Goal: Task Accomplishment & Management: Use online tool/utility

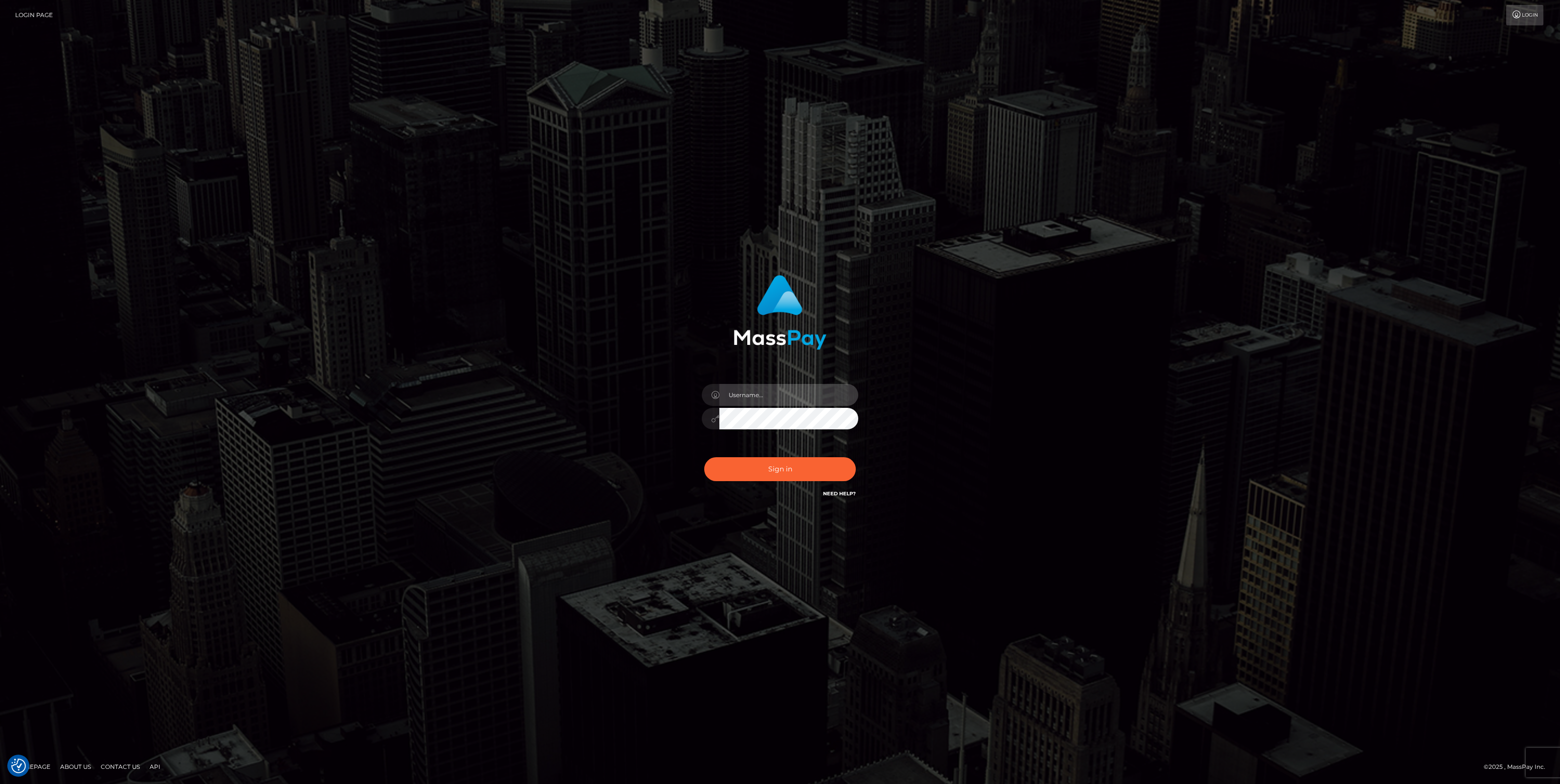
type input "jlo"
click at [791, 471] on button "Sign in" at bounding box center [779, 469] width 152 height 24
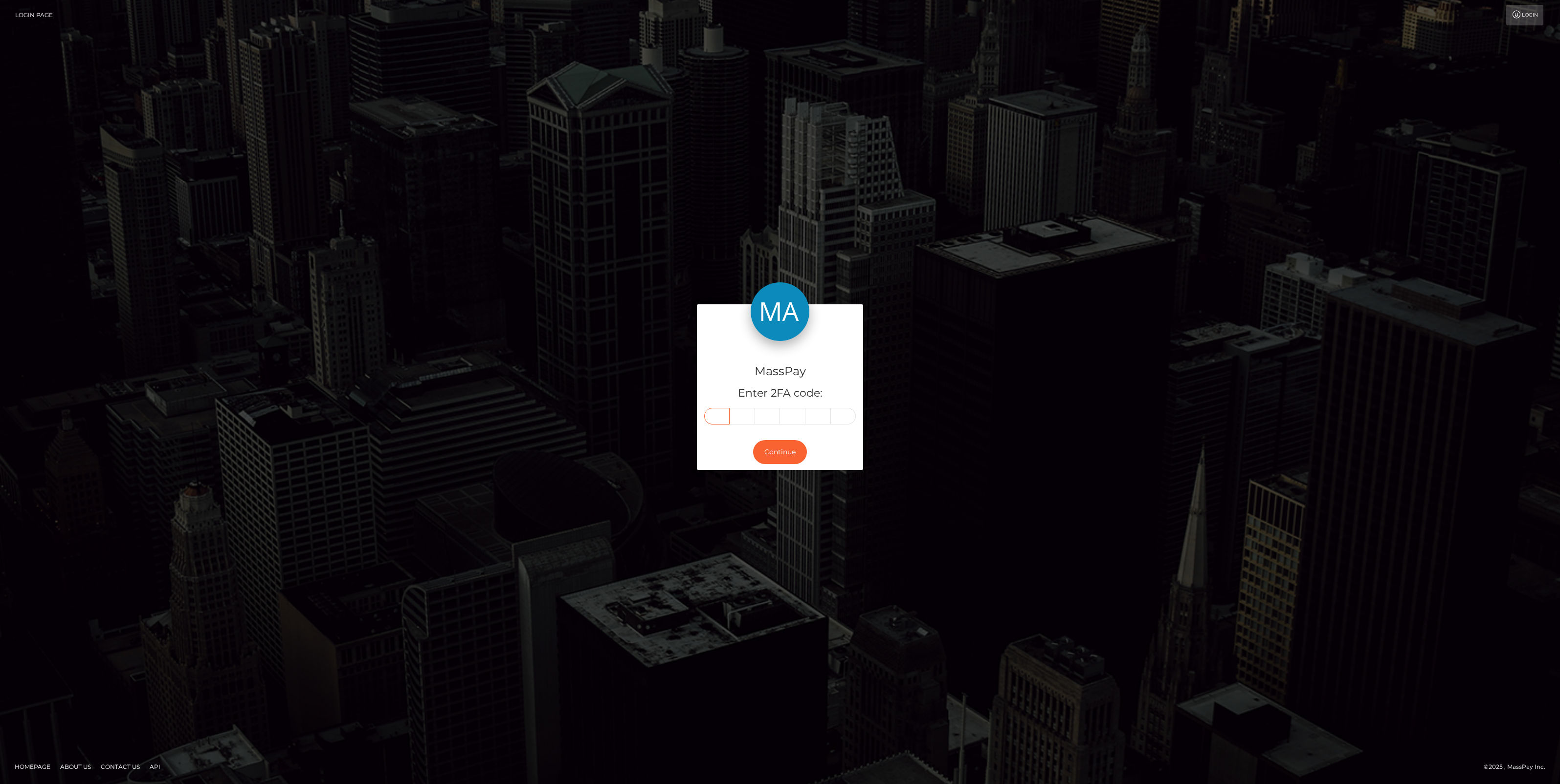
paste input "6"
type input "6"
type input "2"
type input "3"
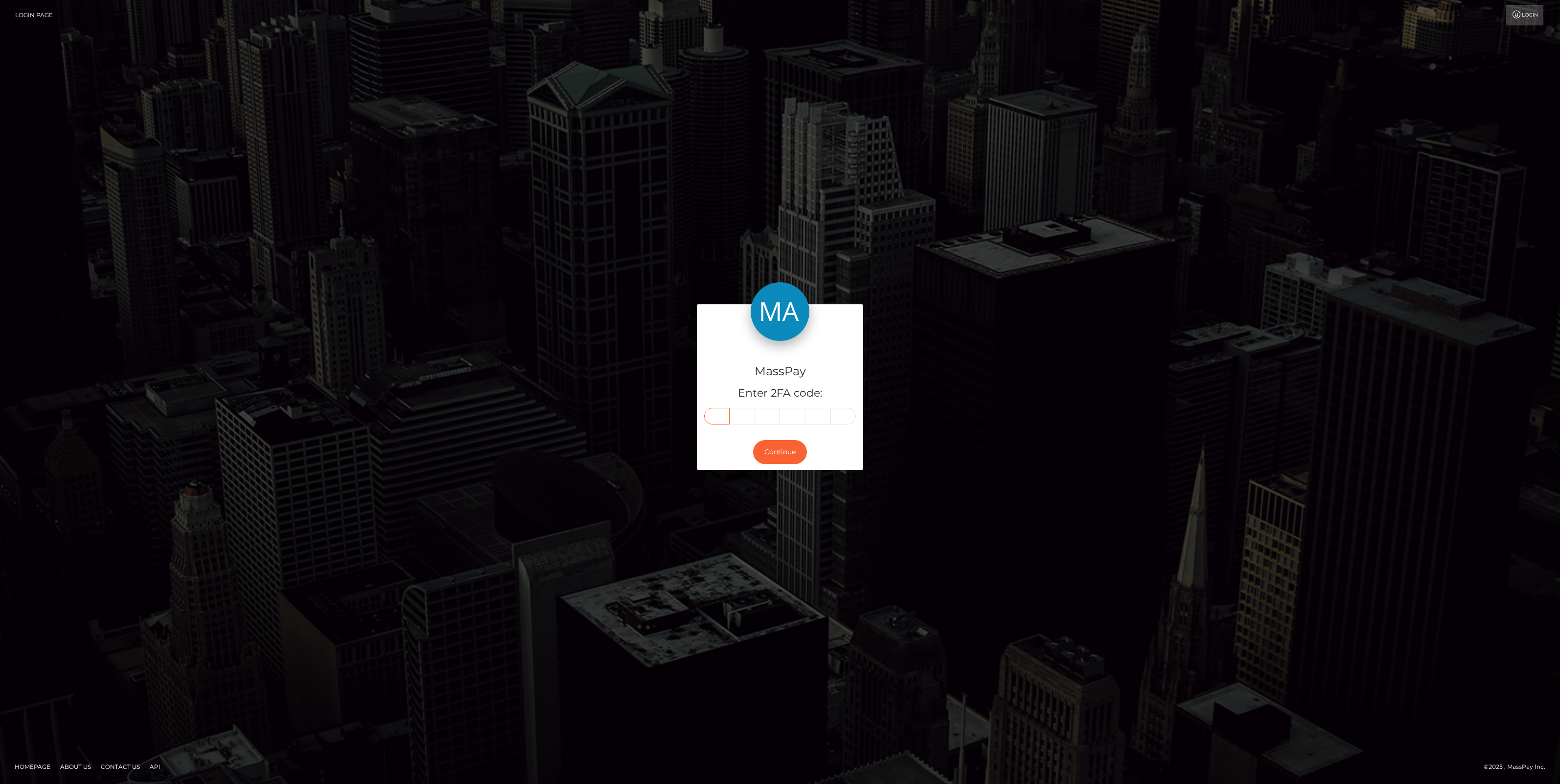
type input "9"
type input "2"
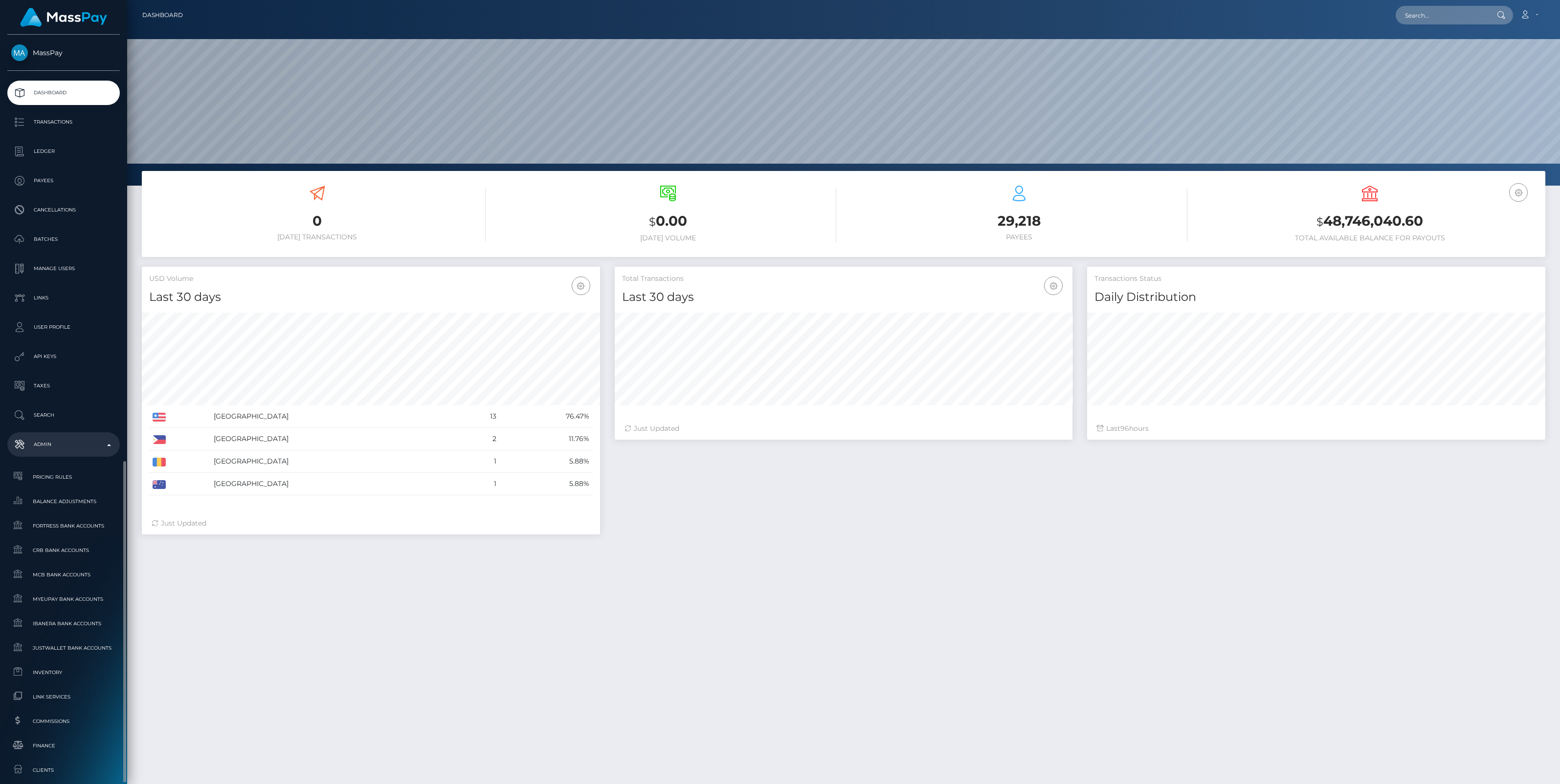
scroll to position [243, 0]
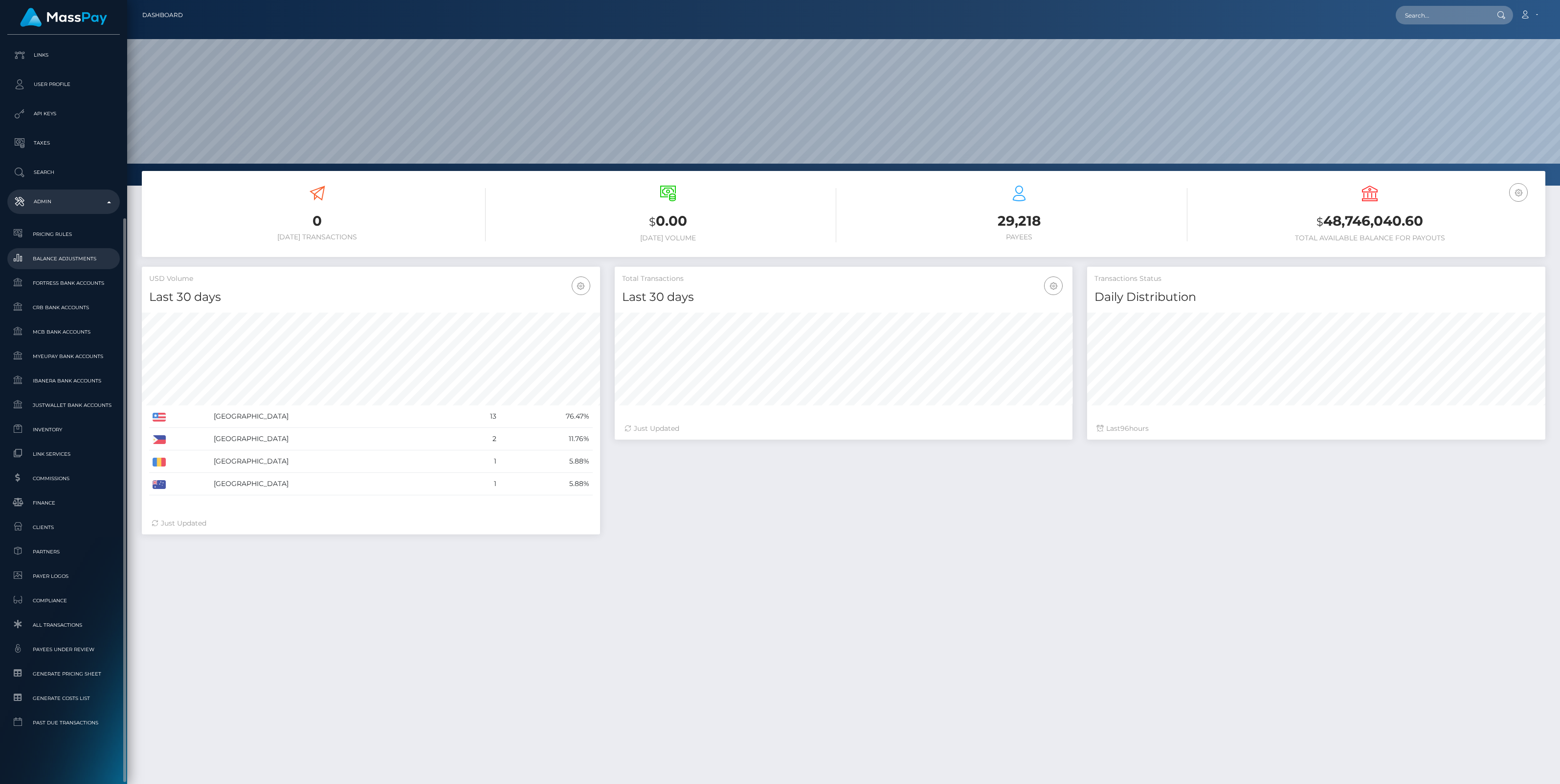
click at [71, 255] on span "Balance Adjustments" at bounding box center [63, 258] width 105 height 11
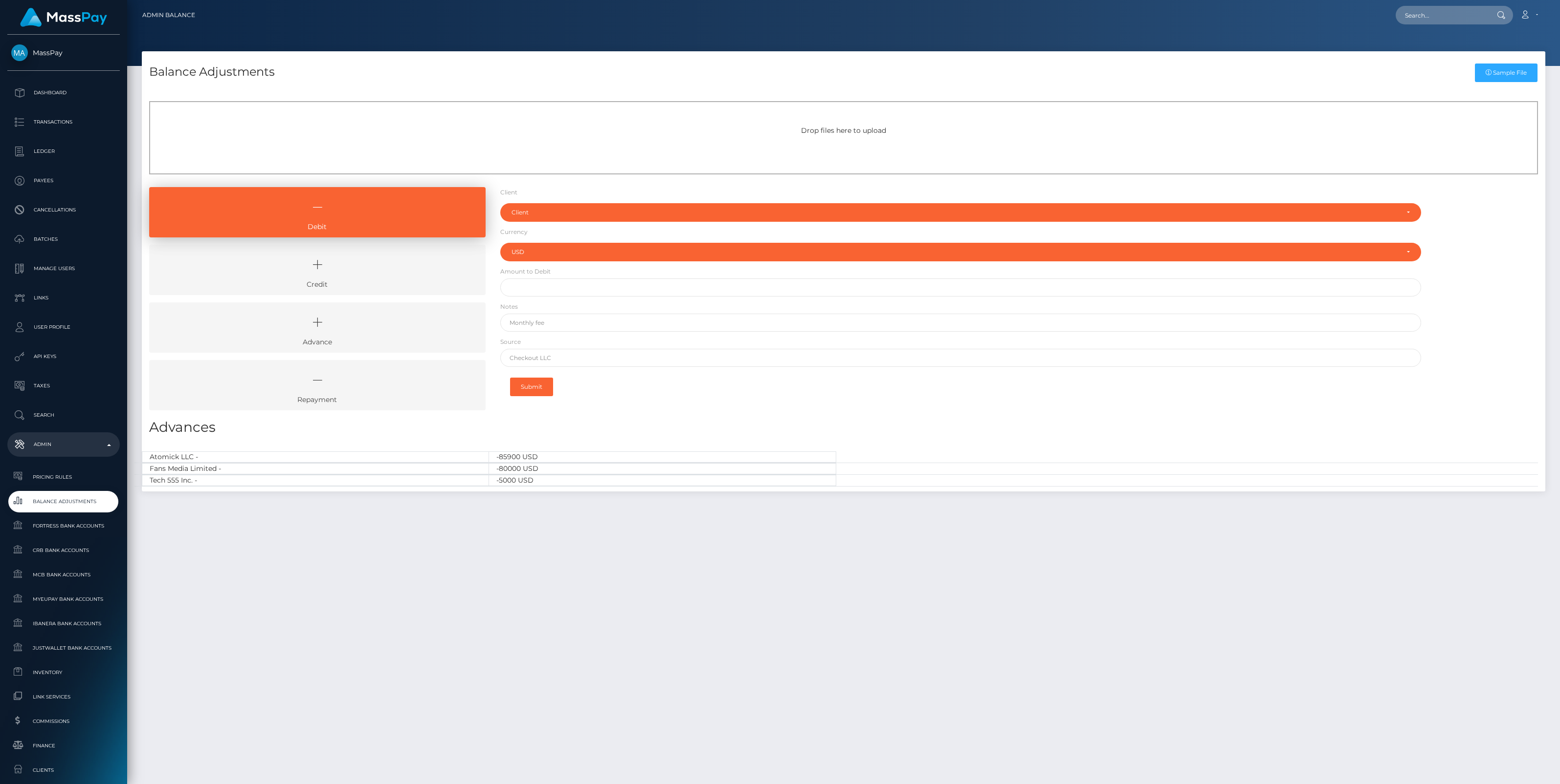
select select "USD"
drag, startPoint x: 345, startPoint y: 268, endPoint x: 434, endPoint y: 245, distance: 91.9
click at [346, 268] on icon at bounding box center [317, 264] width 314 height 29
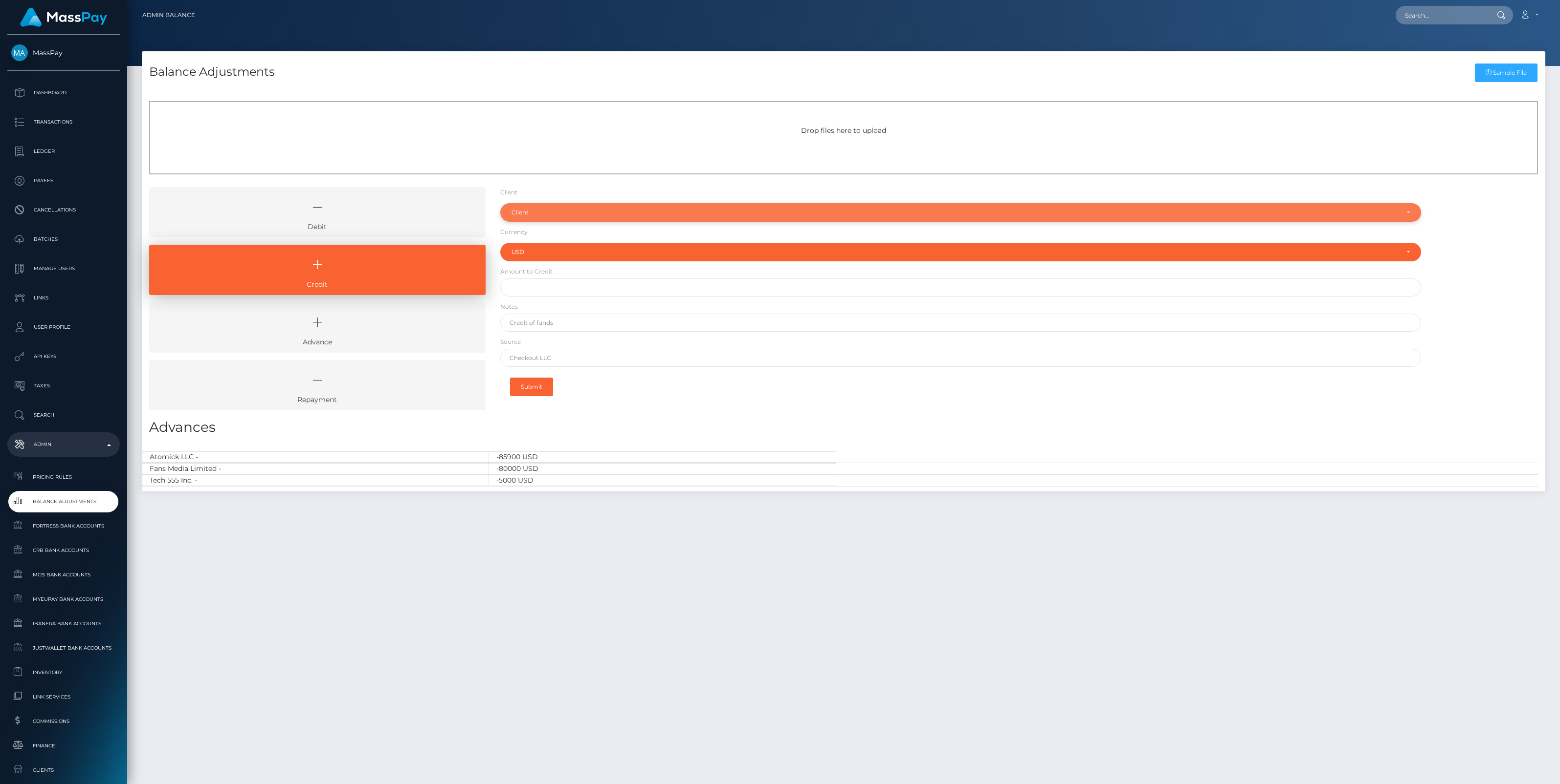
click at [563, 212] on div "Client" at bounding box center [955, 212] width 887 height 8
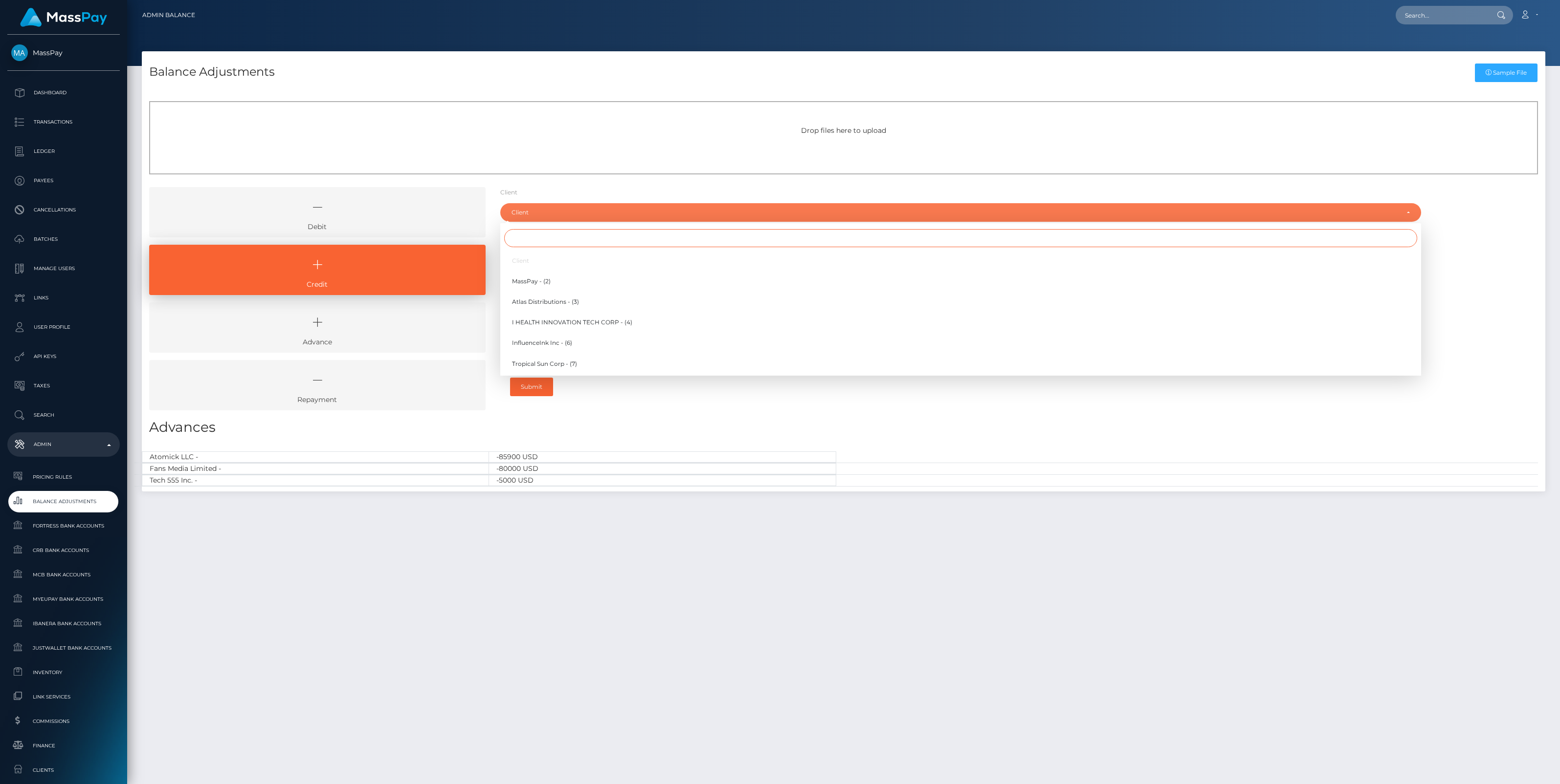
click at [519, 238] on input "Search" at bounding box center [960, 238] width 913 height 18
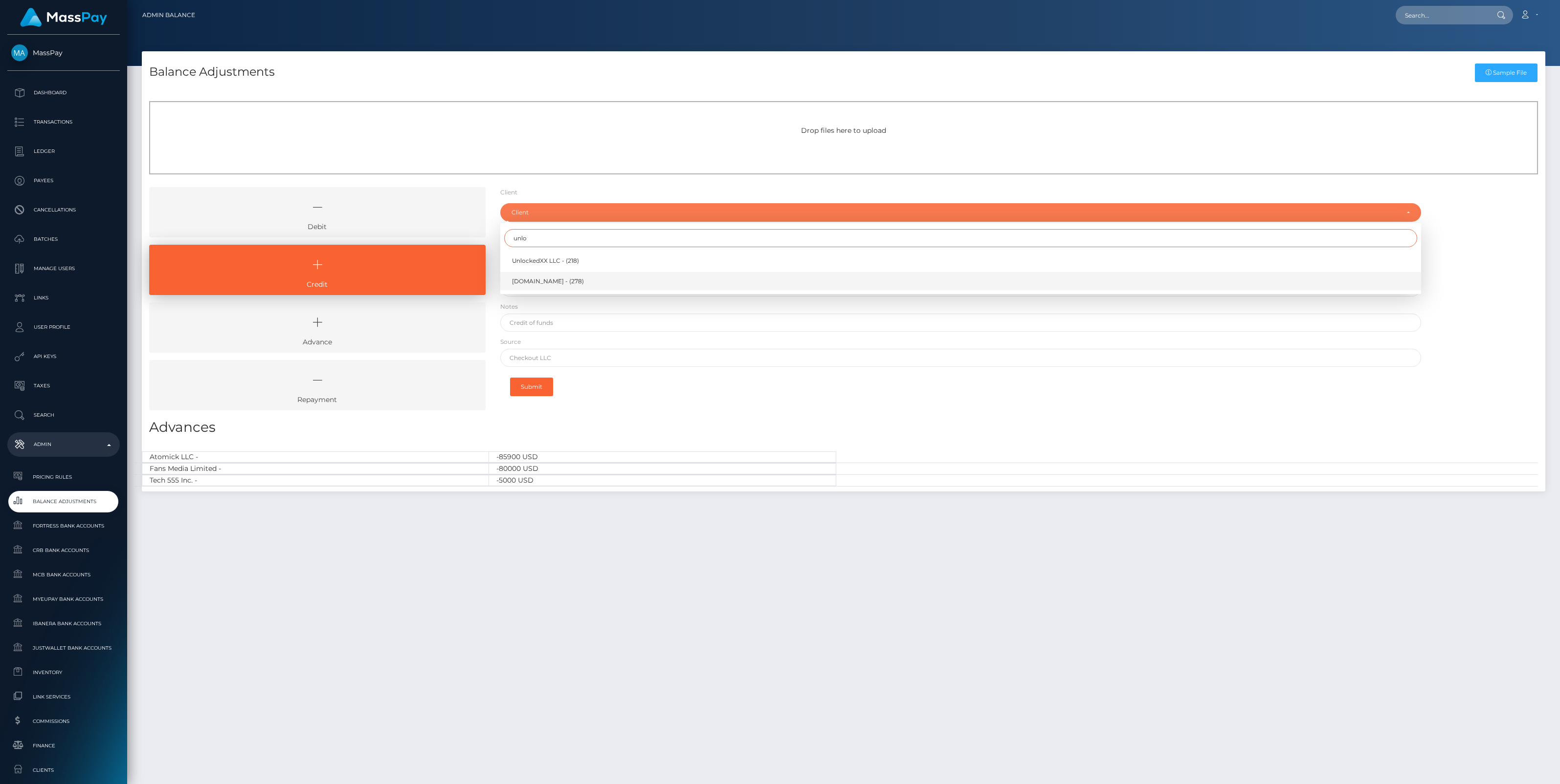
type input "unlo"
click at [527, 279] on span "[DOMAIN_NAME] - (278)" at bounding box center [548, 282] width 72 height 9
select select "278"
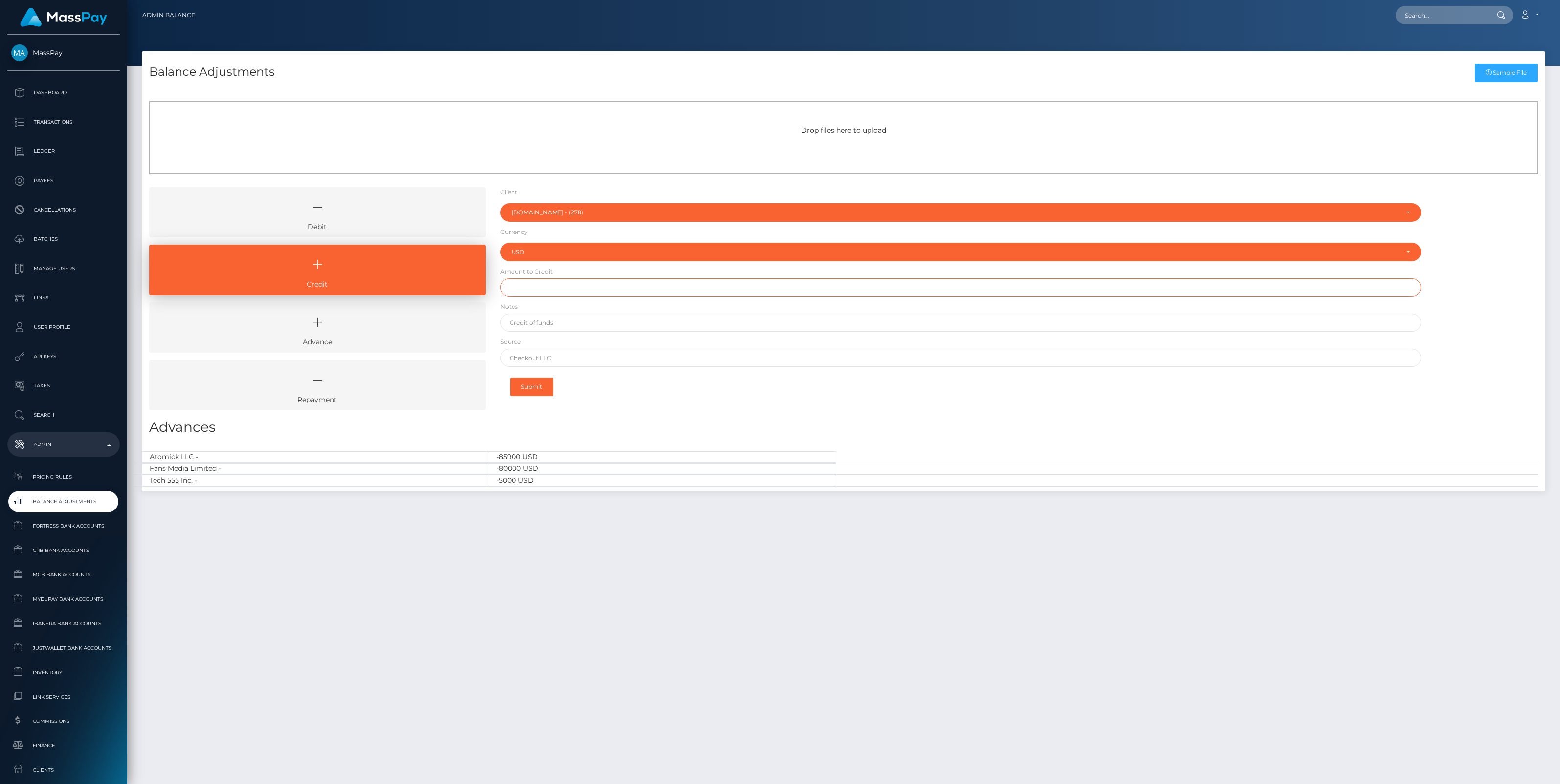
click at [529, 287] on input "text" at bounding box center [960, 287] width 921 height 18
paste input "170,000.00"
type input "$170,000.00"
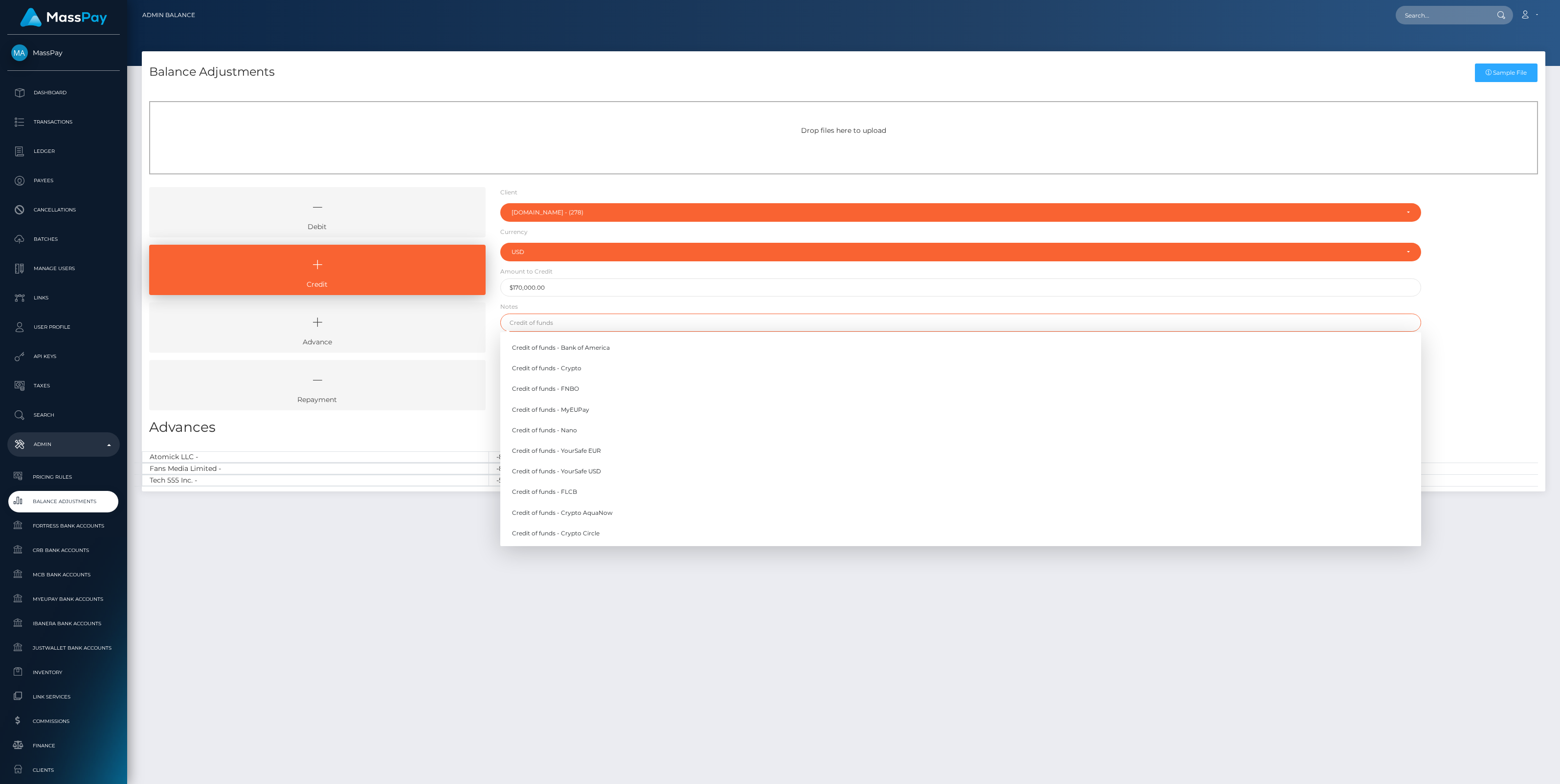
click at [537, 328] on input "text" at bounding box center [960, 322] width 921 height 18
click at [565, 388] on link "Credit of funds - FNBO" at bounding box center [960, 389] width 921 height 18
type input "Credit of funds - FNBO"
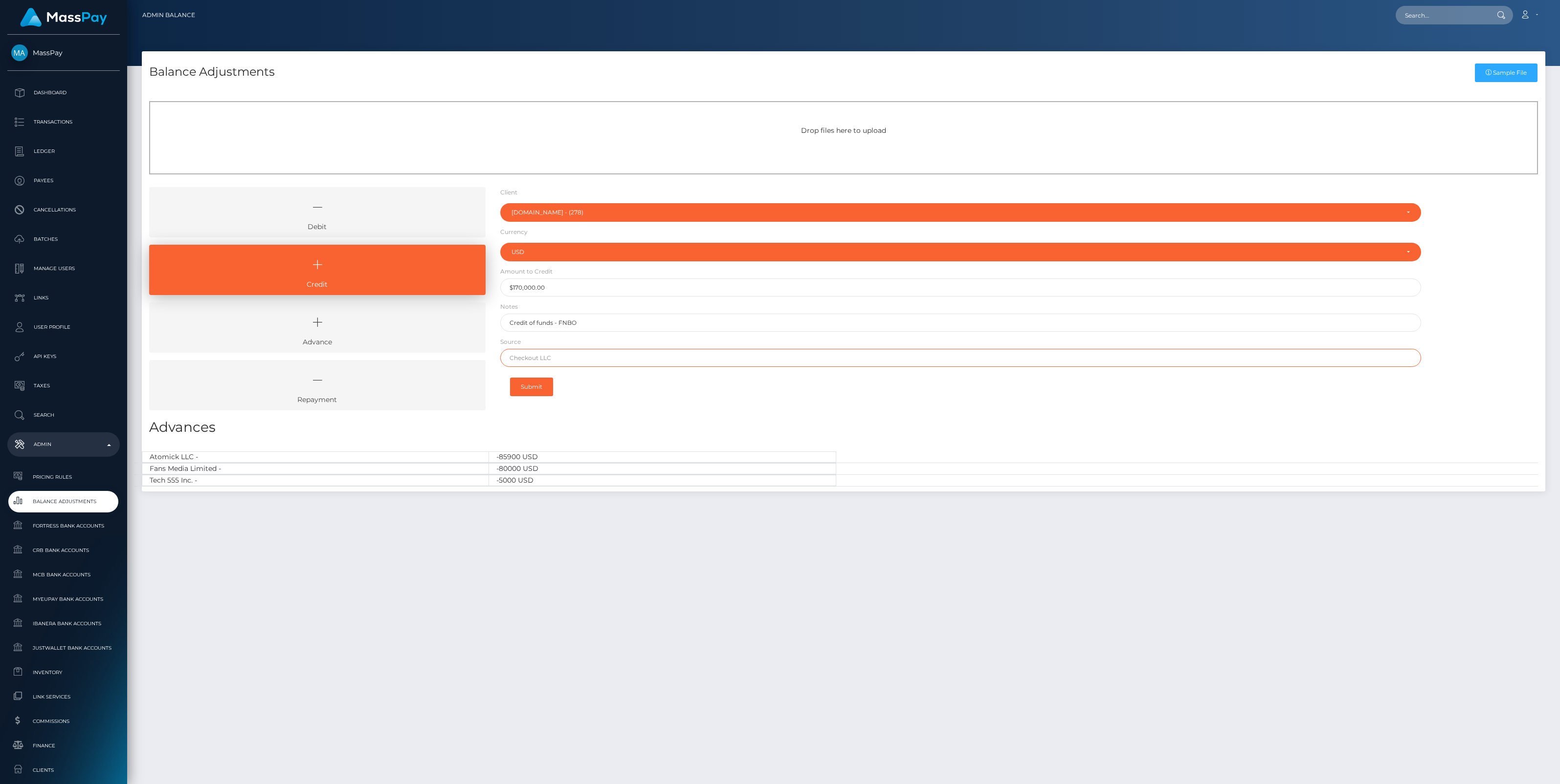
click at [559, 352] on input "text" at bounding box center [960, 357] width 921 height 18
paste input "Revolut"
type input "Revolut"
click at [540, 390] on button "Submit" at bounding box center [531, 386] width 43 height 18
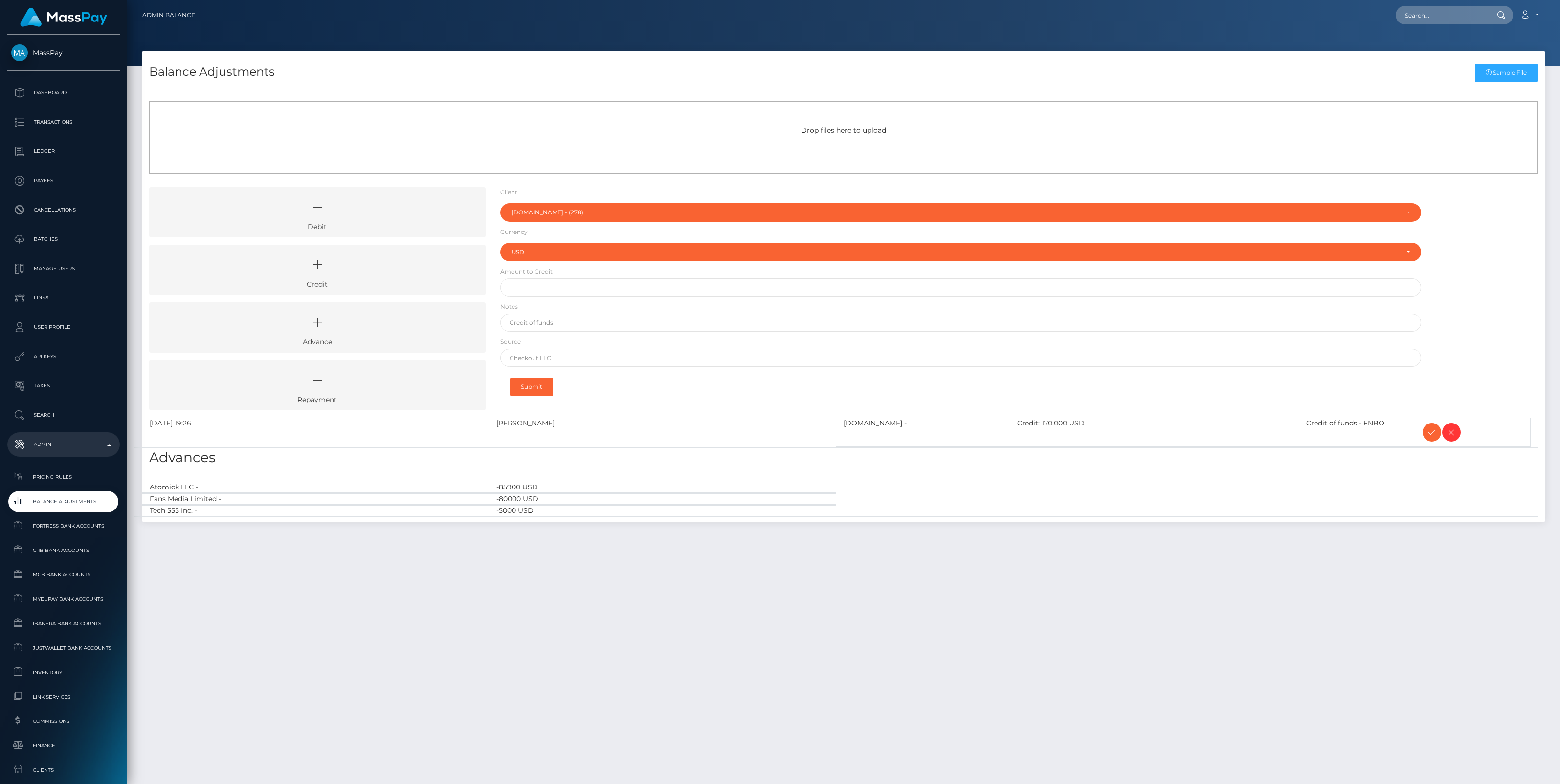
select select "278"
select select "USD"
click at [1429, 434] on icon at bounding box center [1431, 433] width 11 height 12
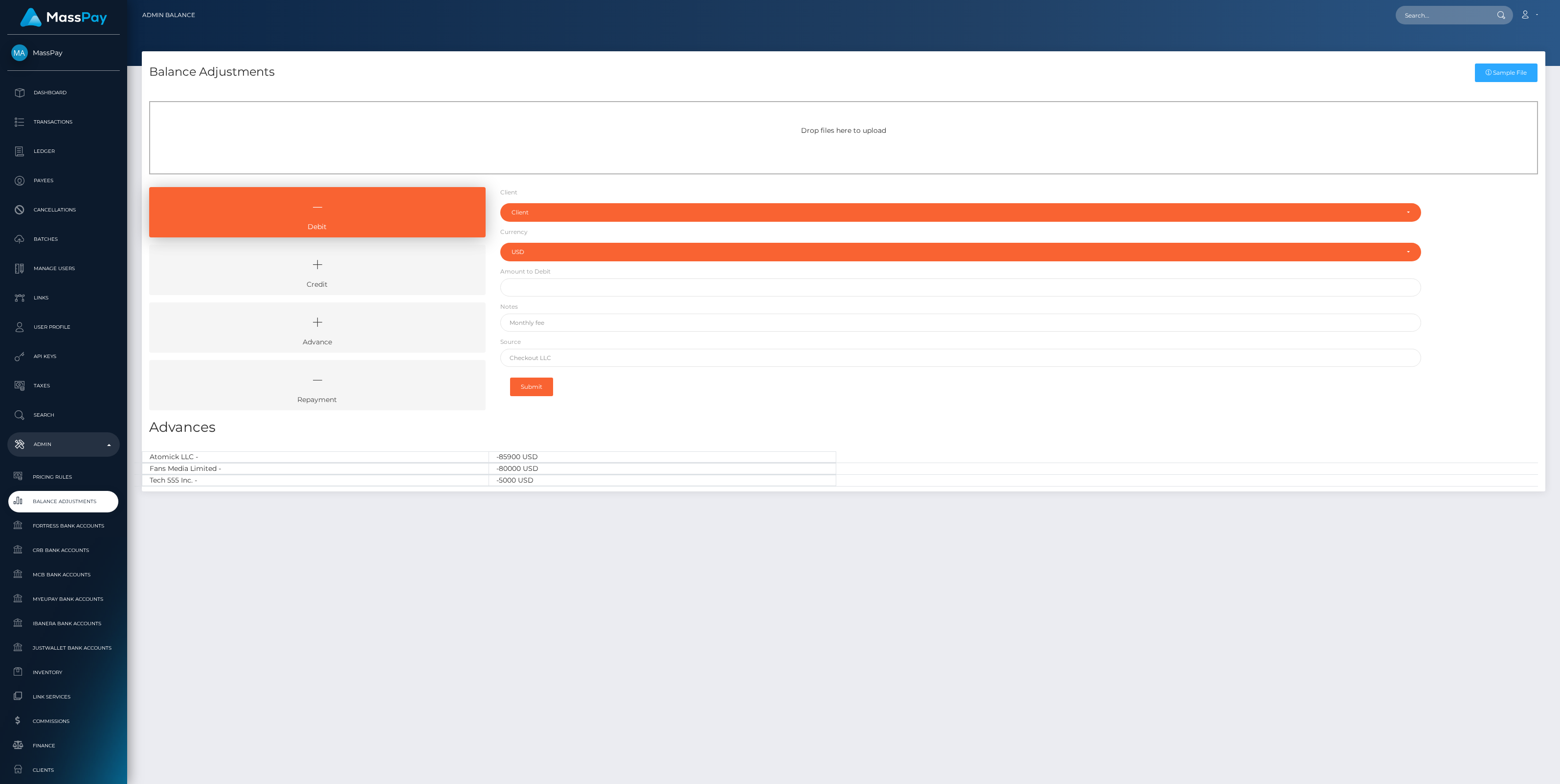
select select "USD"
click at [358, 293] on link "Credit" at bounding box center [317, 270] width 336 height 50
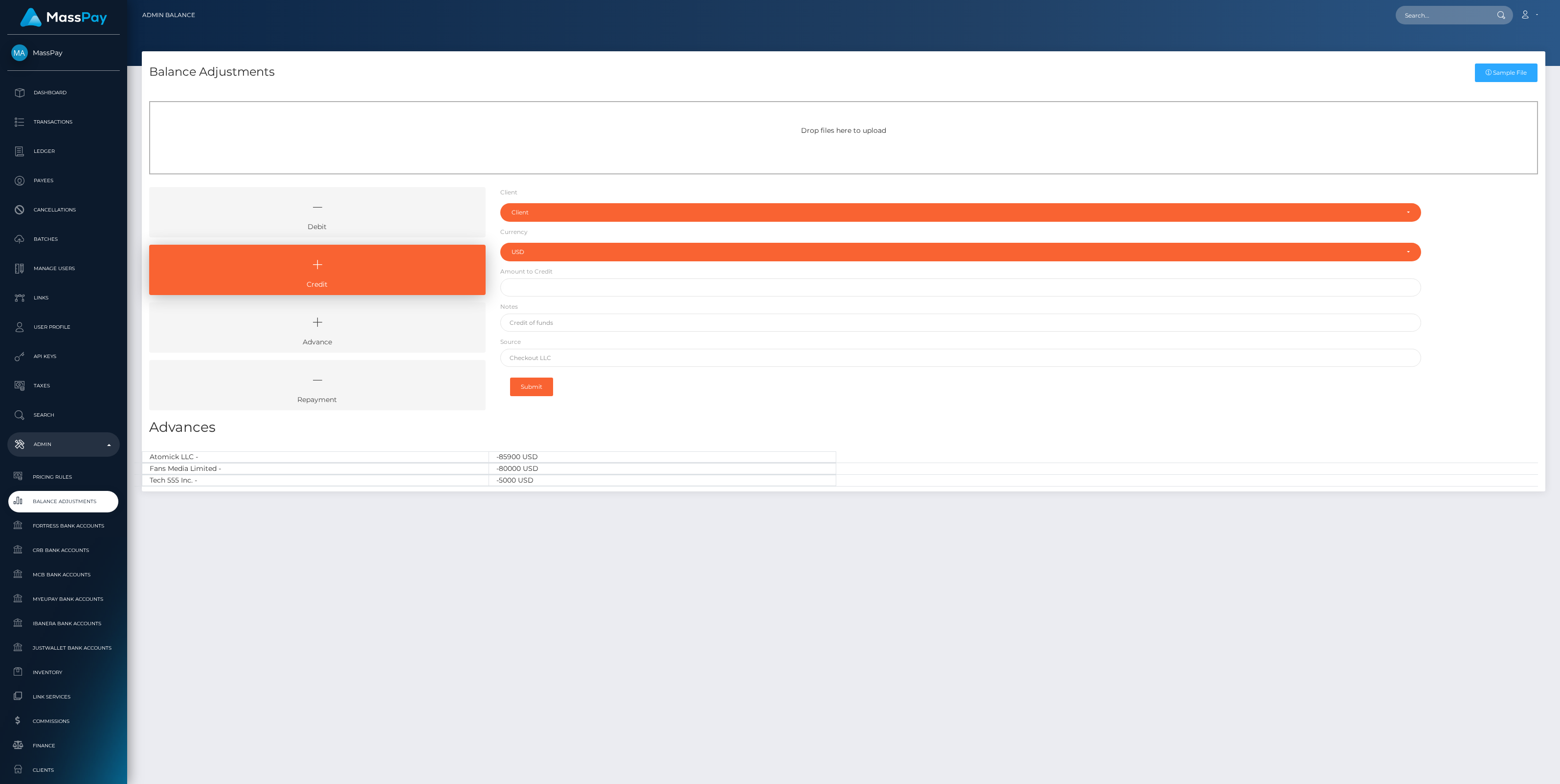
click at [540, 199] on div "Client MassPay - (2) Atlas Distributions - (3) I HEALTH INNOVATION TECH CORP - …" at bounding box center [960, 211] width 921 height 23
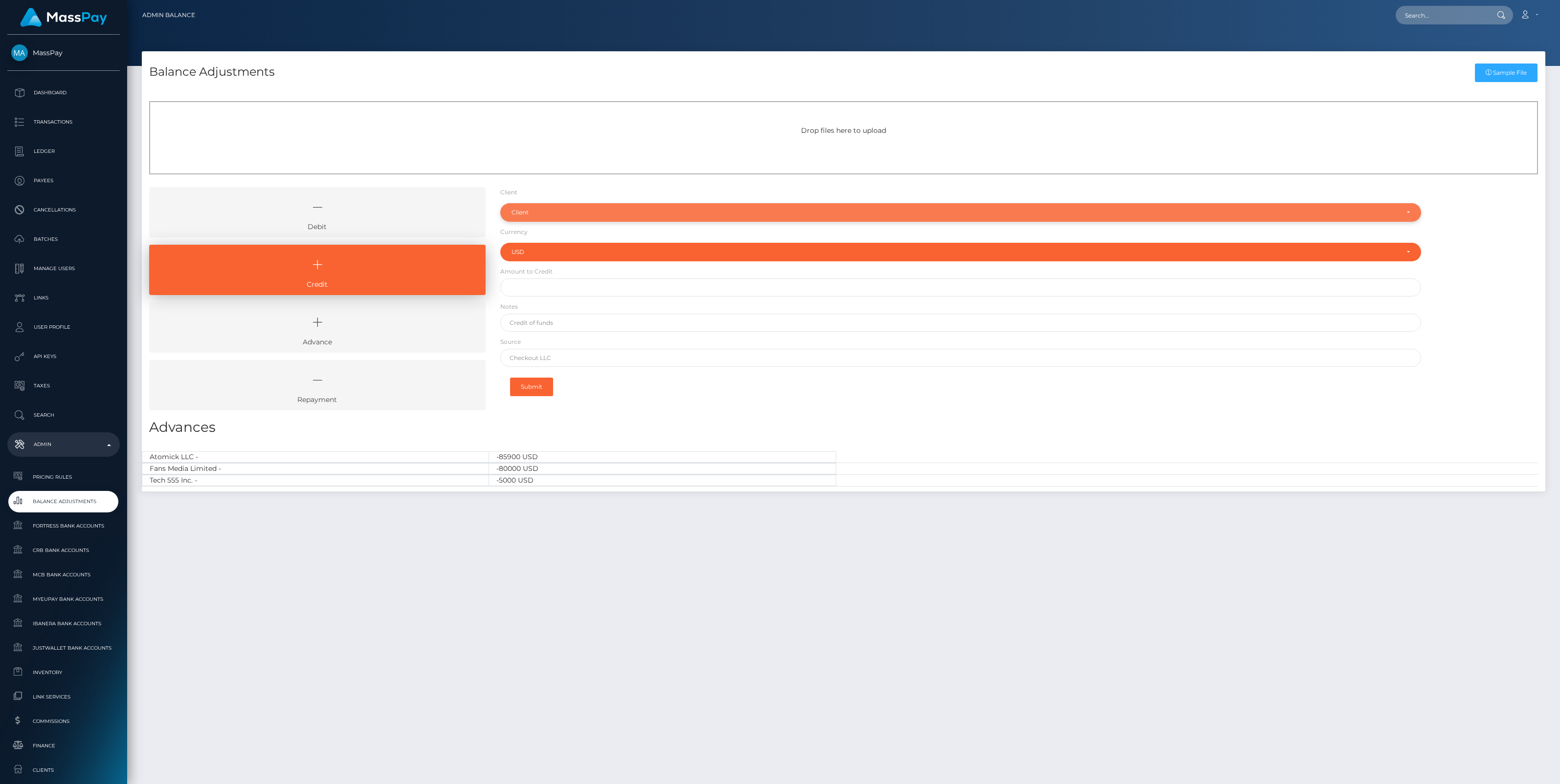
click at [538, 213] on div "Client" at bounding box center [955, 212] width 887 height 8
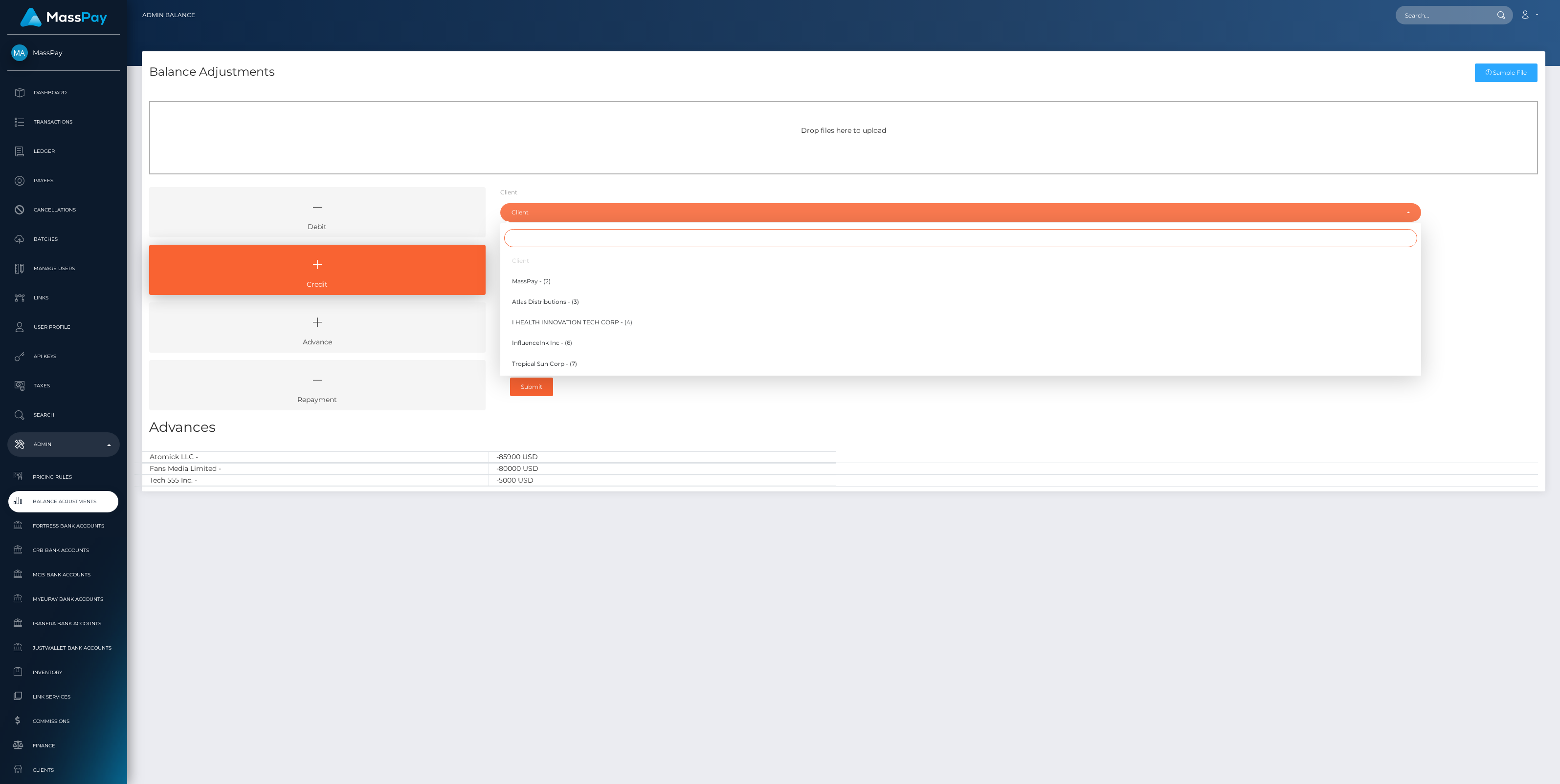
click at [525, 241] on input "Search" at bounding box center [960, 238] width 913 height 18
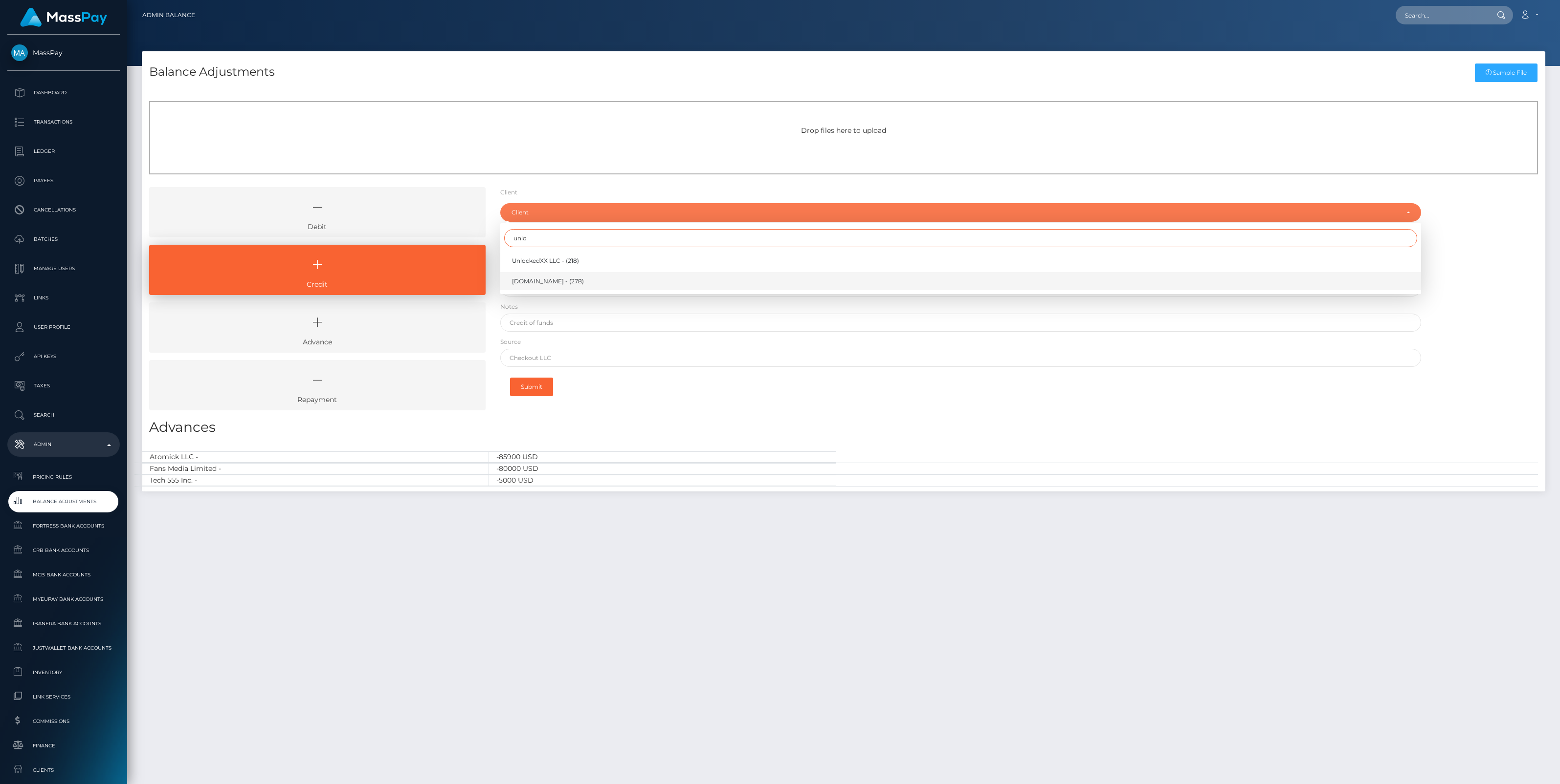
type input "unlo"
click at [538, 277] on span "[DOMAIN_NAME] - (278)" at bounding box center [548, 282] width 72 height 9
select select "278"
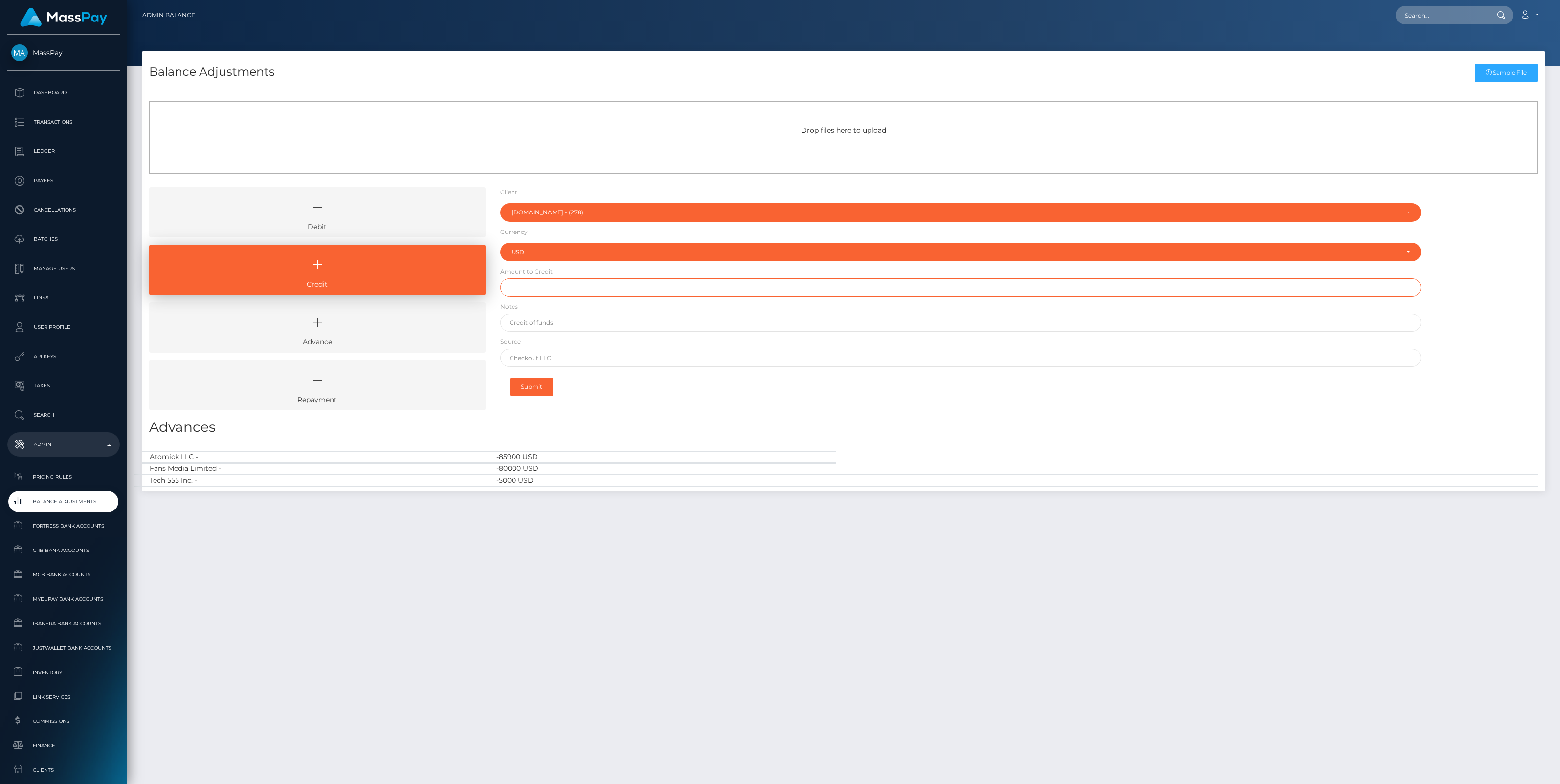
click at [541, 286] on input "text" at bounding box center [960, 287] width 921 height 18
paste input "100,000.00"
type input "$100,000.00"
click at [541, 324] on input "text" at bounding box center [960, 322] width 921 height 18
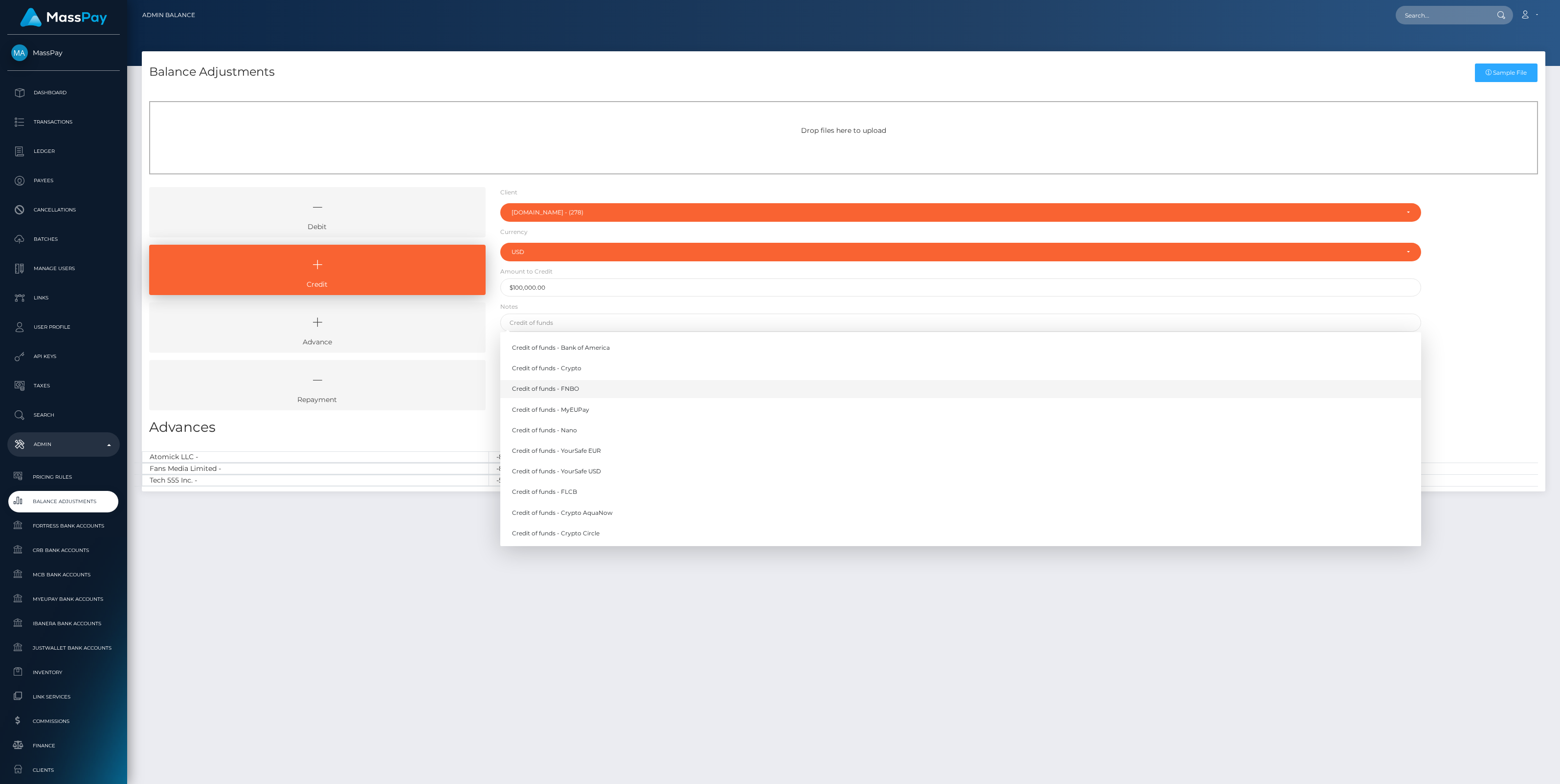
click at [565, 389] on link "Credit of funds - FNBO" at bounding box center [960, 389] width 921 height 18
type input "Credit of funds - FNBO"
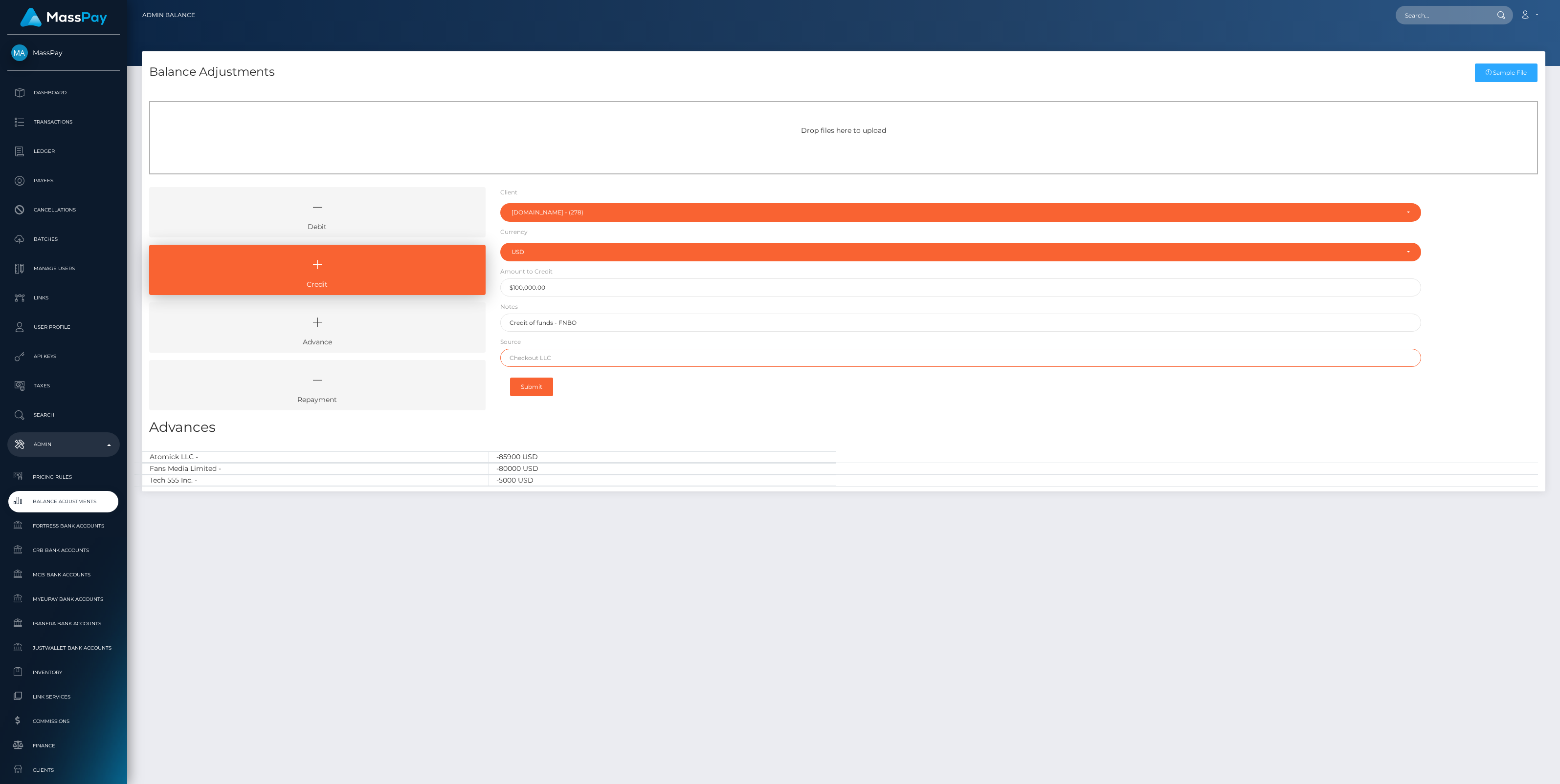
click at [530, 360] on input "text" at bounding box center [960, 357] width 921 height 18
paste input "Revolut"
type input "Revolut"
click at [533, 390] on button "Submit" at bounding box center [531, 386] width 43 height 18
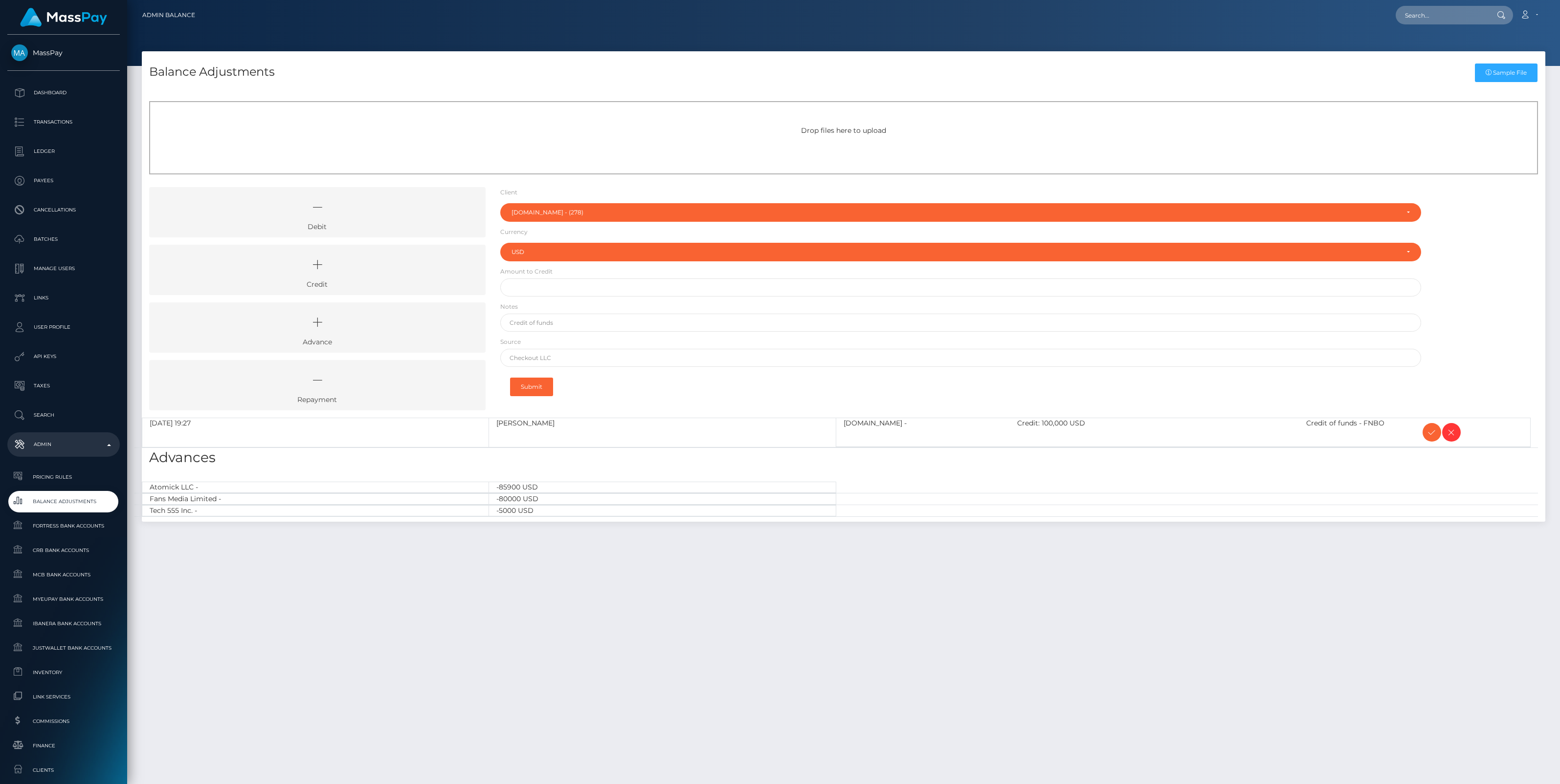
select select "278"
select select "USD"
click at [1431, 430] on icon at bounding box center [1431, 433] width 11 height 12
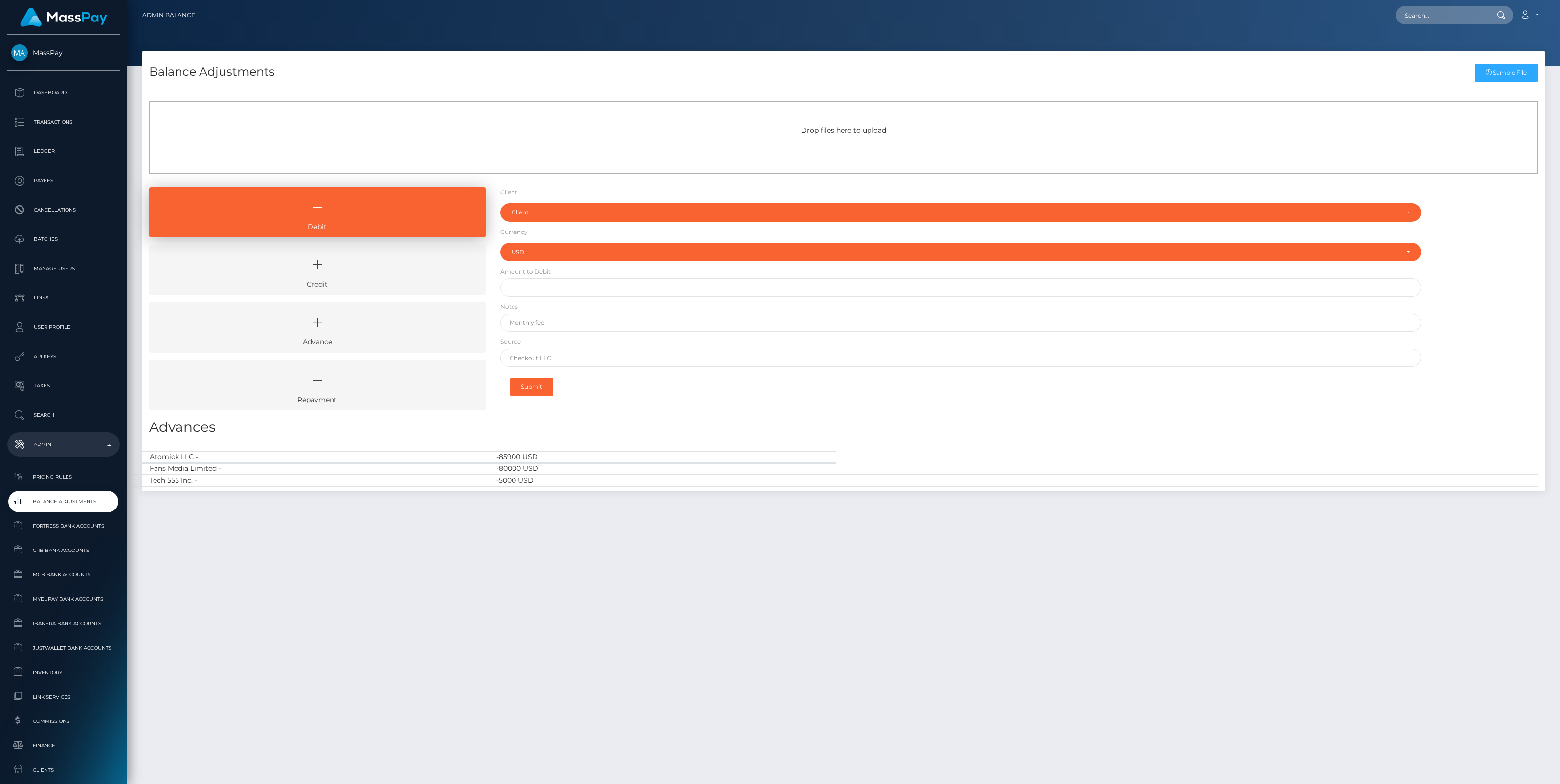
select select "USD"
click at [338, 275] on icon at bounding box center [317, 264] width 314 height 29
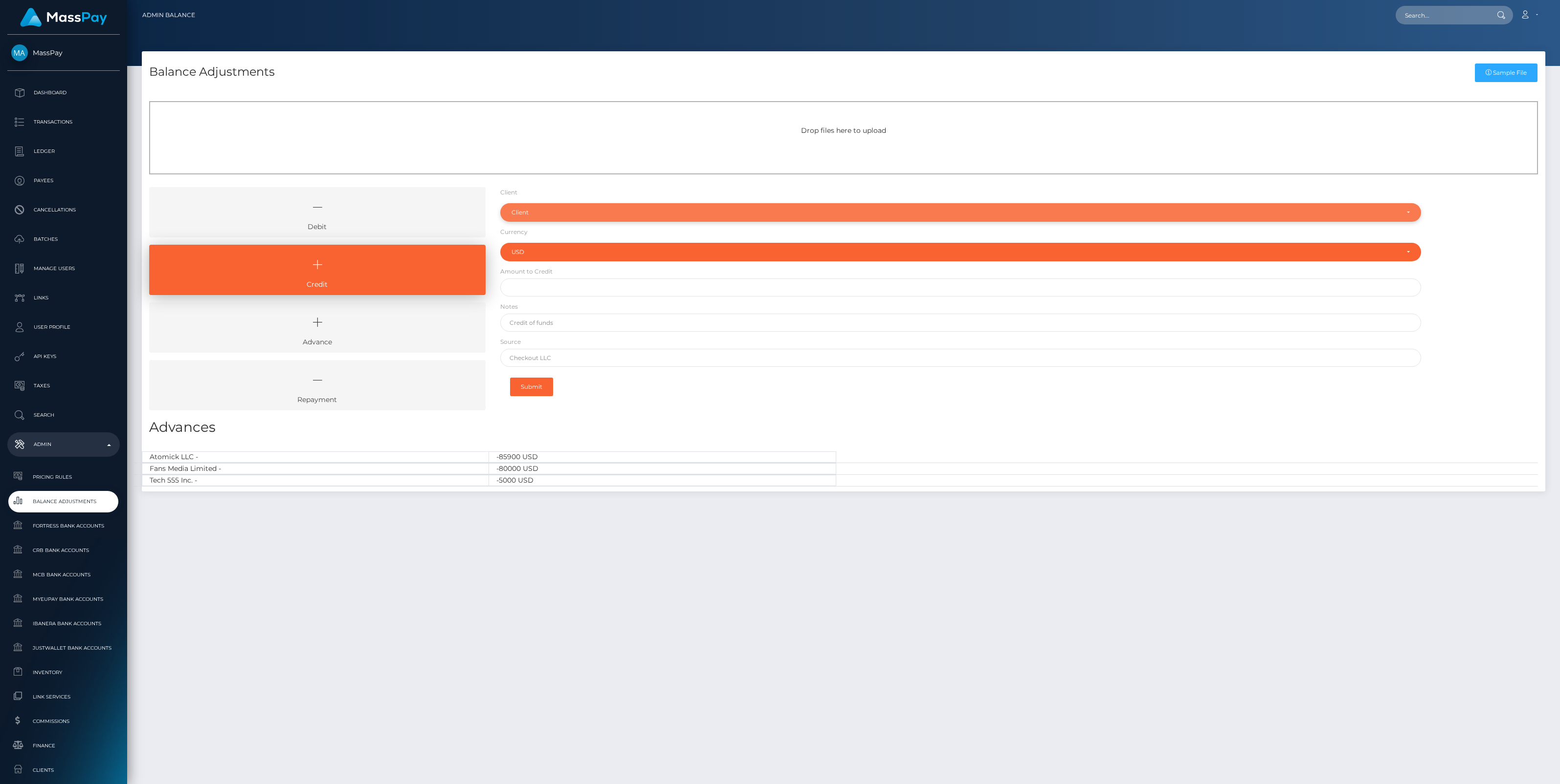
click at [526, 217] on div "Client" at bounding box center [960, 212] width 921 height 18
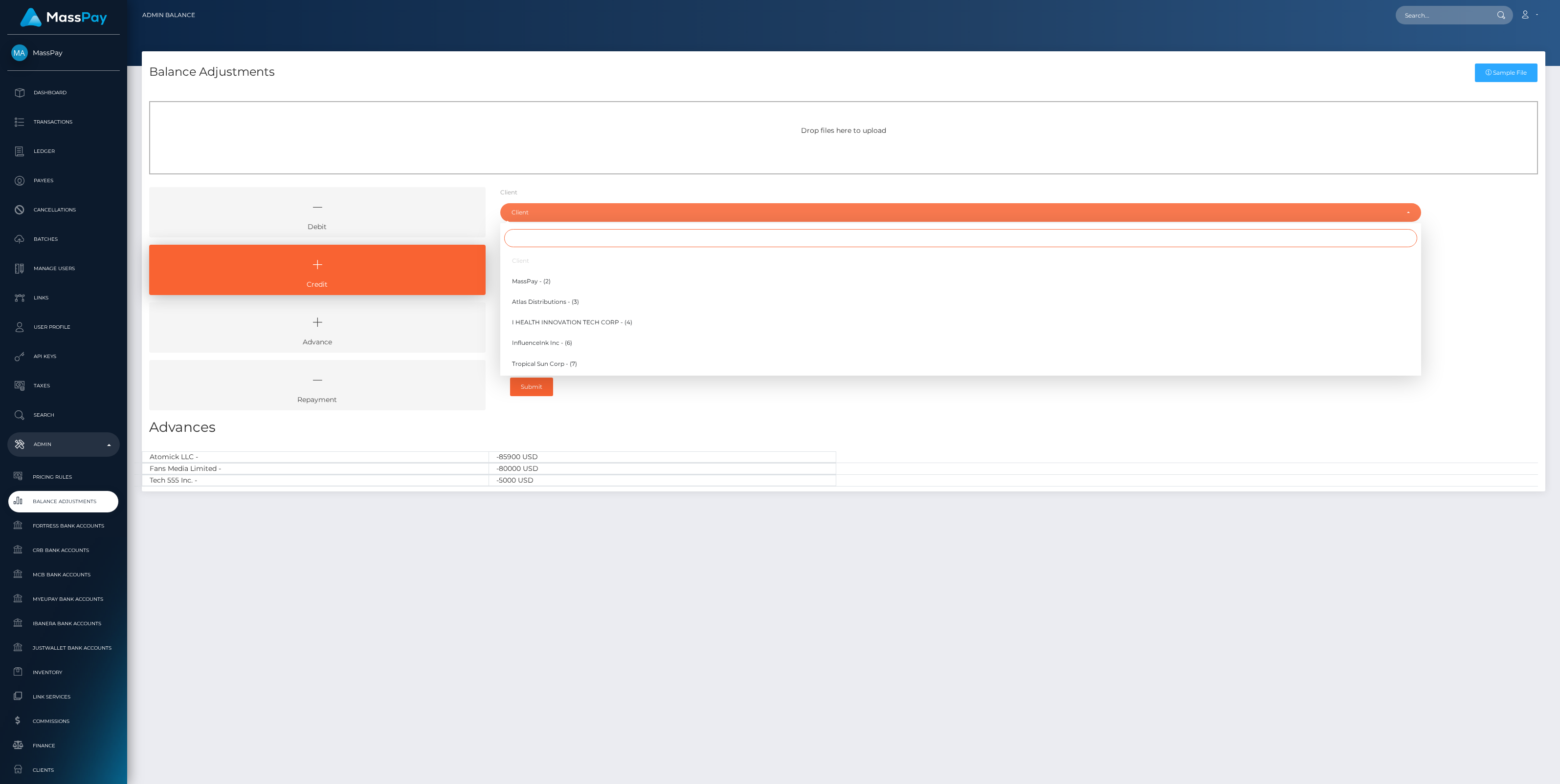
click at [519, 242] on input "Search" at bounding box center [960, 238] width 913 height 18
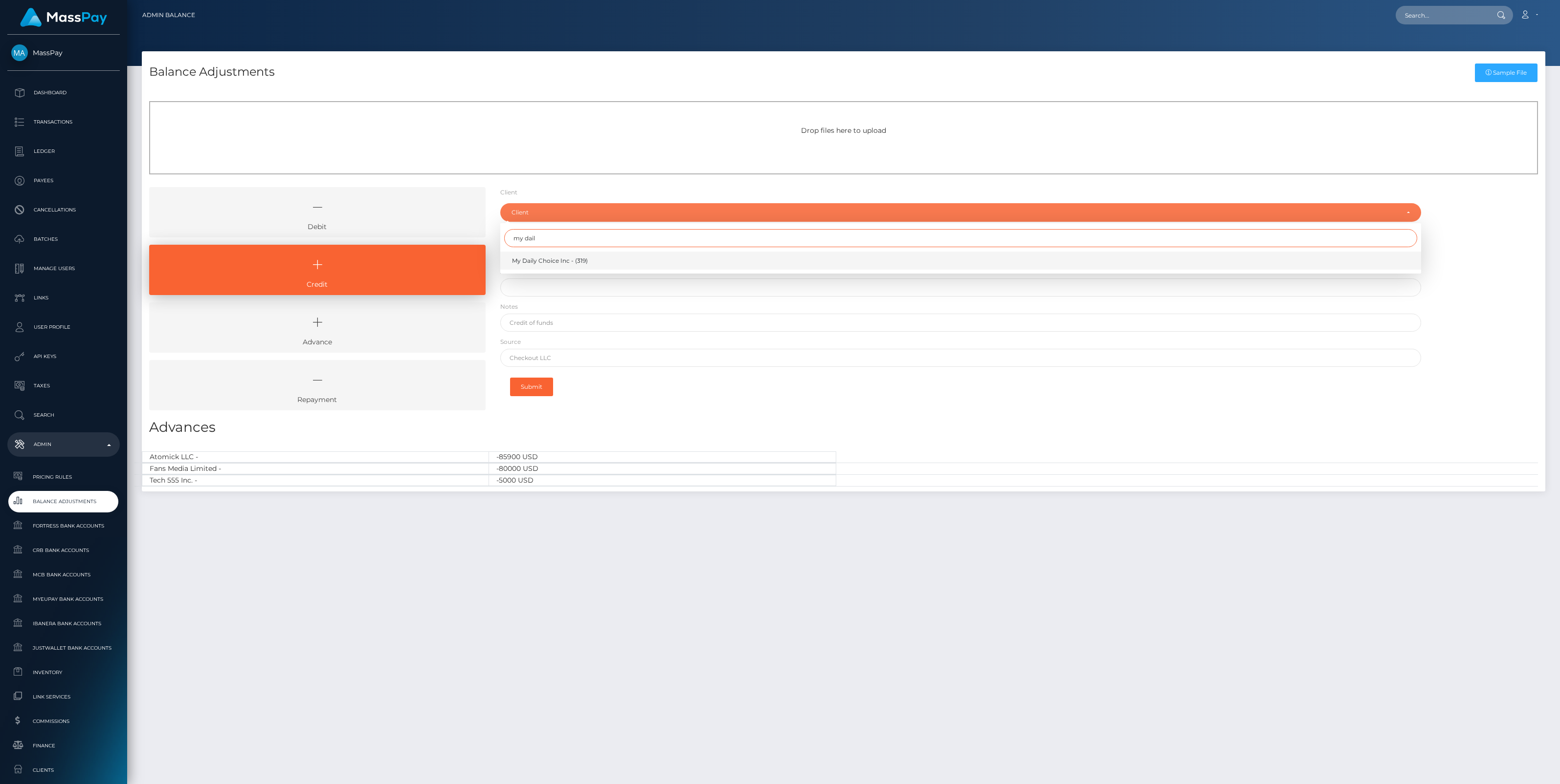
type input "my dail"
click at [529, 255] on link "My Daily Choice Inc - (319)" at bounding box center [960, 261] width 921 height 18
select select "319"
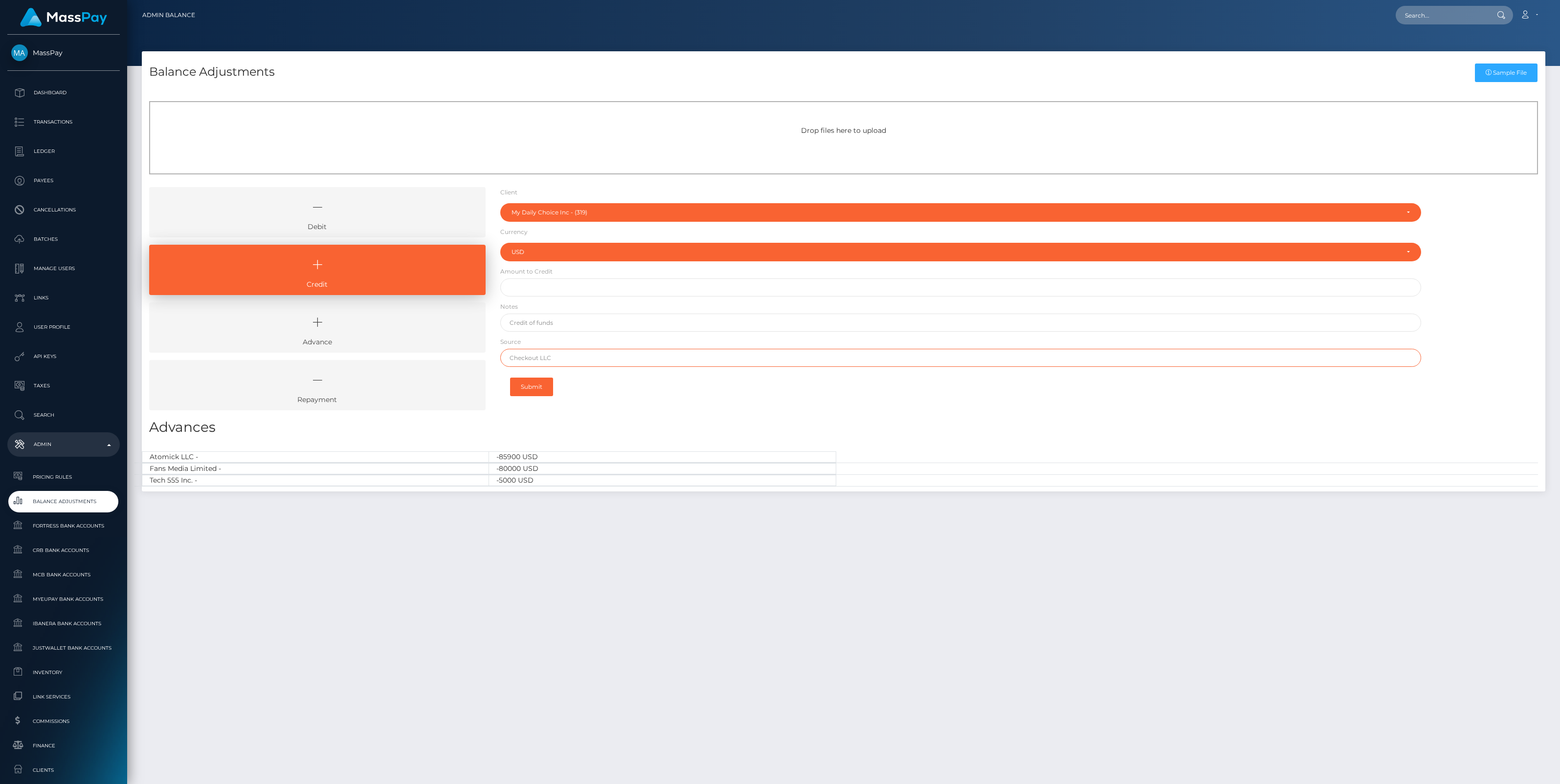
click at [536, 363] on input "text" at bounding box center [960, 357] width 921 height 18
paste input "First Citizens"
type input "First Citizens"
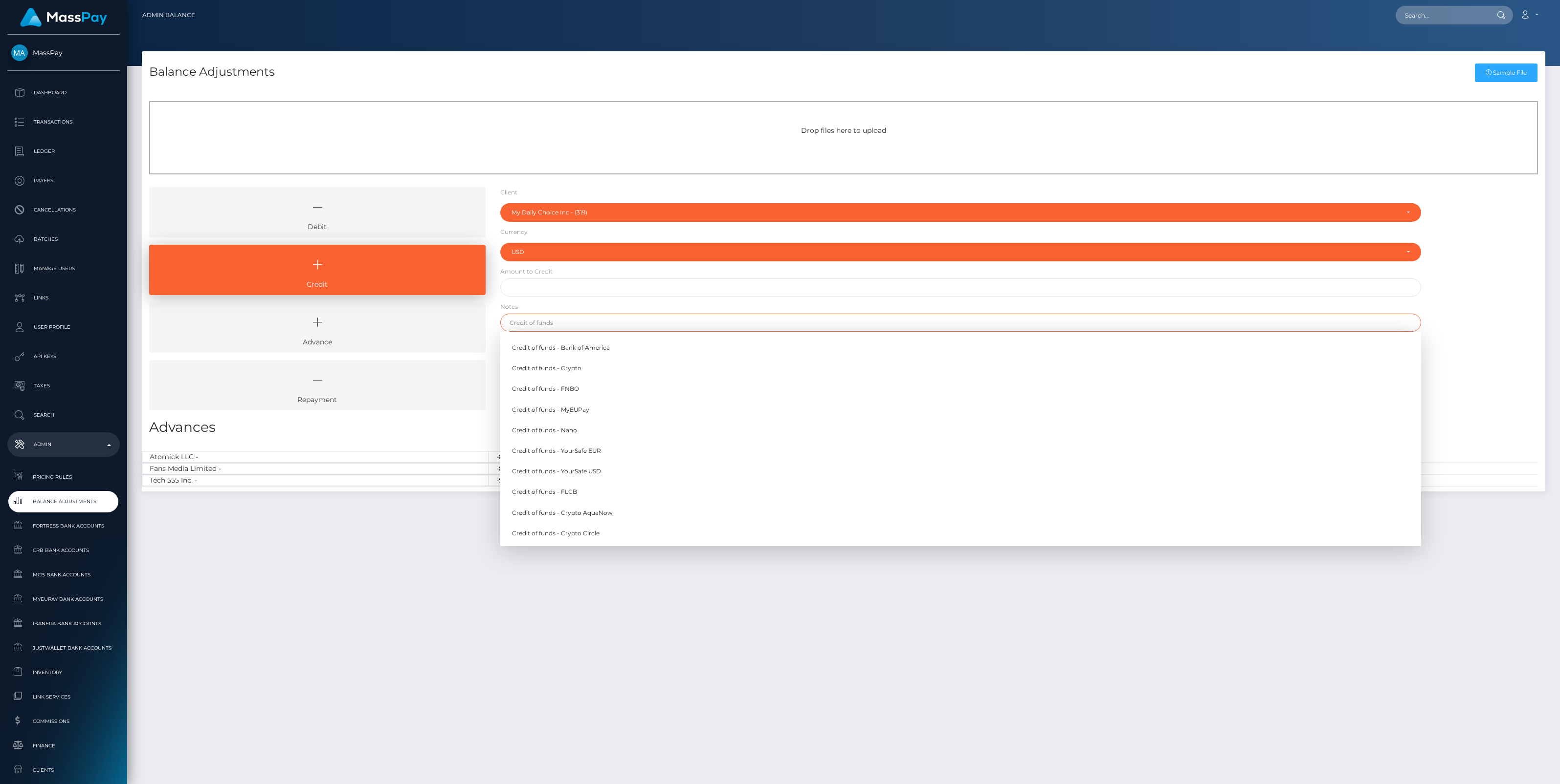
click at [544, 322] on input "text" at bounding box center [960, 322] width 921 height 18
click at [567, 388] on link "Credit of funds - FNBO" at bounding box center [960, 389] width 921 height 18
type input "Credit of funds - FNBO"
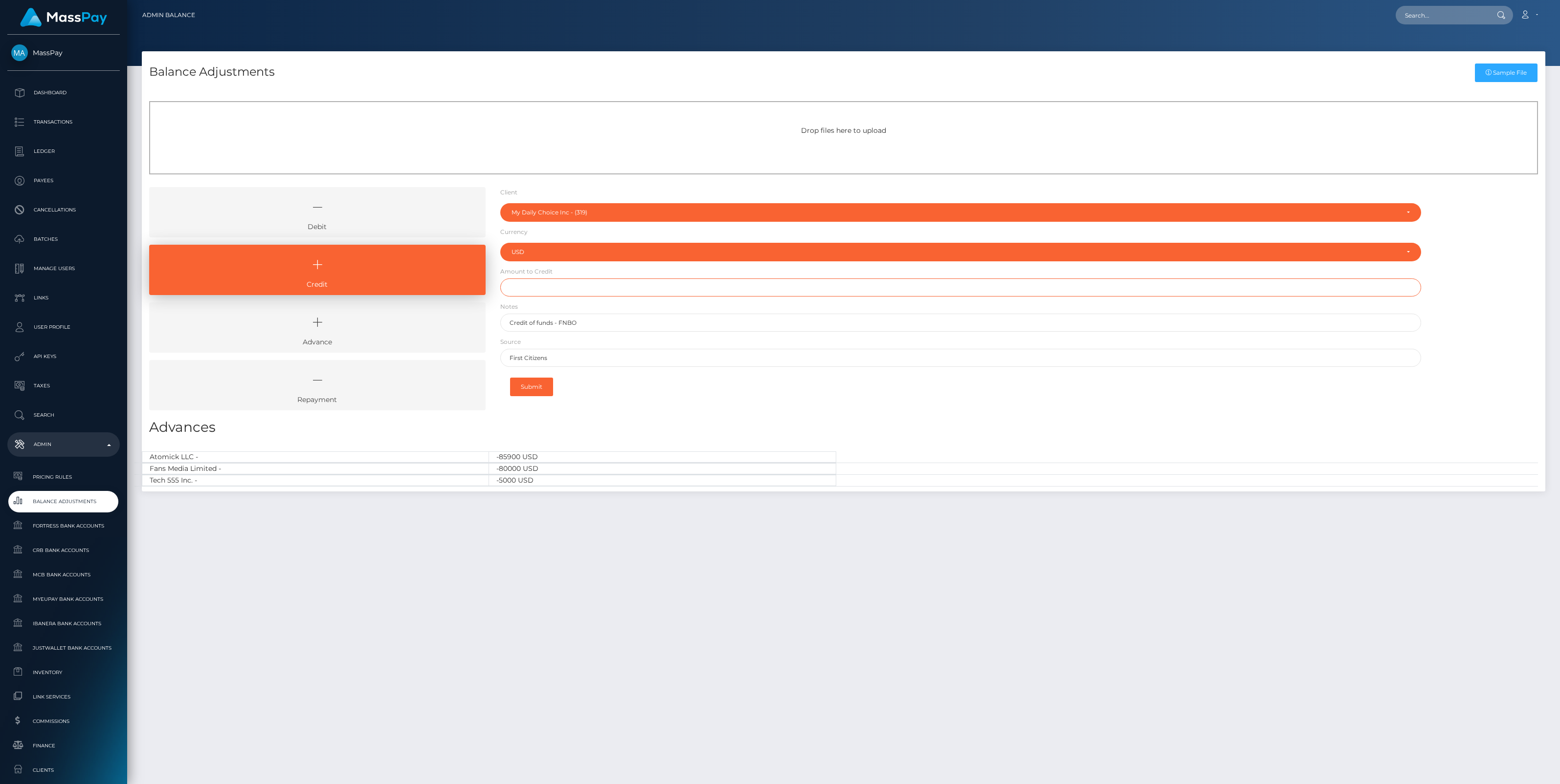
click at [582, 284] on input "text" at bounding box center [960, 287] width 921 height 18
paste input "10,000.00"
type input "$10,000.00"
click at [539, 385] on button "Submit" at bounding box center [531, 386] width 43 height 18
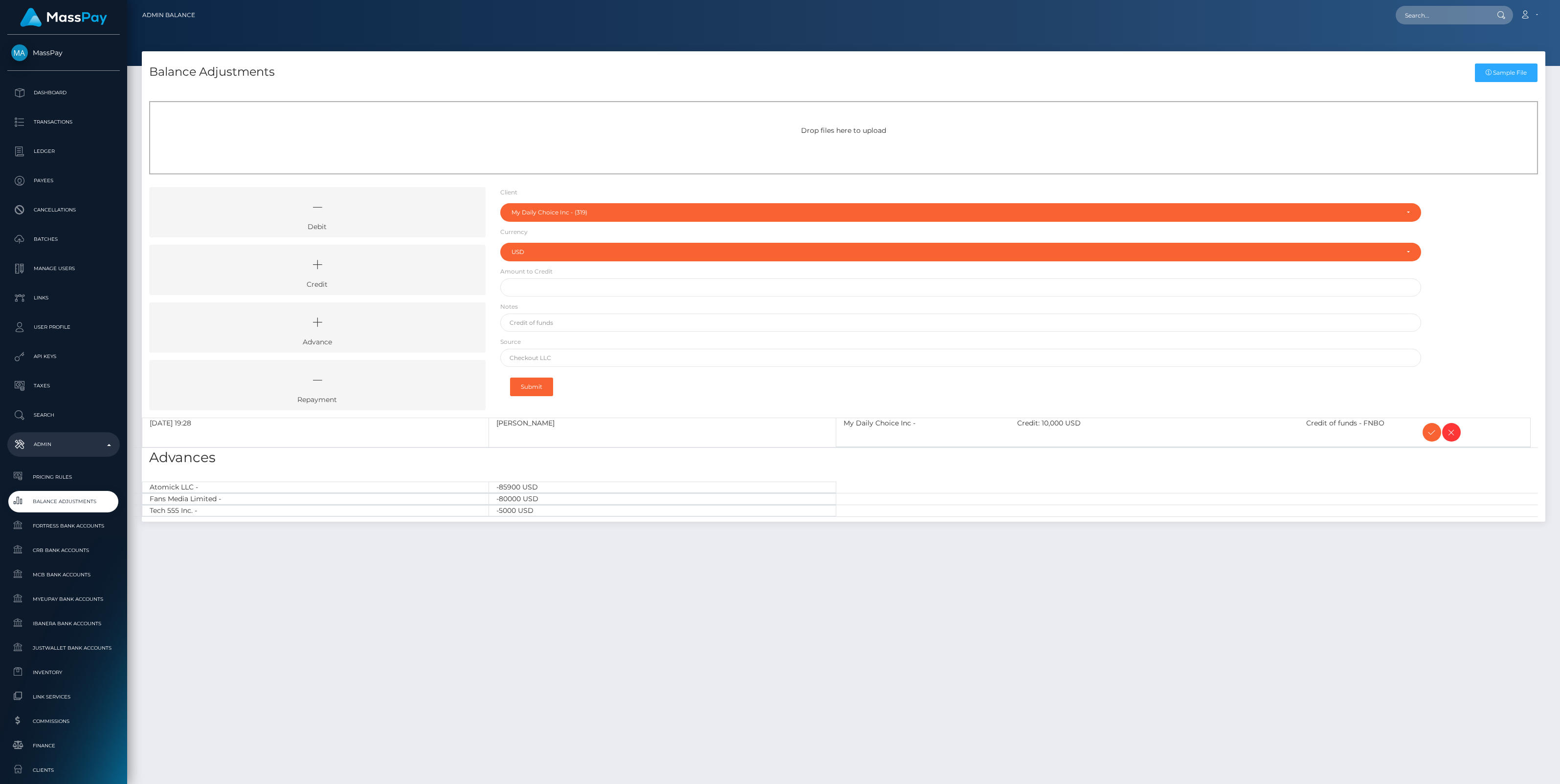
select select "319"
select select "USD"
click at [1432, 430] on icon at bounding box center [1431, 433] width 11 height 12
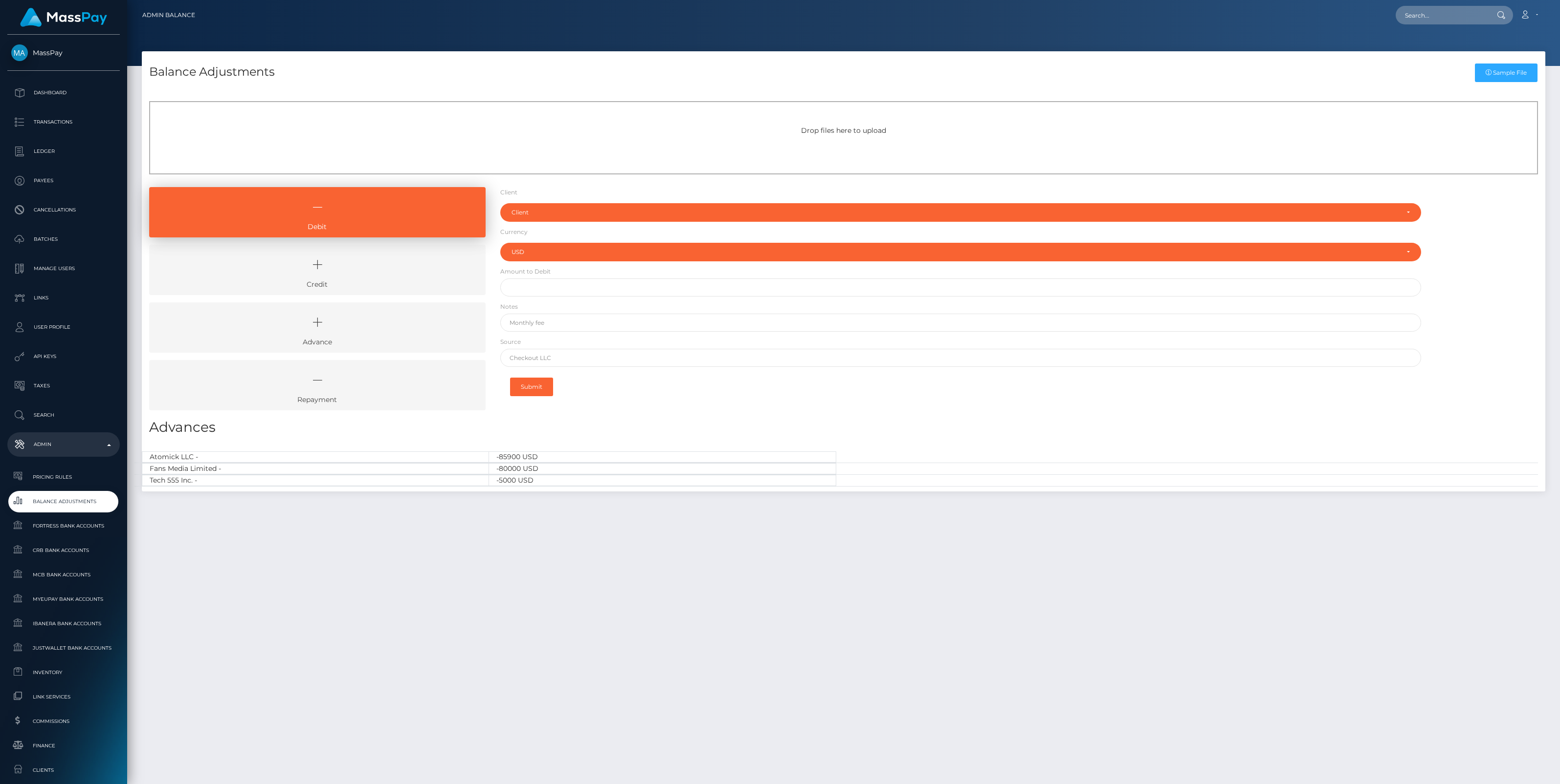
select select "USD"
drag, startPoint x: 404, startPoint y: 272, endPoint x: 411, endPoint y: 266, distance: 9.2
click at [404, 272] on icon at bounding box center [317, 264] width 314 height 29
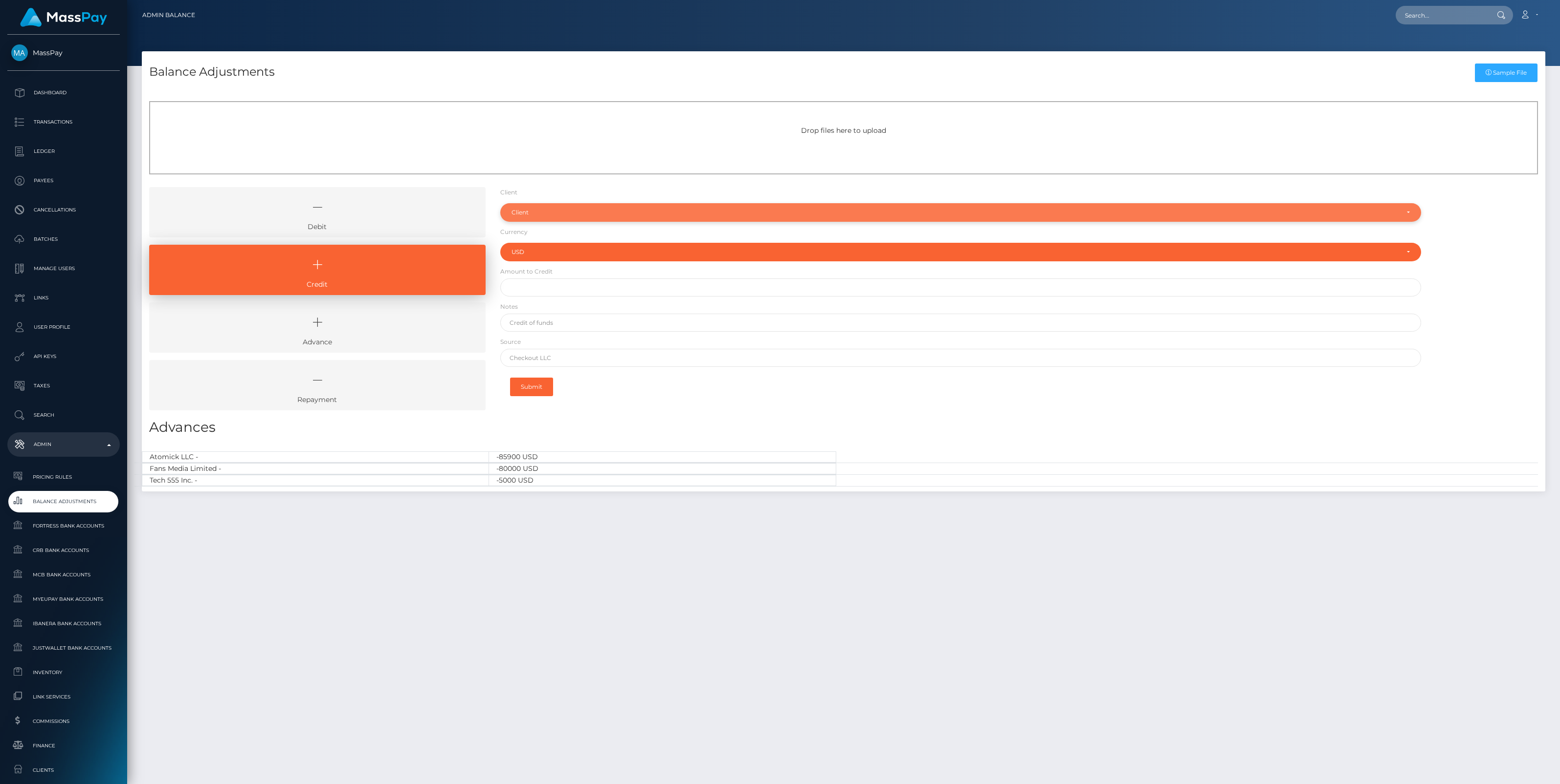
click at [547, 205] on div "Client" at bounding box center [960, 212] width 921 height 18
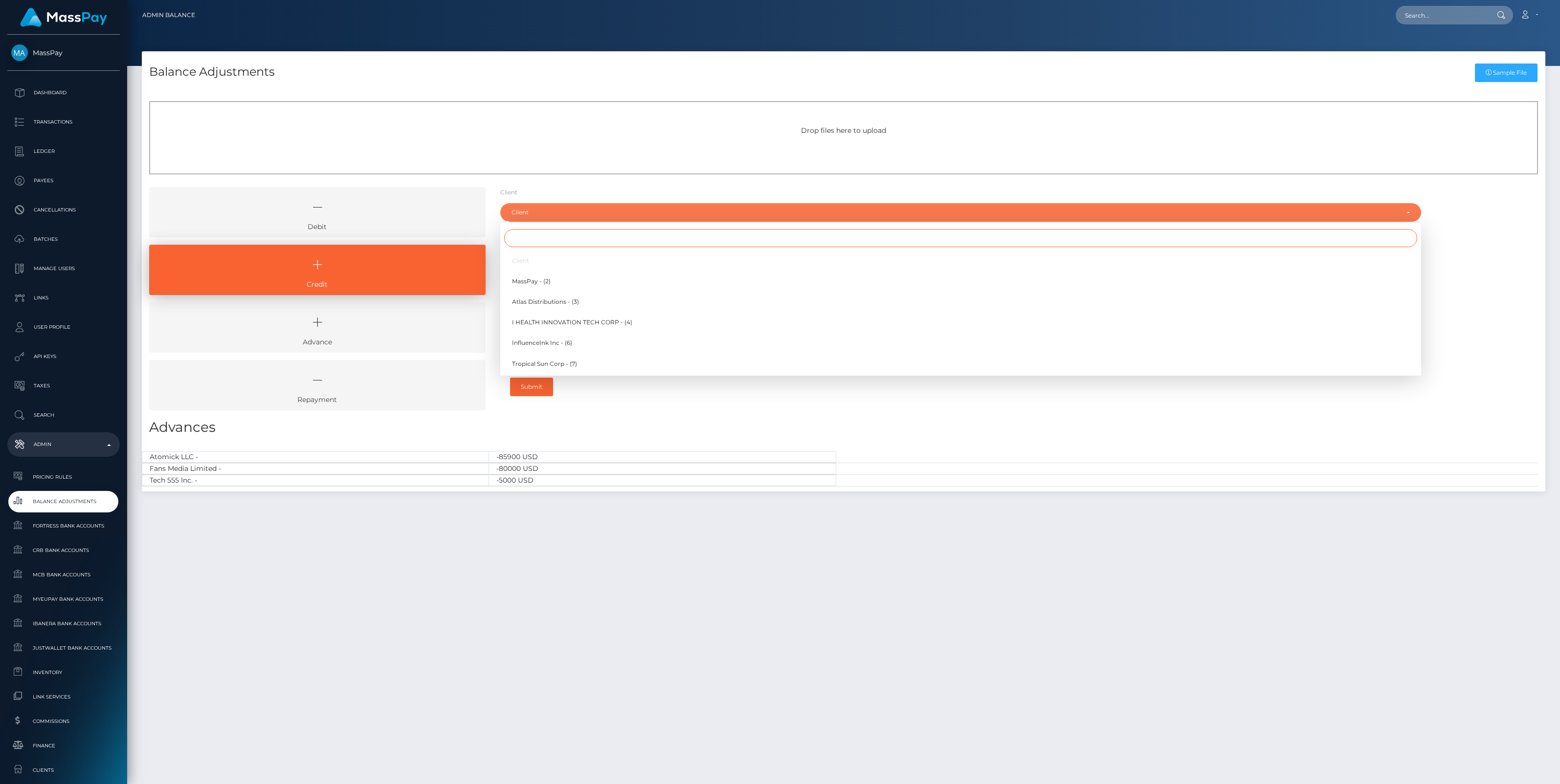
click at [522, 245] on input "Search" at bounding box center [960, 238] width 913 height 18
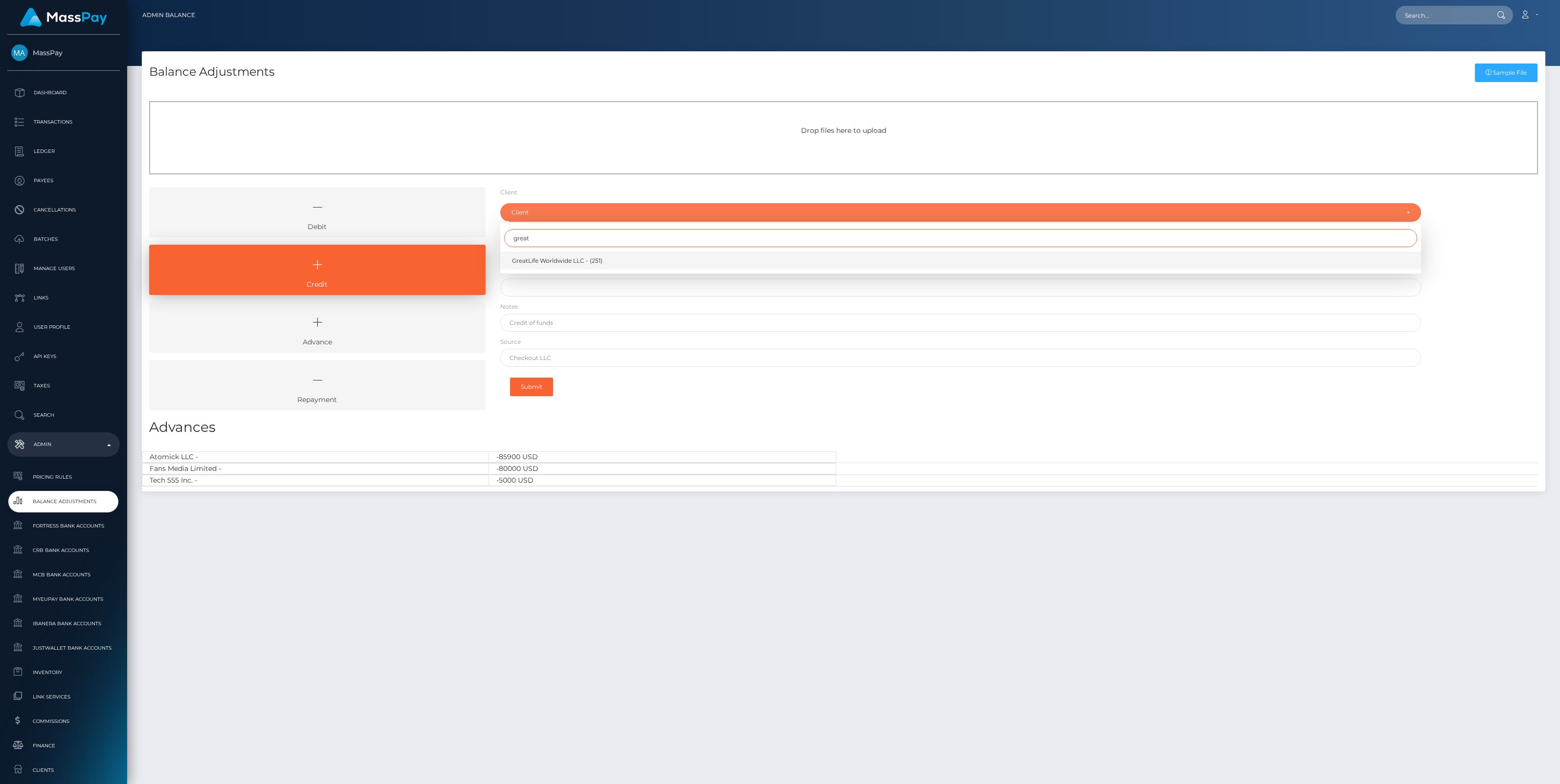
type input "great"
click at [538, 263] on span "GreatLife Worldwide LLC - (251)" at bounding box center [557, 261] width 90 height 9
select select "251"
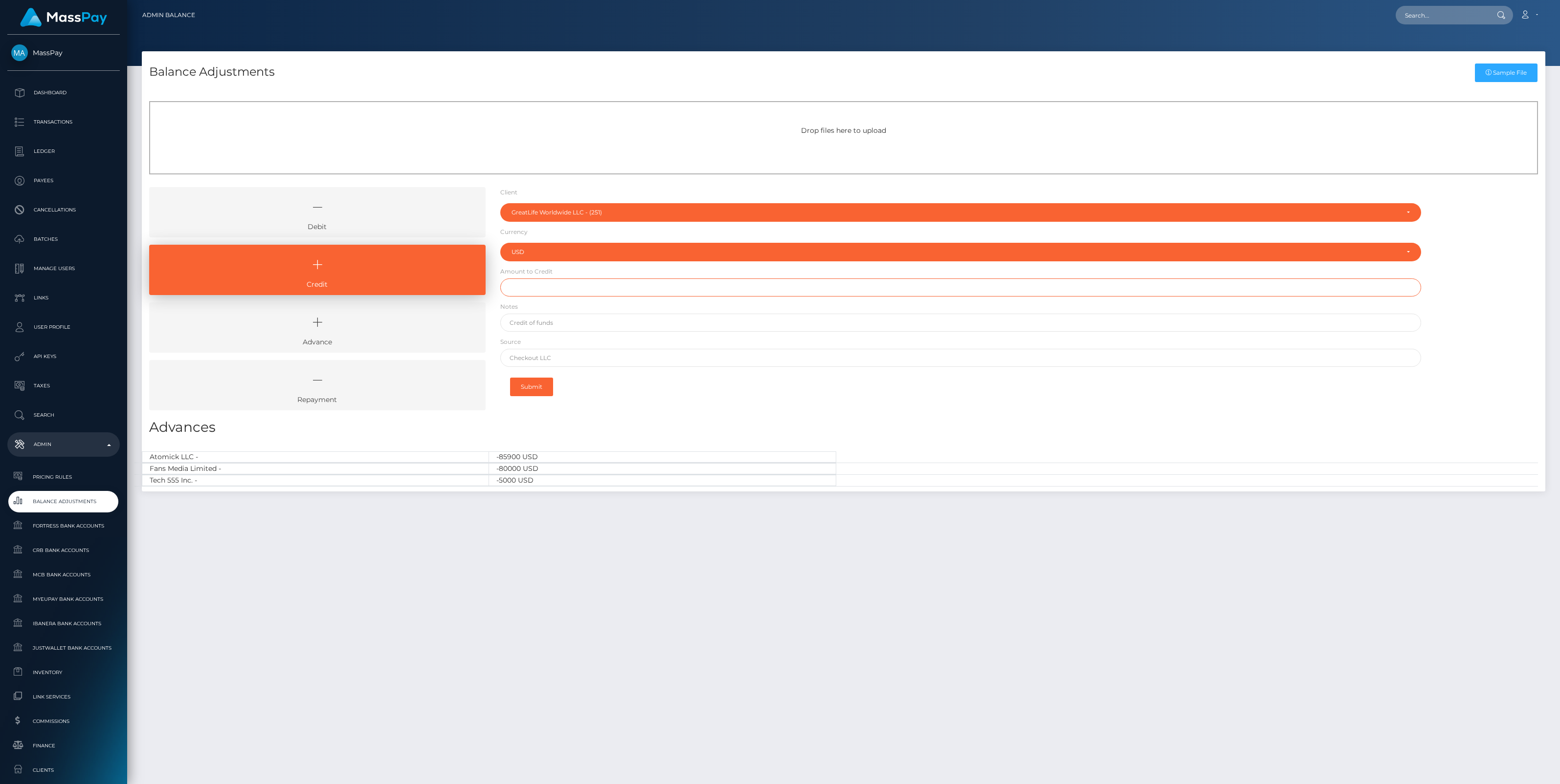
click at [536, 291] on input "text" at bounding box center [960, 287] width 921 height 18
type input "$23,000.00"
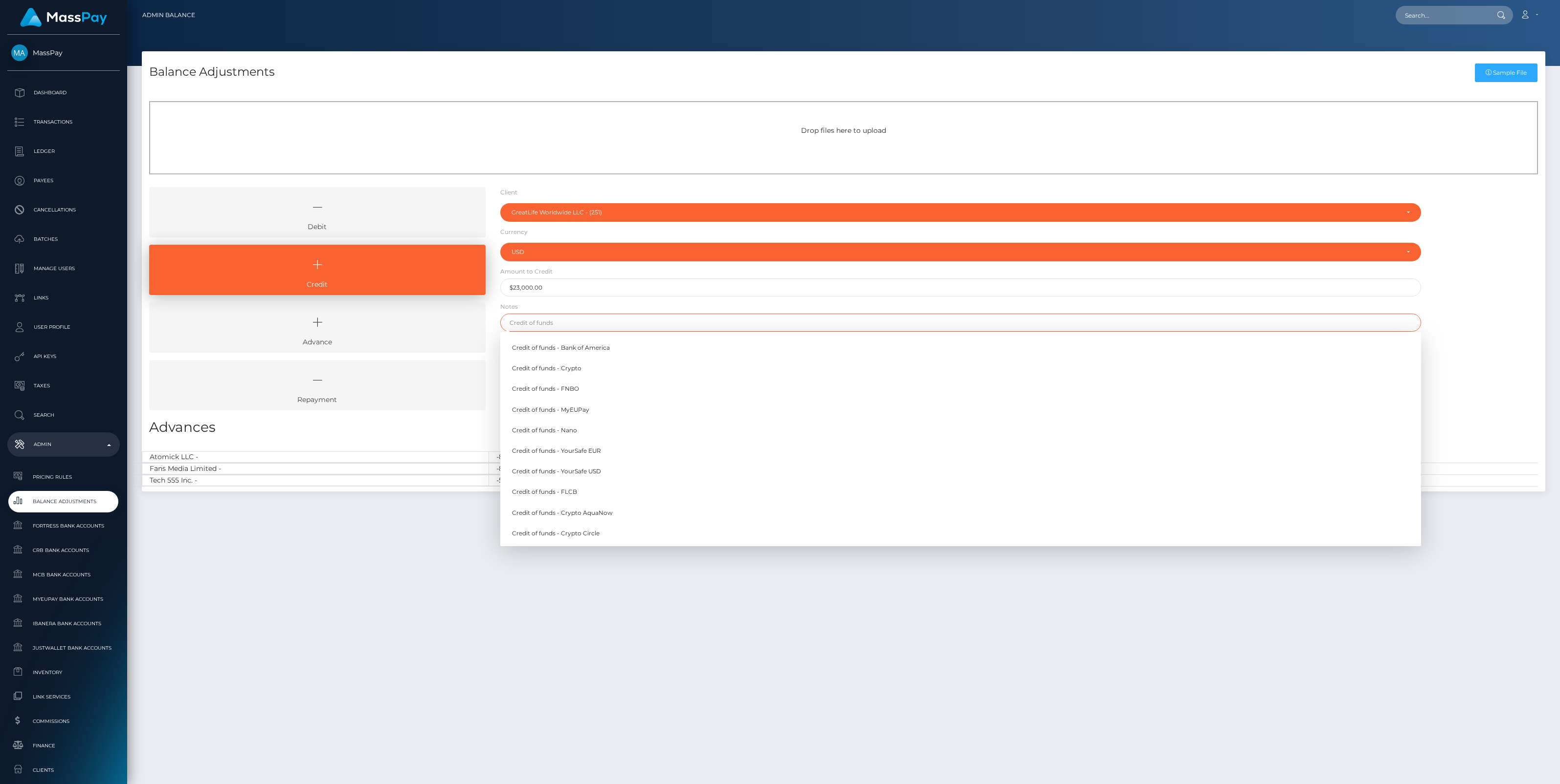
click at [556, 323] on input "text" at bounding box center [960, 322] width 921 height 18
click at [580, 393] on link "Credit of funds - FNBO" at bounding box center [960, 389] width 921 height 18
type input "Credit of funds - FNBO"
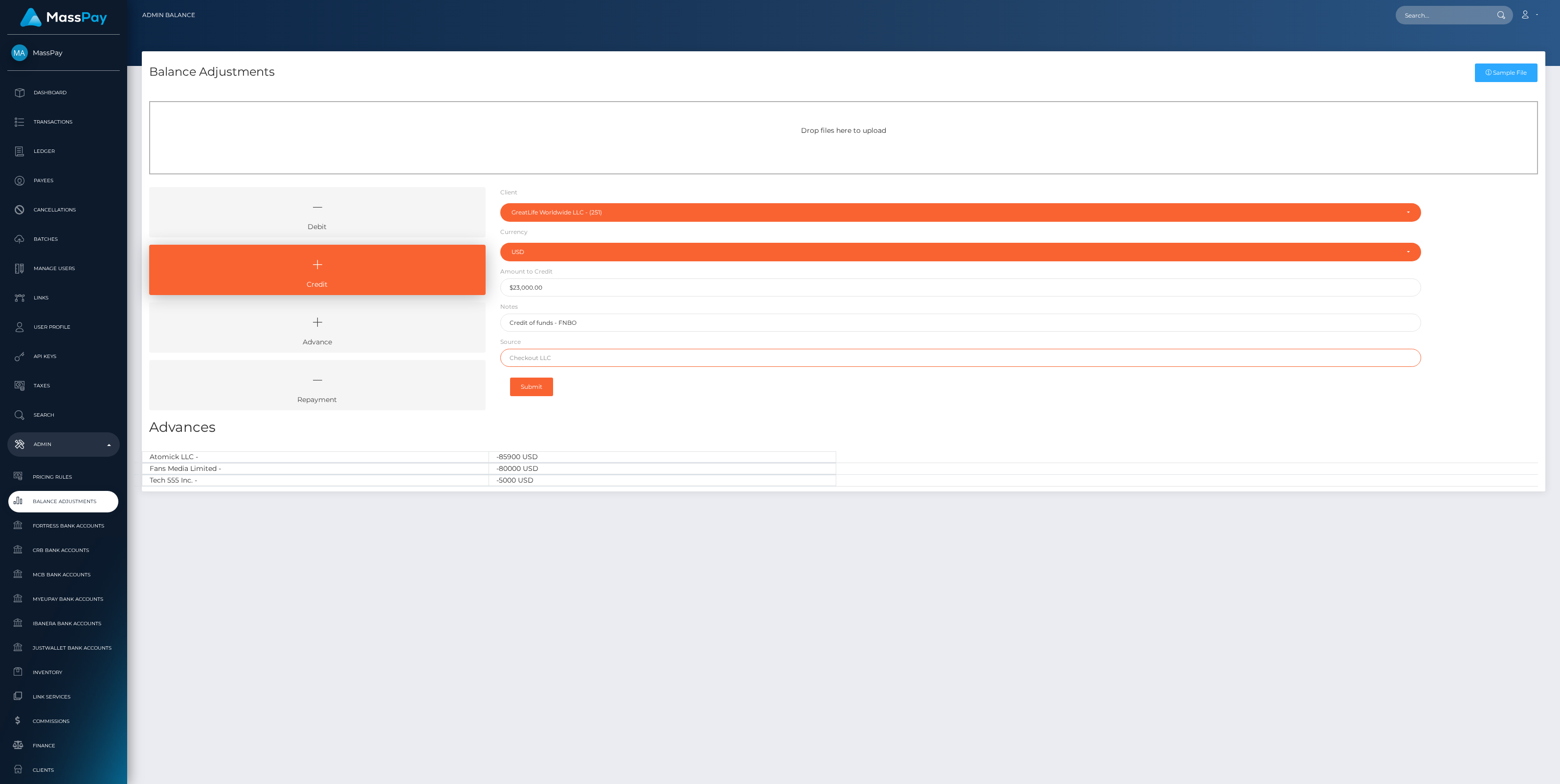
click at [545, 360] on input "text" at bounding box center [960, 357] width 921 height 18
paste input "Guarantee State Bank & Trust"
type input "Guarantee State Bank & Trust"
click at [536, 389] on button "Submit" at bounding box center [531, 386] width 43 height 18
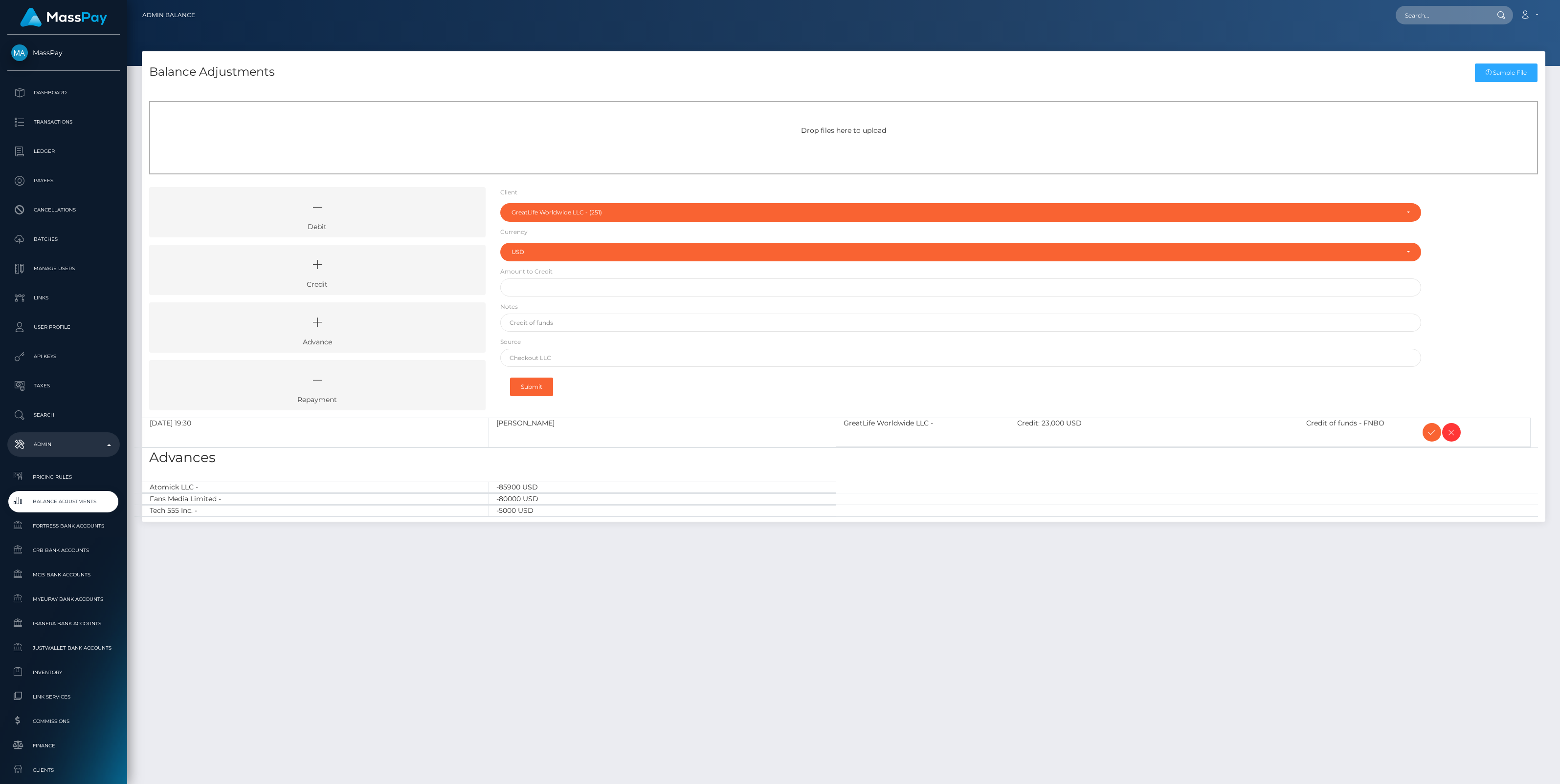
select select "251"
select select "USD"
click at [1432, 433] on icon at bounding box center [1431, 433] width 11 height 12
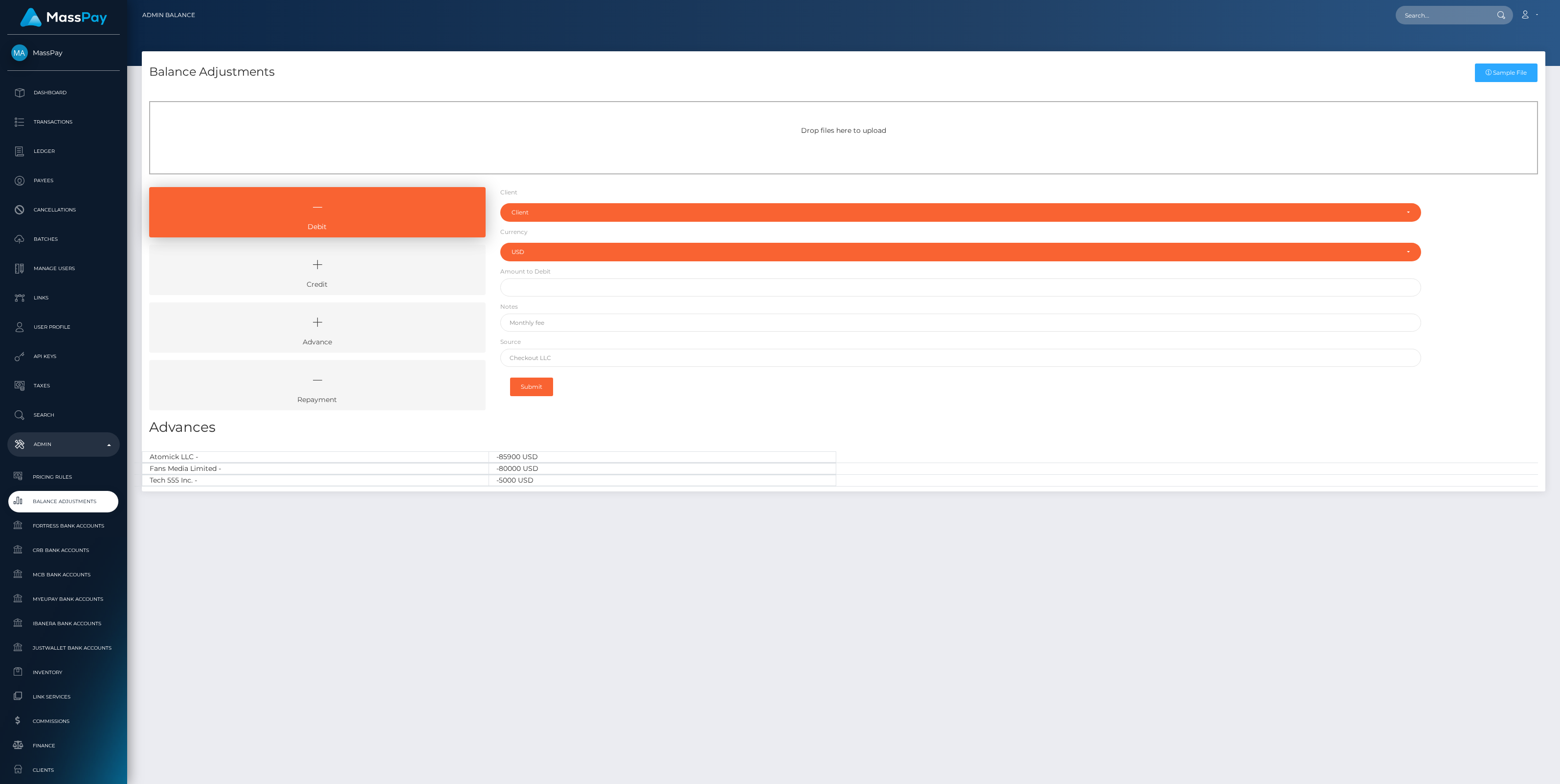
select select "USD"
drag, startPoint x: 377, startPoint y: 269, endPoint x: 382, endPoint y: 261, distance: 9.4
click at [377, 268] on icon at bounding box center [317, 264] width 314 height 29
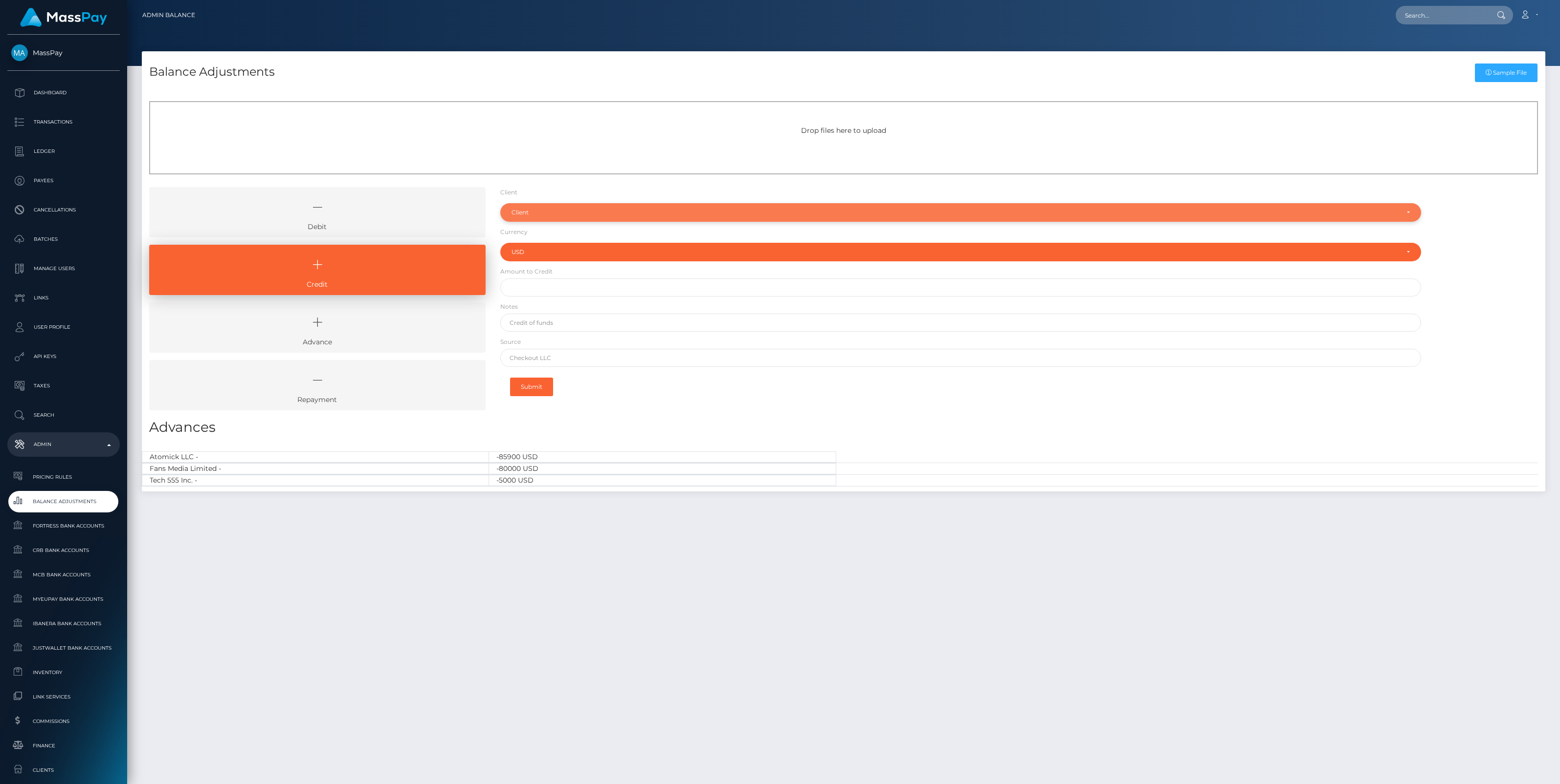
click at [530, 208] on div "Client" at bounding box center [960, 212] width 921 height 18
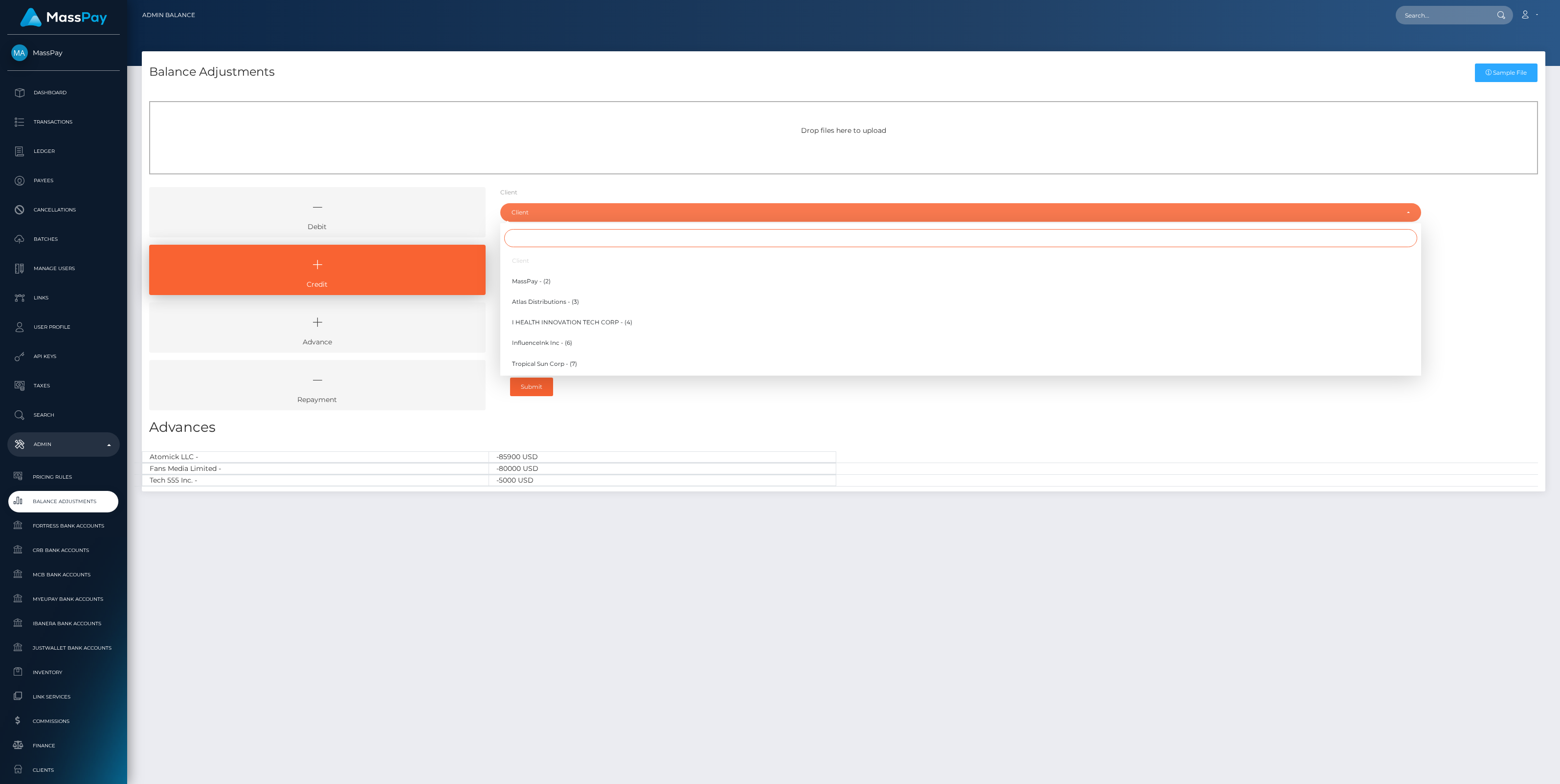
click at [539, 235] on input "Search" at bounding box center [960, 238] width 913 height 18
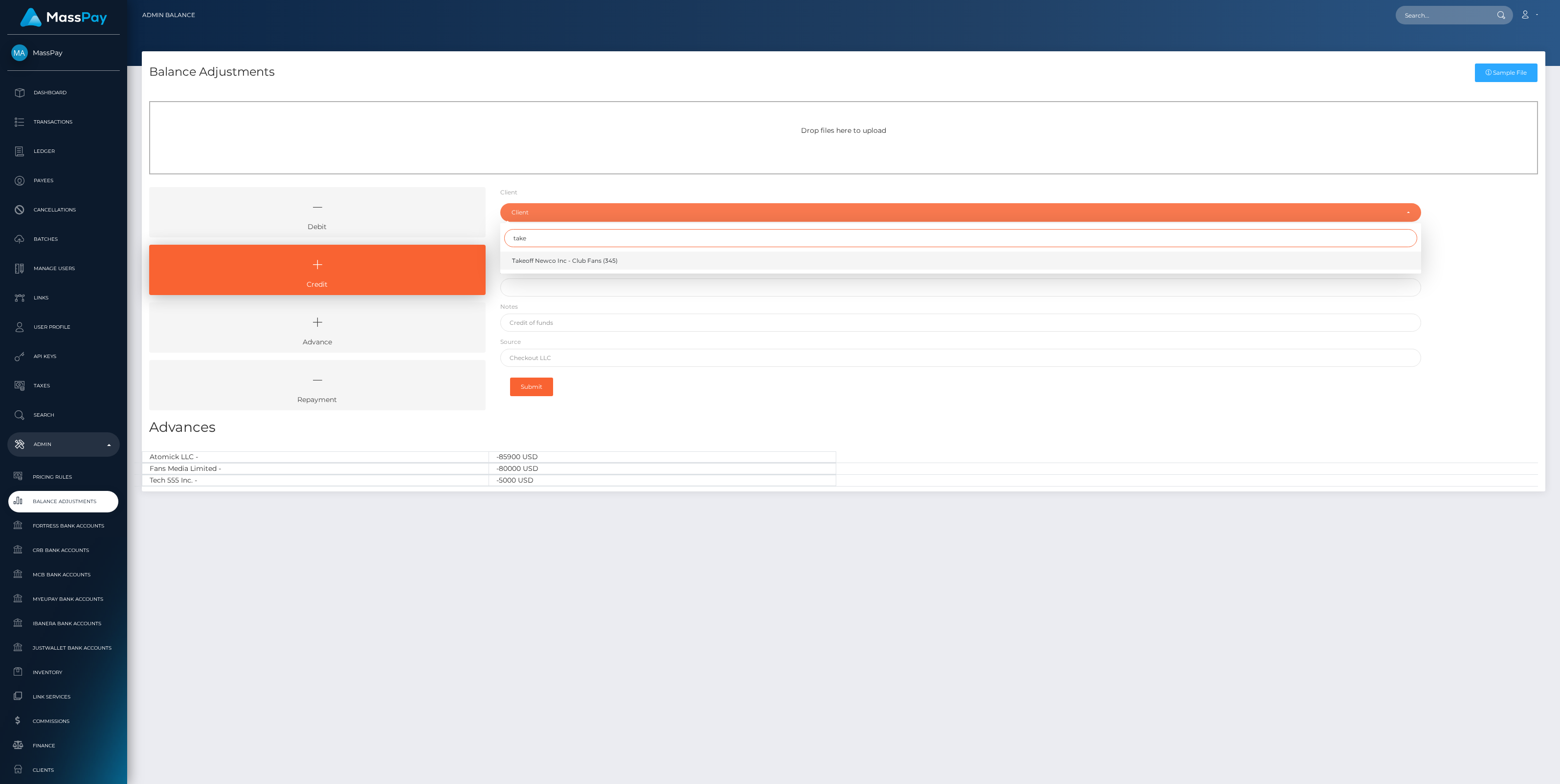
type input "take"
click at [553, 260] on span "Takeoff Newco Inc - Club Fans (345)" at bounding box center [565, 261] width 105 height 9
select select "345"
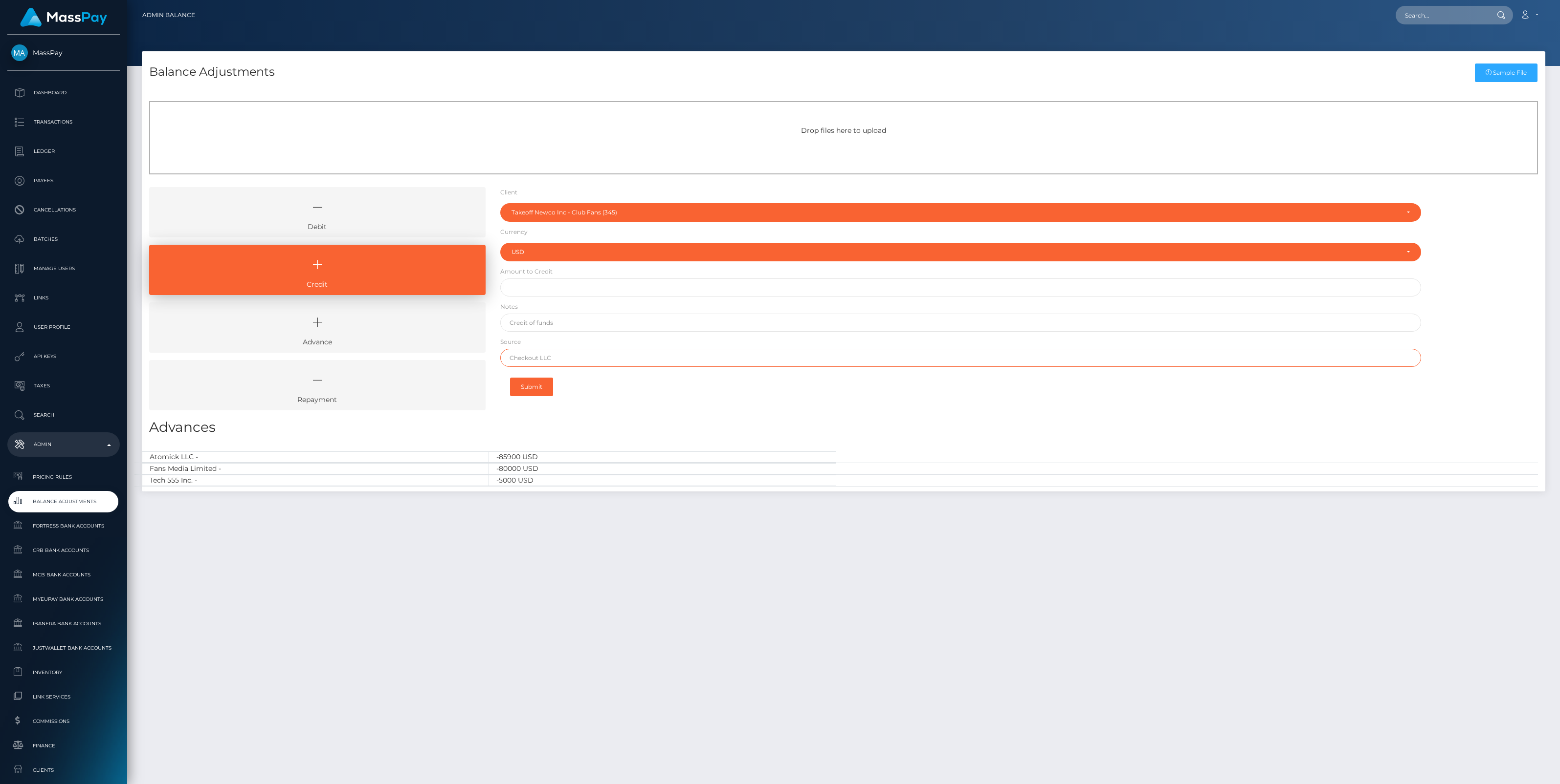
click at [538, 359] on input "text" at bounding box center [960, 357] width 921 height 18
paste input "Brex"
type input "Brex"
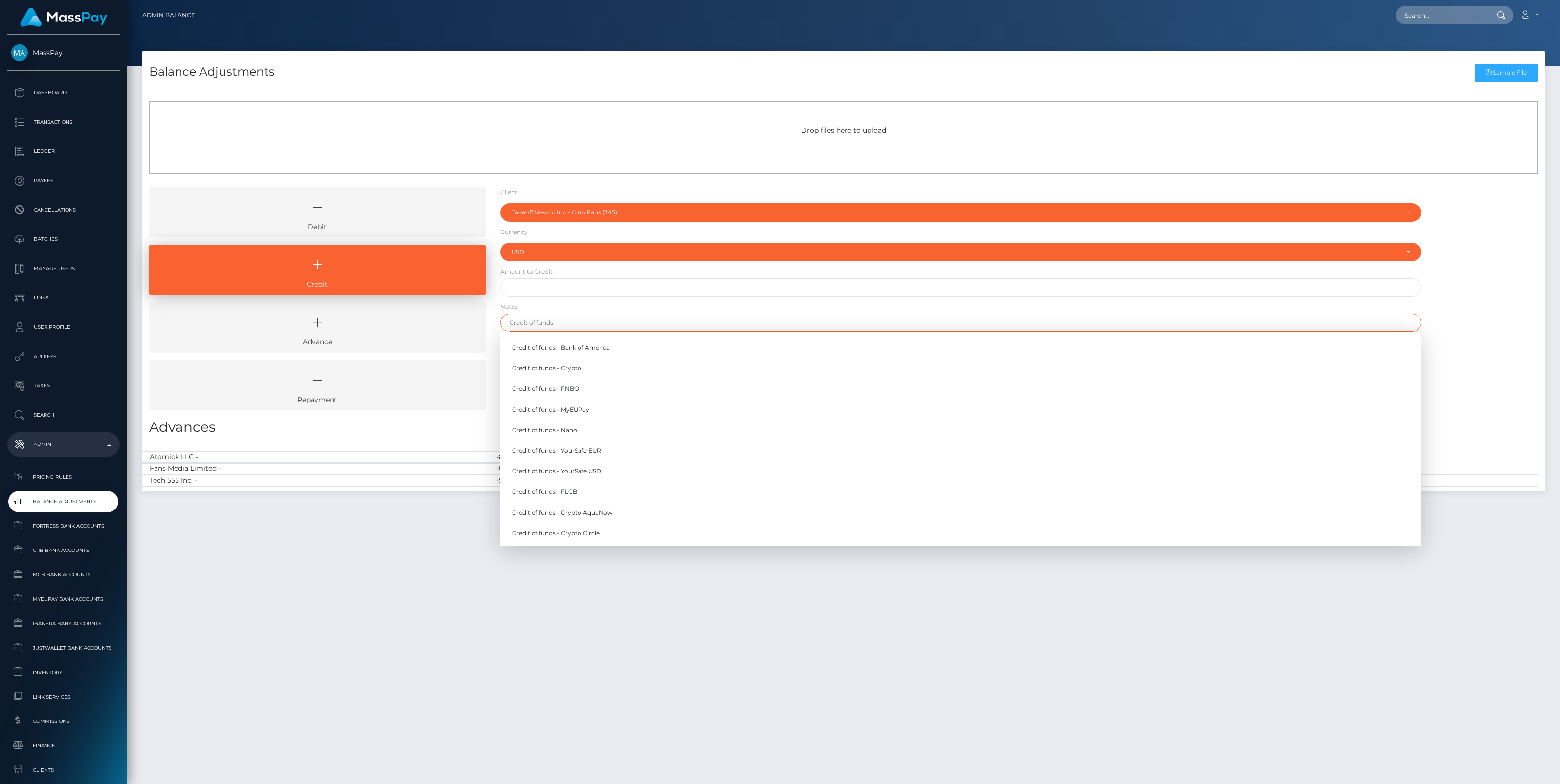
click at [552, 327] on input "text" at bounding box center [960, 322] width 921 height 18
click at [568, 392] on link "Credit of funds - FNBO" at bounding box center [960, 389] width 921 height 18
type input "Credit of funds - FNBO"
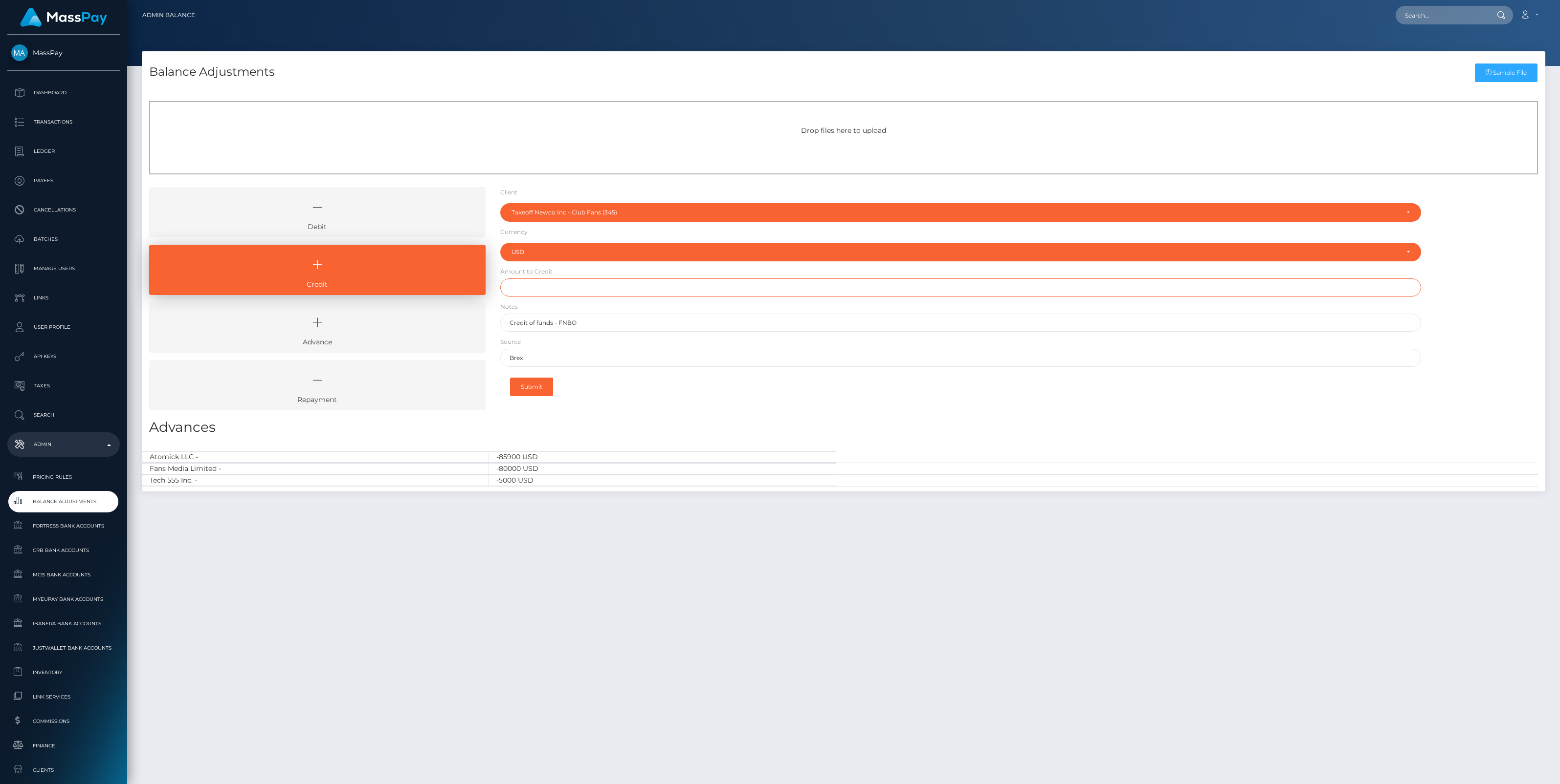
click at [555, 290] on input "text" at bounding box center [960, 287] width 921 height 18
paste input "5,635.48"
type input "$5,635.48"
click at [538, 382] on button "Submit" at bounding box center [531, 386] width 43 height 18
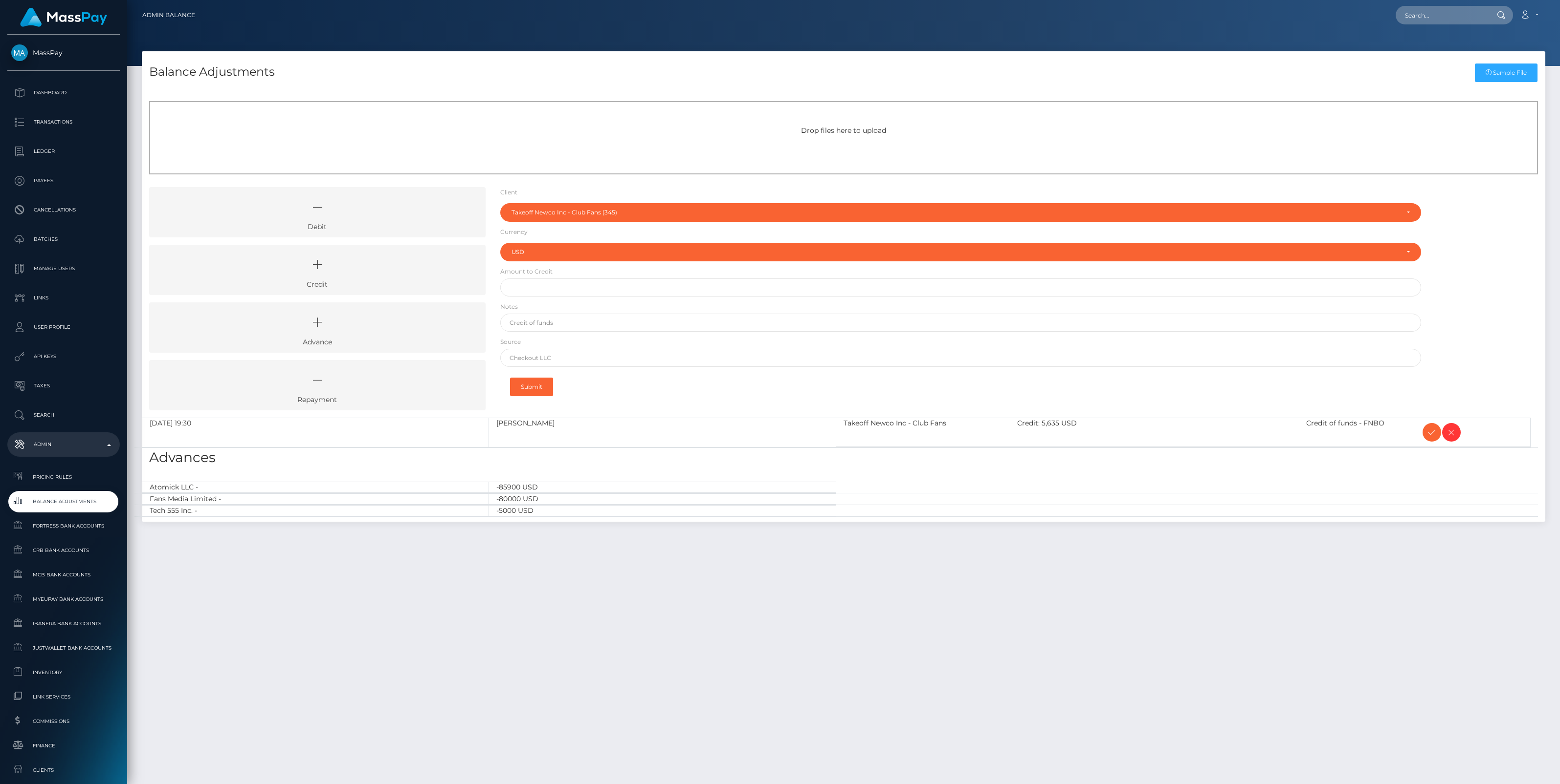
select select "345"
select select "USD"
click at [1433, 429] on icon at bounding box center [1431, 433] width 11 height 12
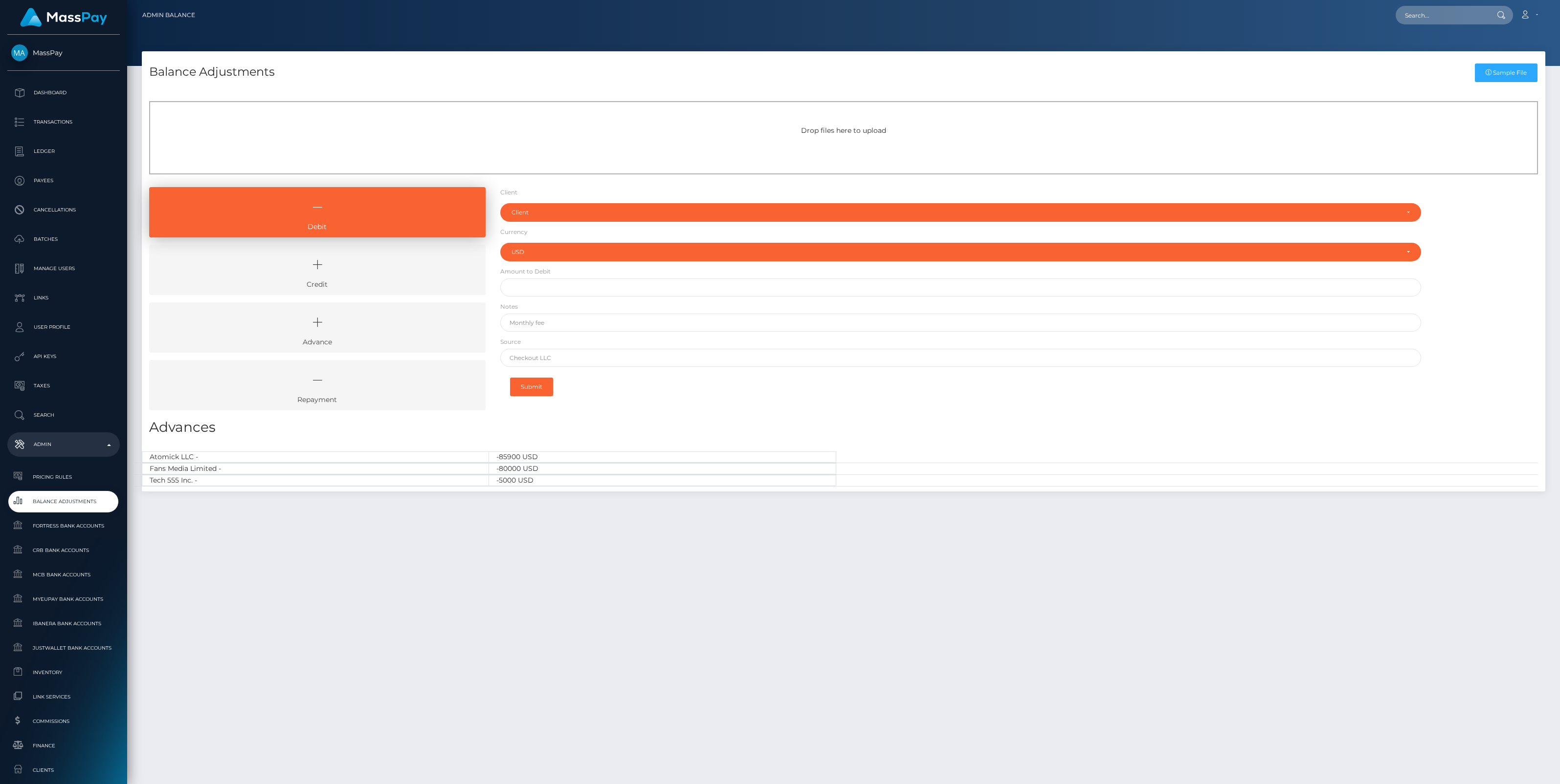
select select "USD"
click at [389, 282] on link "Credit" at bounding box center [317, 270] width 336 height 50
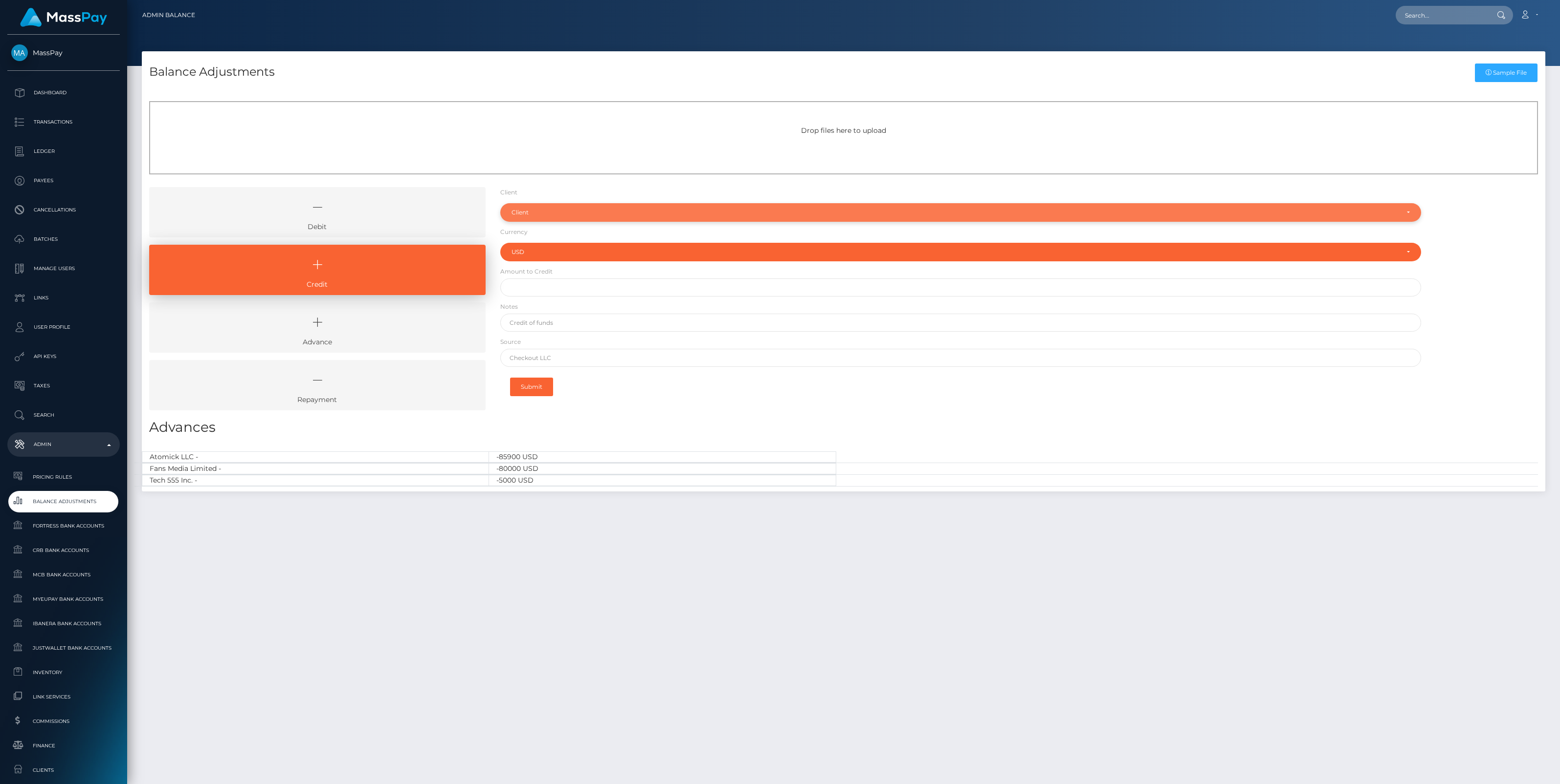
click at [529, 212] on div "Client" at bounding box center [955, 212] width 887 height 8
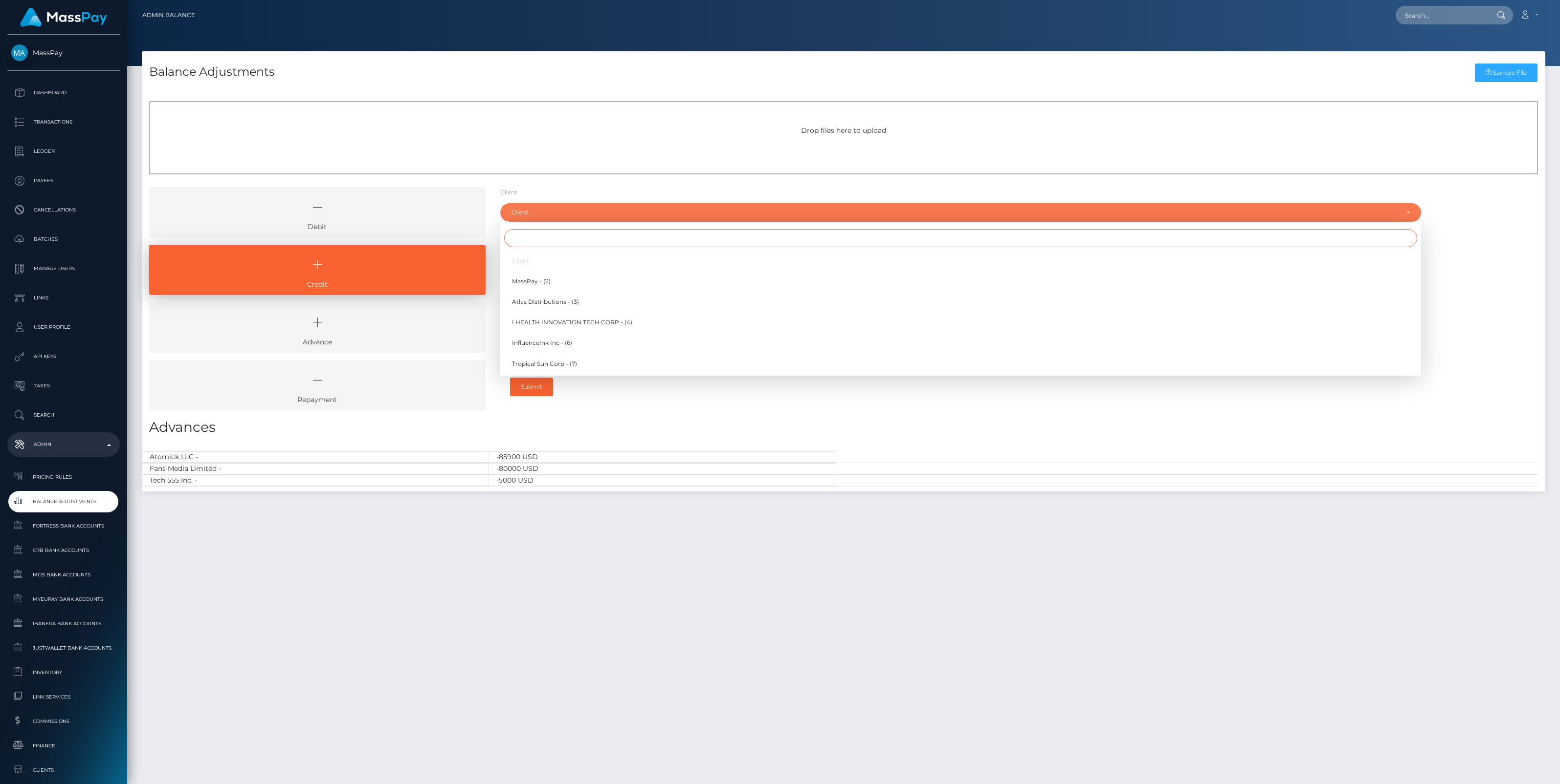
click at [531, 237] on input "Search" at bounding box center [960, 238] width 913 height 18
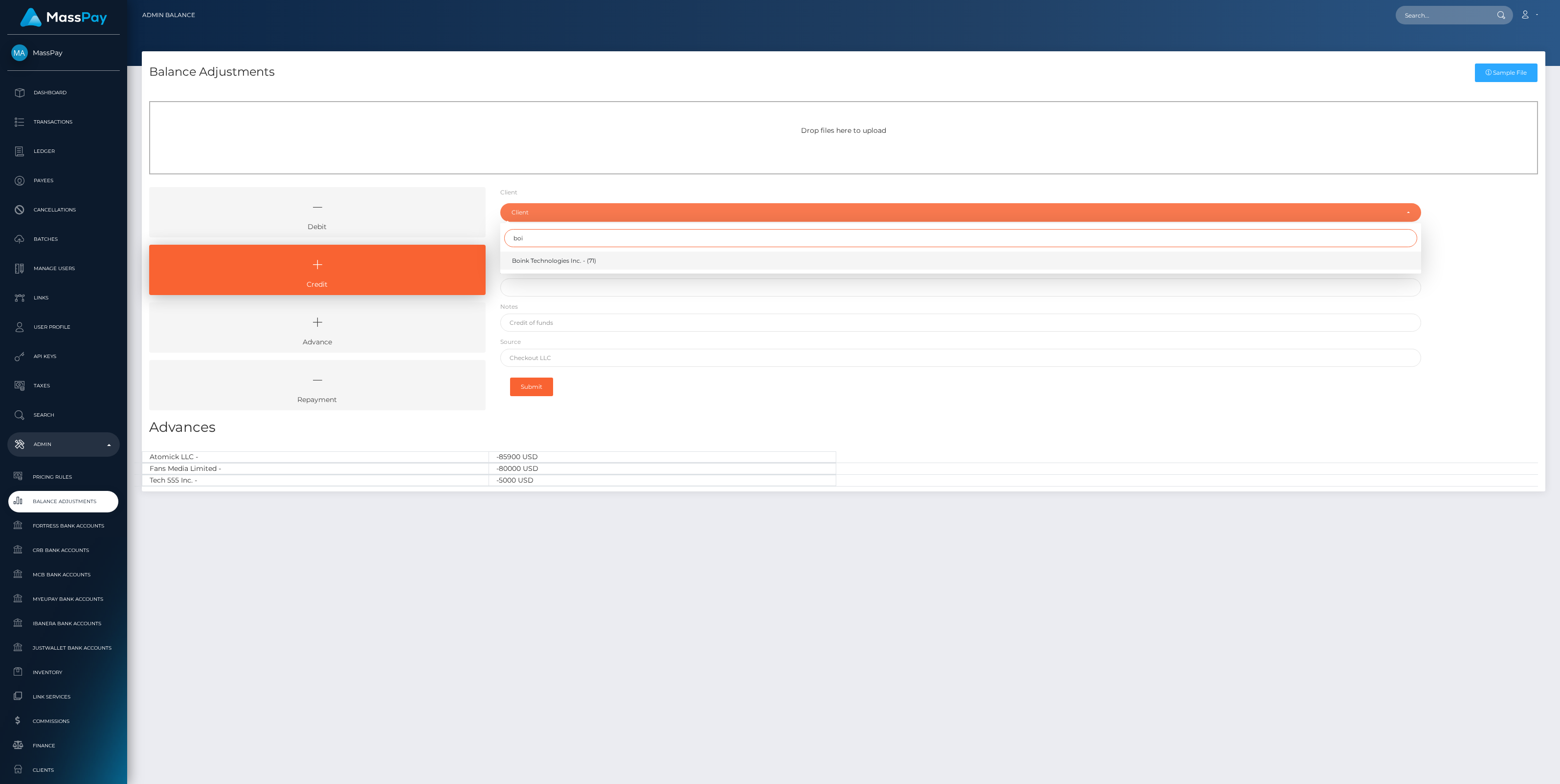
type input "boi"
click at [527, 262] on span "Boink Technologies Inc. - (71)" at bounding box center [554, 261] width 84 height 9
select select "71"
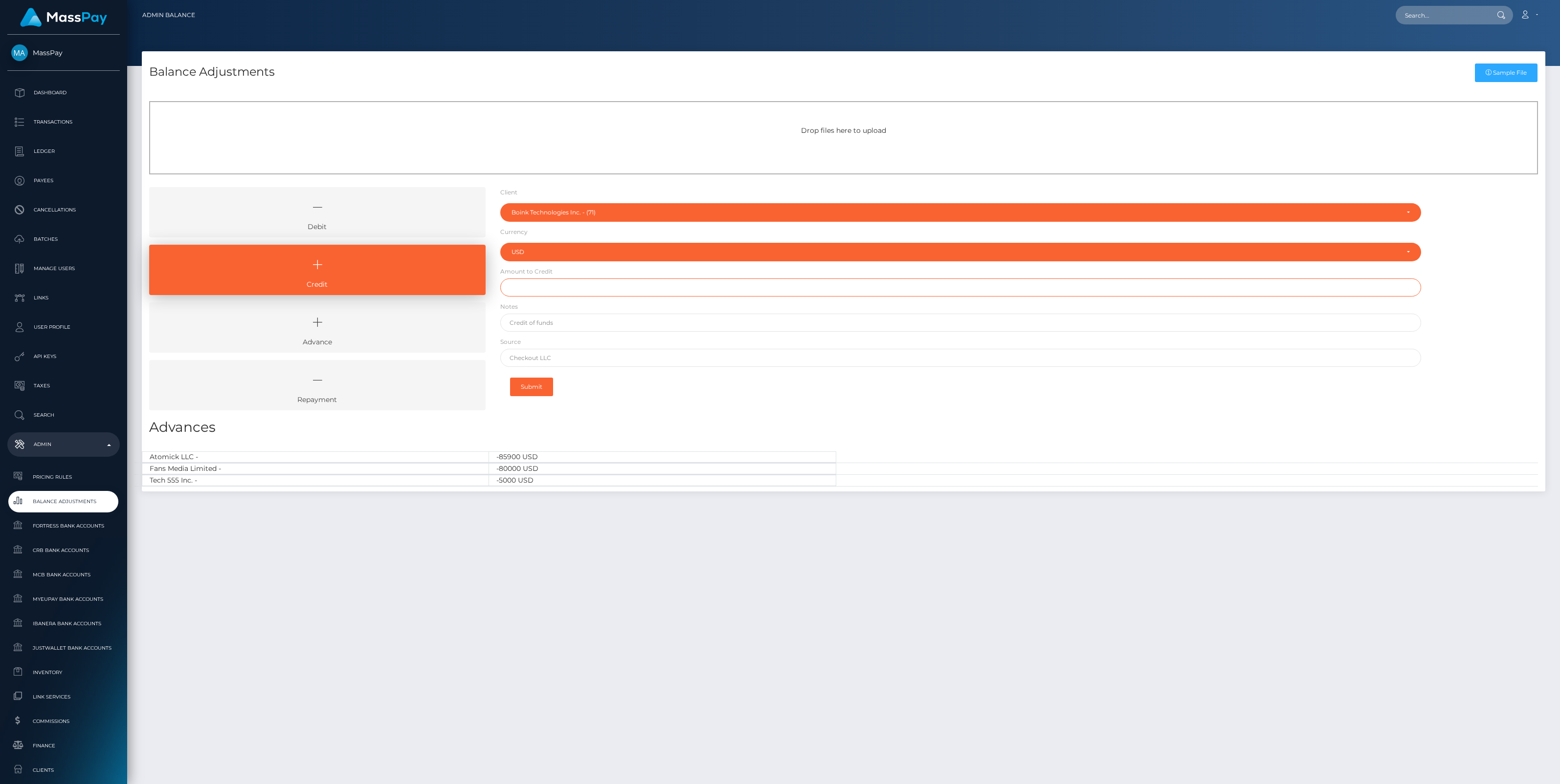
click at [544, 289] on input "text" at bounding box center [960, 287] width 921 height 18
paste input "15,066.96"
type input "$15,066.96"
click at [537, 322] on input "text" at bounding box center [960, 322] width 921 height 18
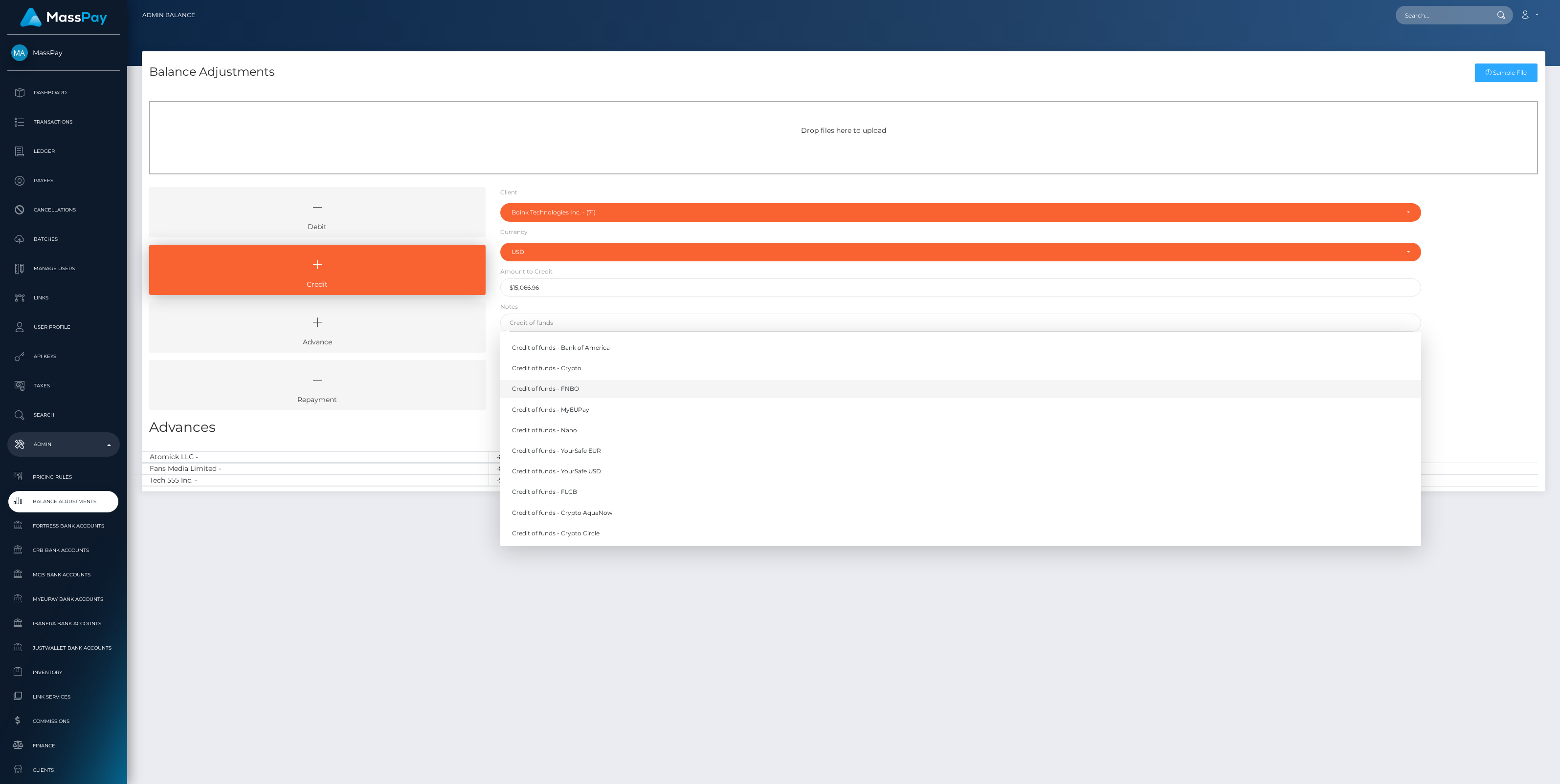
click at [560, 390] on link "Credit of funds - FNBO" at bounding box center [960, 389] width 921 height 18
type input "Credit of funds - FNBO"
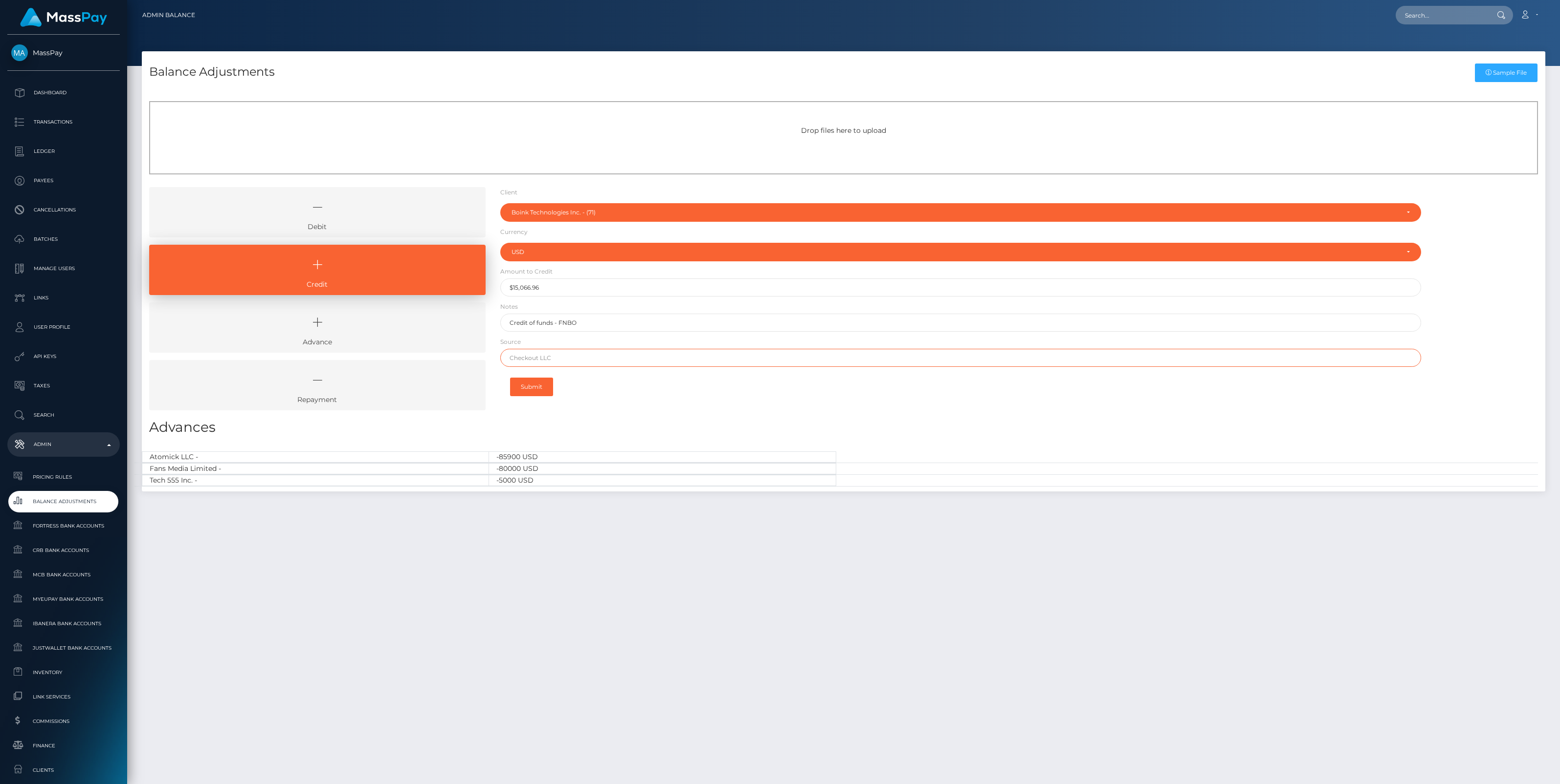
click at [560, 362] on input "text" at bounding box center [960, 357] width 921 height 18
paste input "FLAGSTAR BANK"
type input "FLAGSTAR BANK"
click at [538, 386] on button "Submit" at bounding box center [531, 386] width 43 height 18
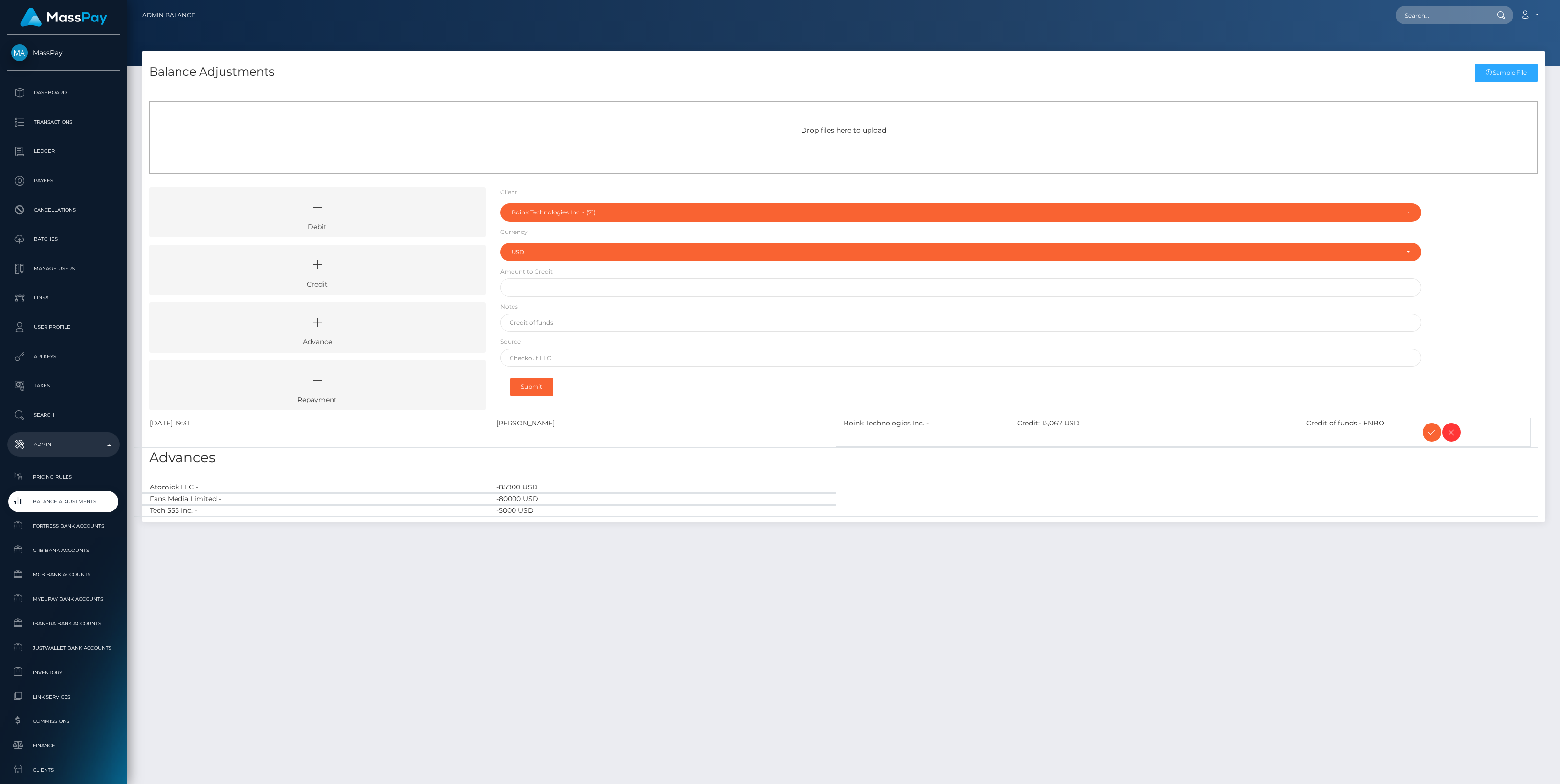
select select "71"
select select "USD"
click at [1433, 434] on icon at bounding box center [1431, 433] width 11 height 12
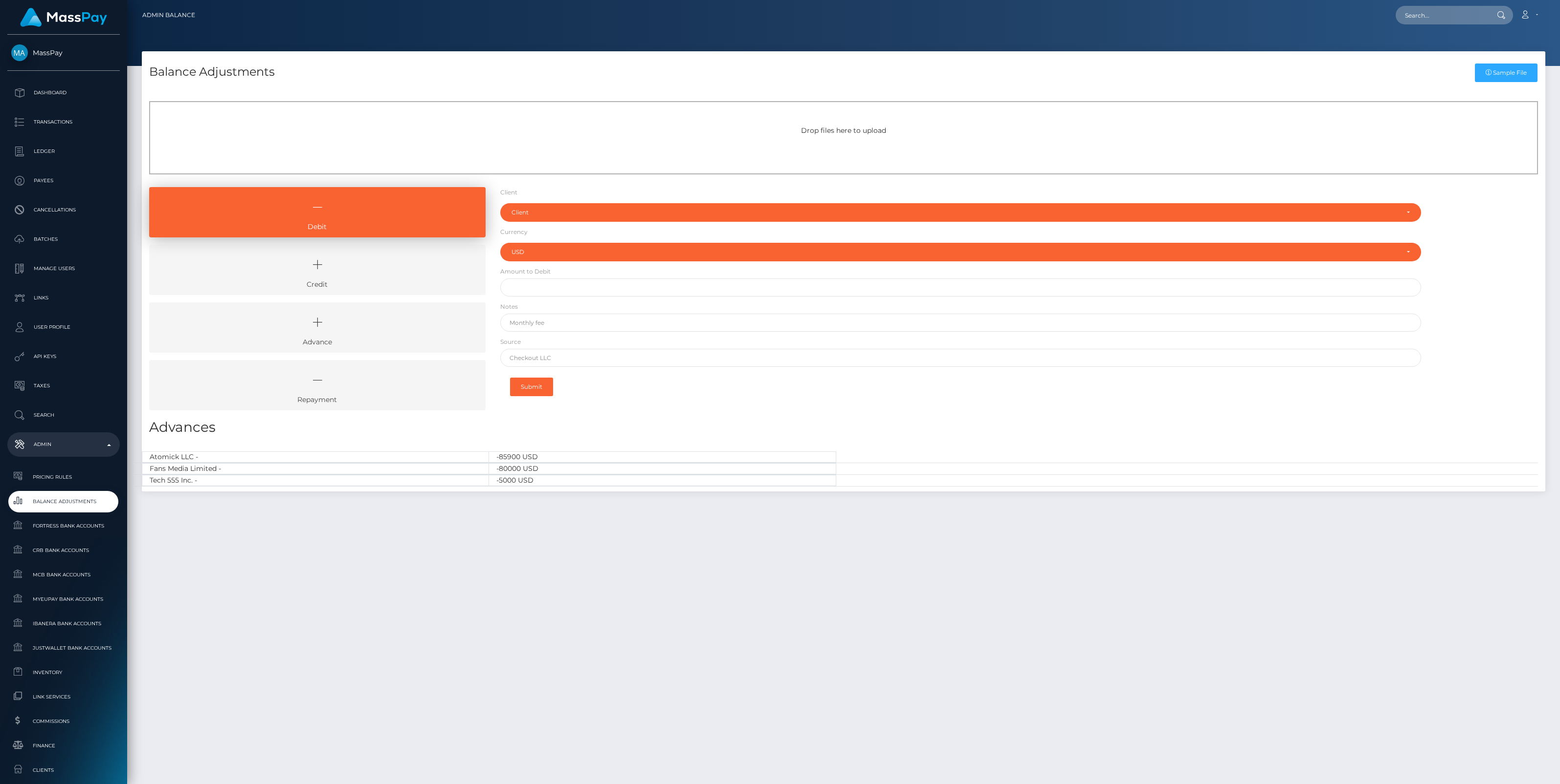
select select "USD"
click at [422, 266] on icon at bounding box center [317, 264] width 314 height 29
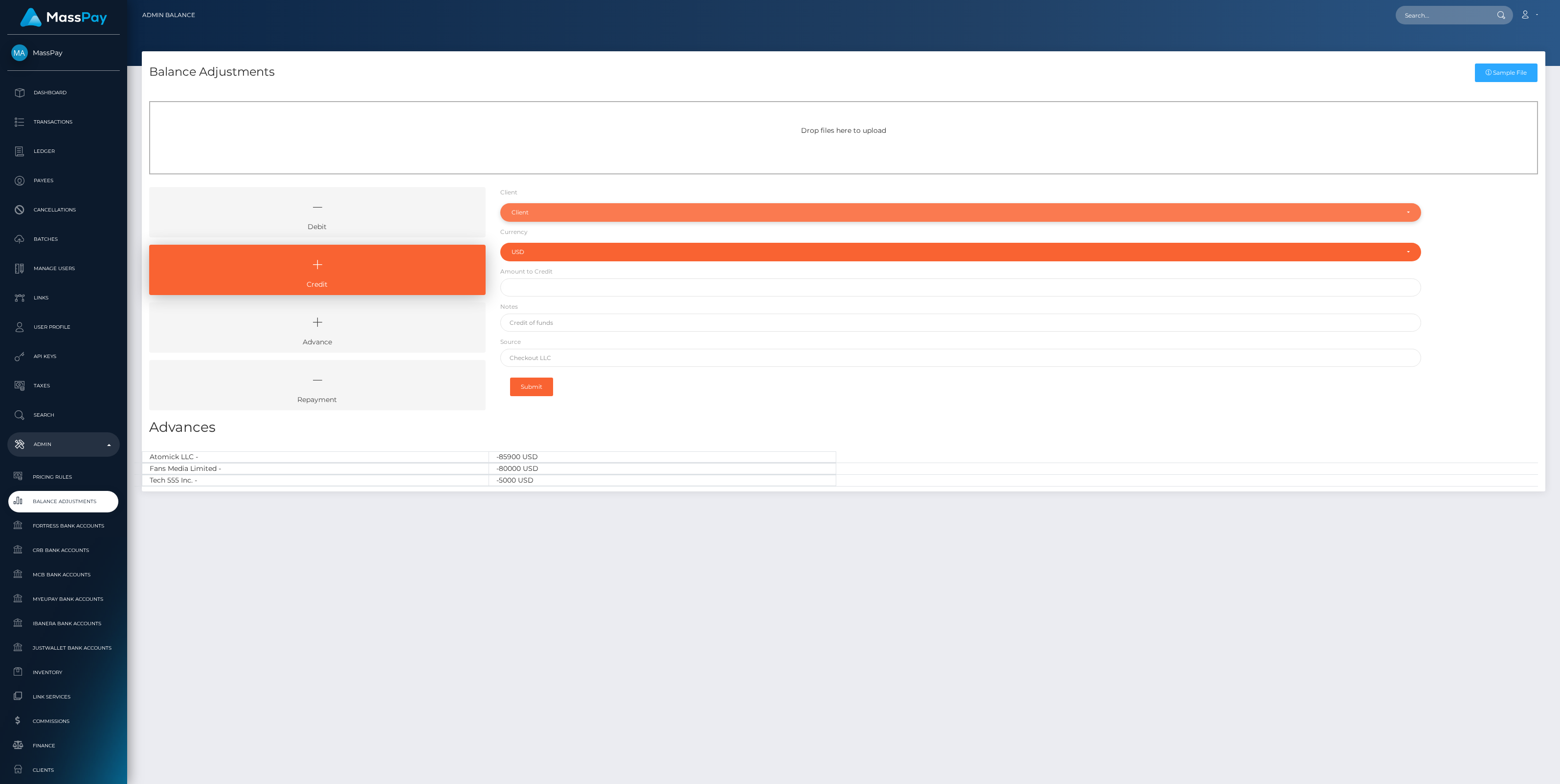
click at [524, 213] on div "Client" at bounding box center [955, 212] width 887 height 8
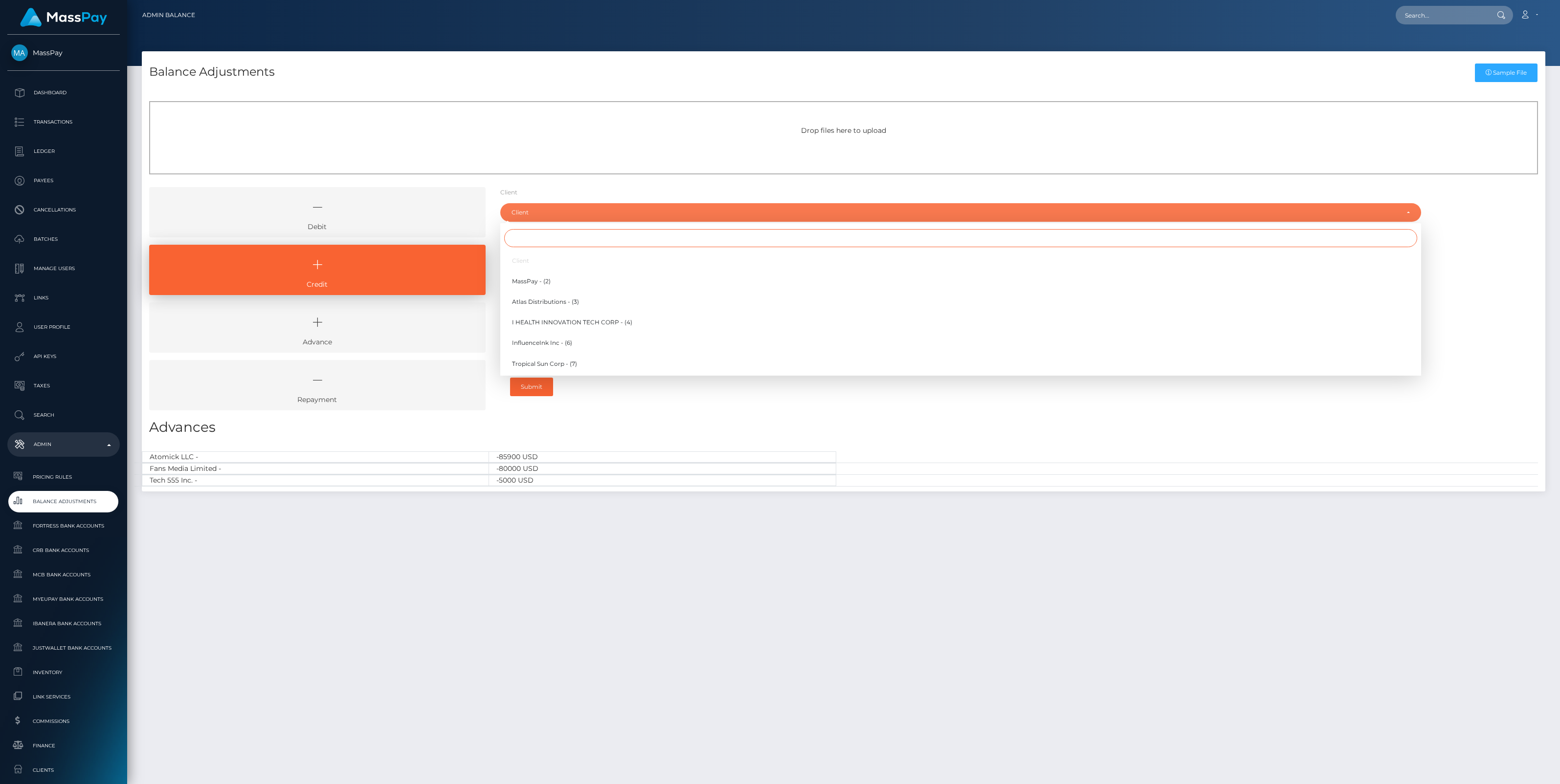
click at [537, 241] on input "Search" at bounding box center [960, 238] width 913 height 18
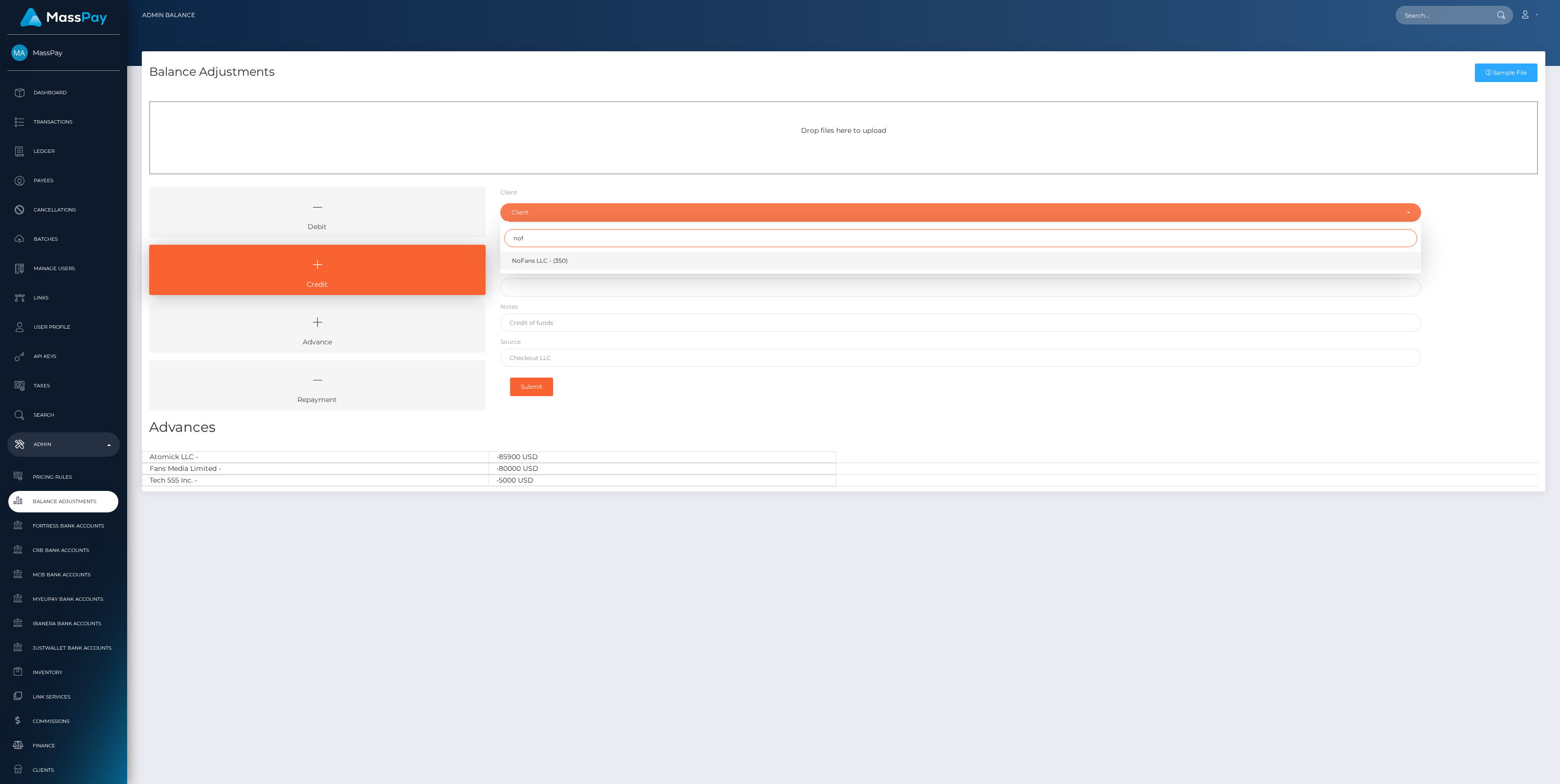
type input "nof"
click at [529, 263] on span "NoFans LLC - (350)" at bounding box center [539, 261] width 55 height 9
select select "350"
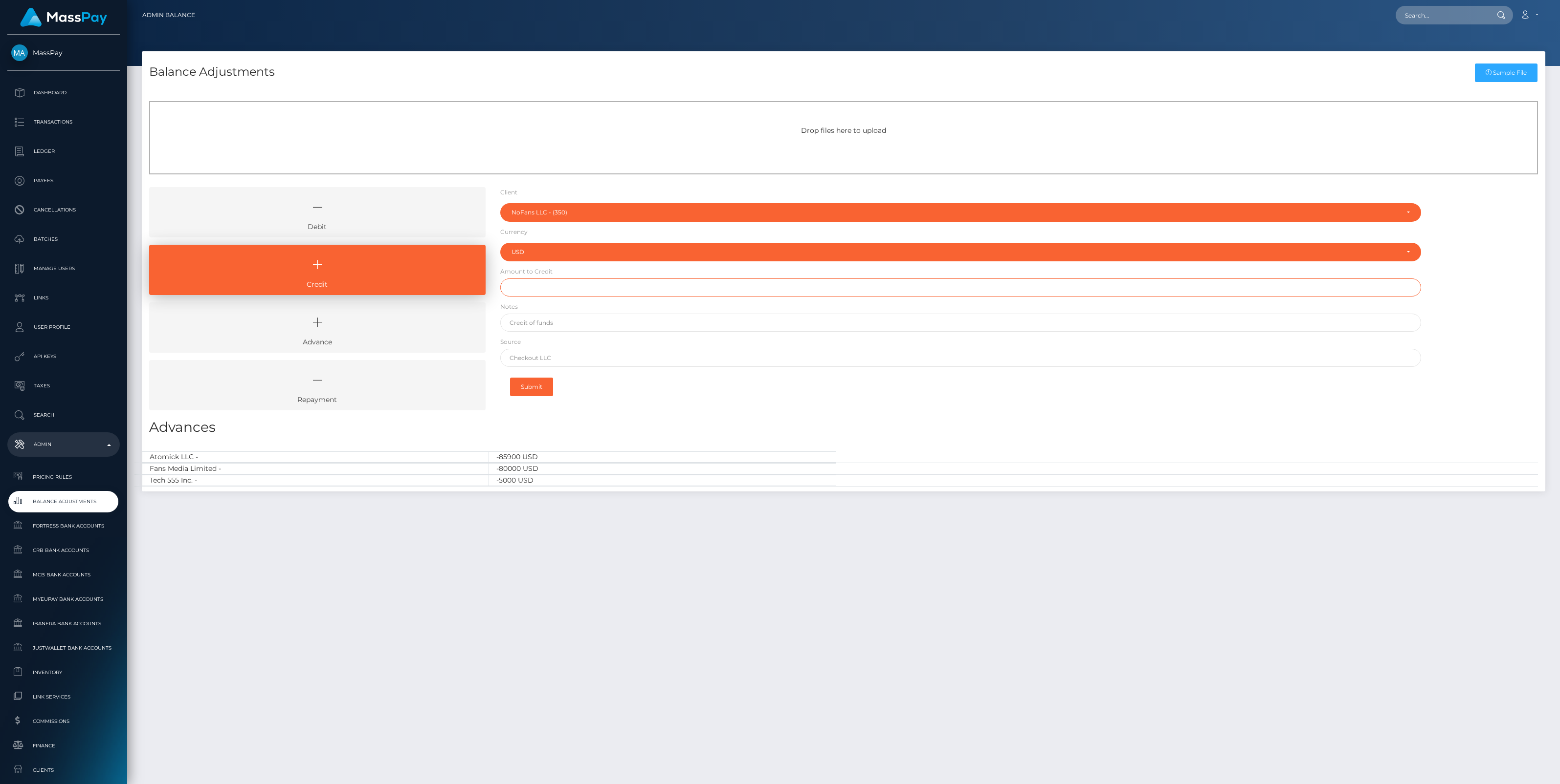
click at [531, 280] on input "text" at bounding box center [960, 287] width 921 height 18
type input "$6,000.00"
click at [552, 322] on input "text" at bounding box center [960, 322] width 921 height 18
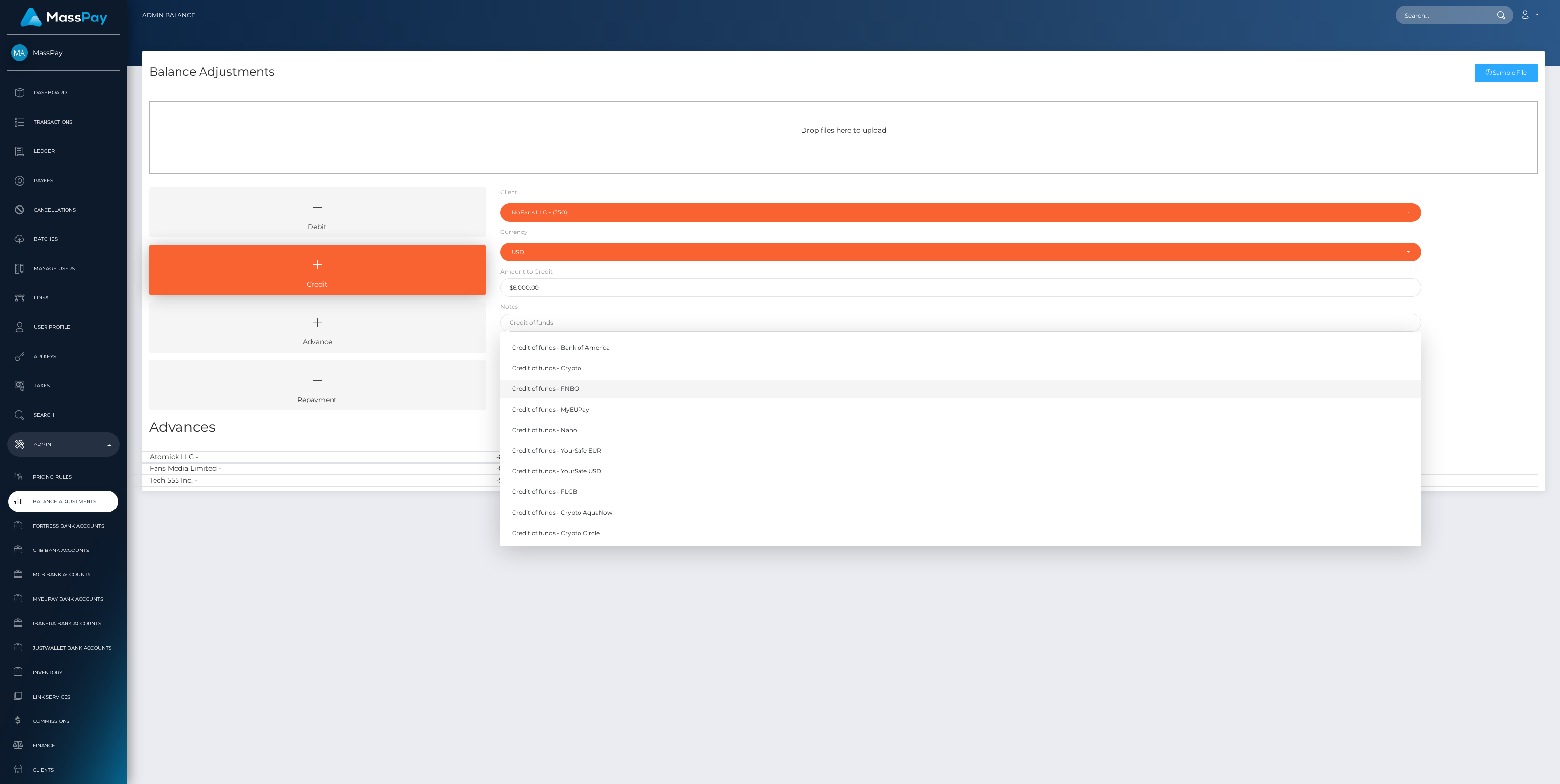
click at [558, 392] on link "Credit of funds - FNBO" at bounding box center [960, 389] width 921 height 18
type input "Credit of funds - FNBO"
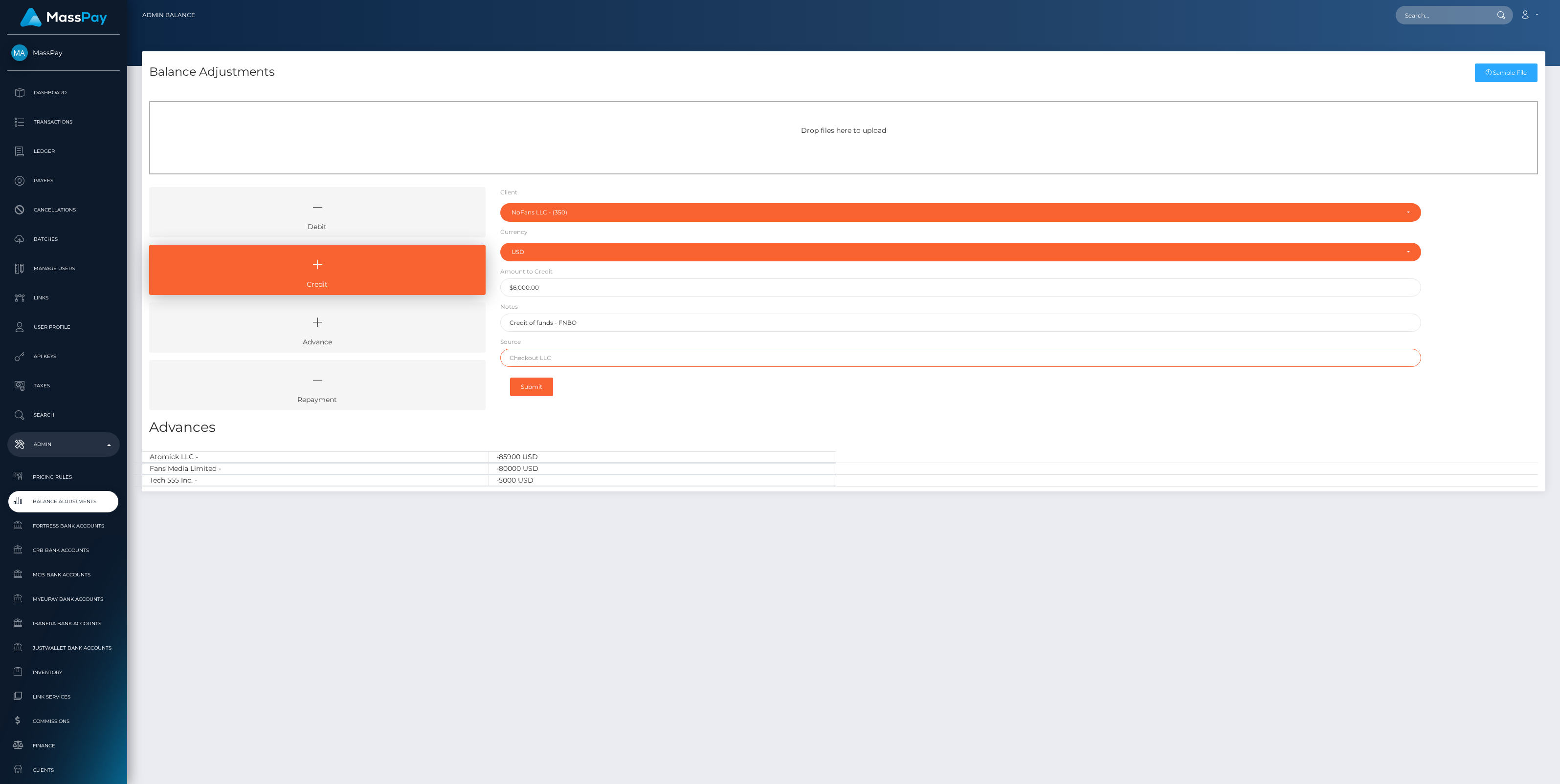
click at [540, 359] on input "text" at bounding box center [960, 357] width 921 height 18
paste input "LEAD BANK"
type input "LEAD BANK"
click at [534, 386] on button "Submit" at bounding box center [531, 386] width 43 height 18
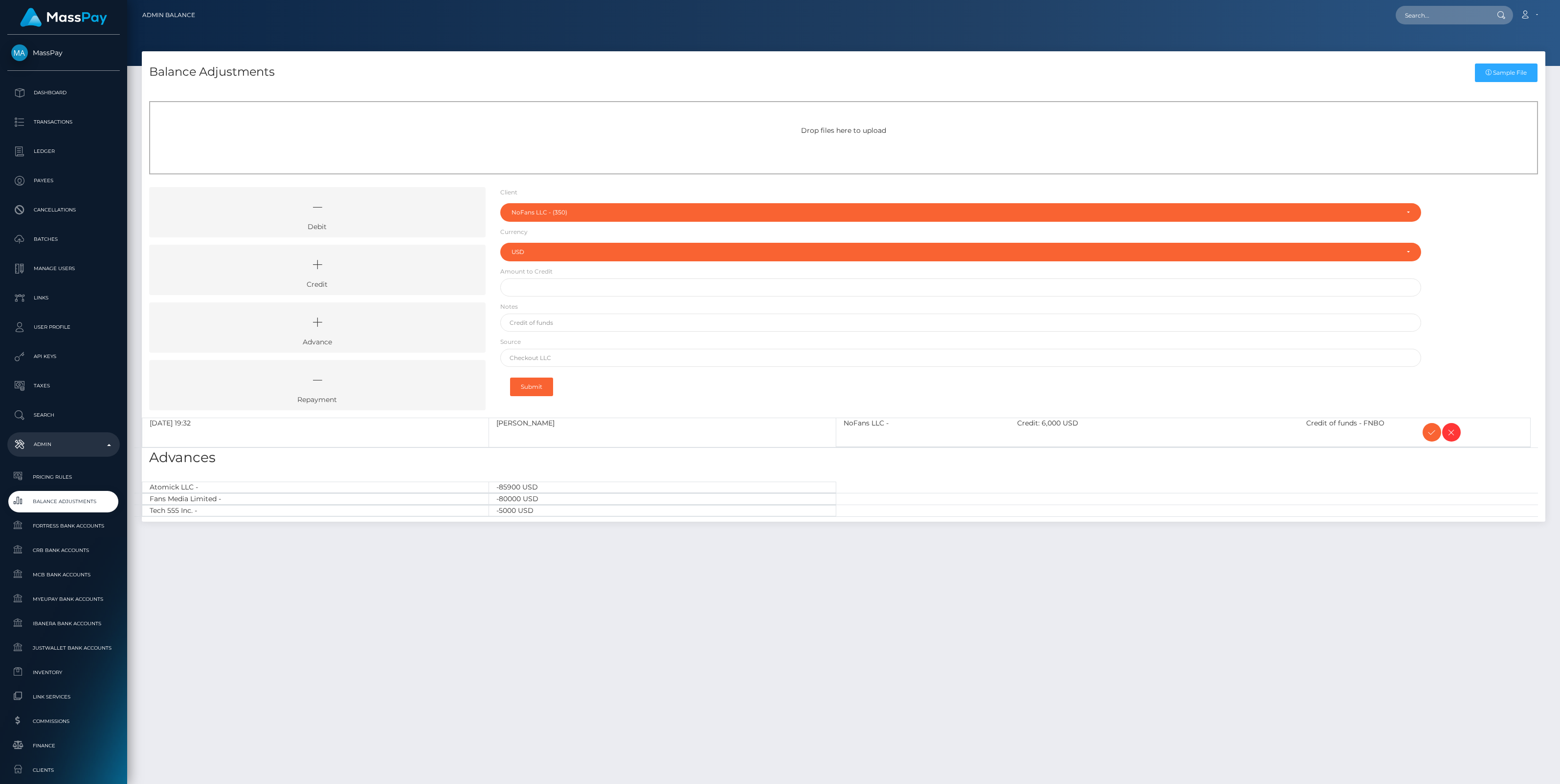
select select "350"
select select "USD"
click at [1429, 433] on icon at bounding box center [1431, 433] width 11 height 12
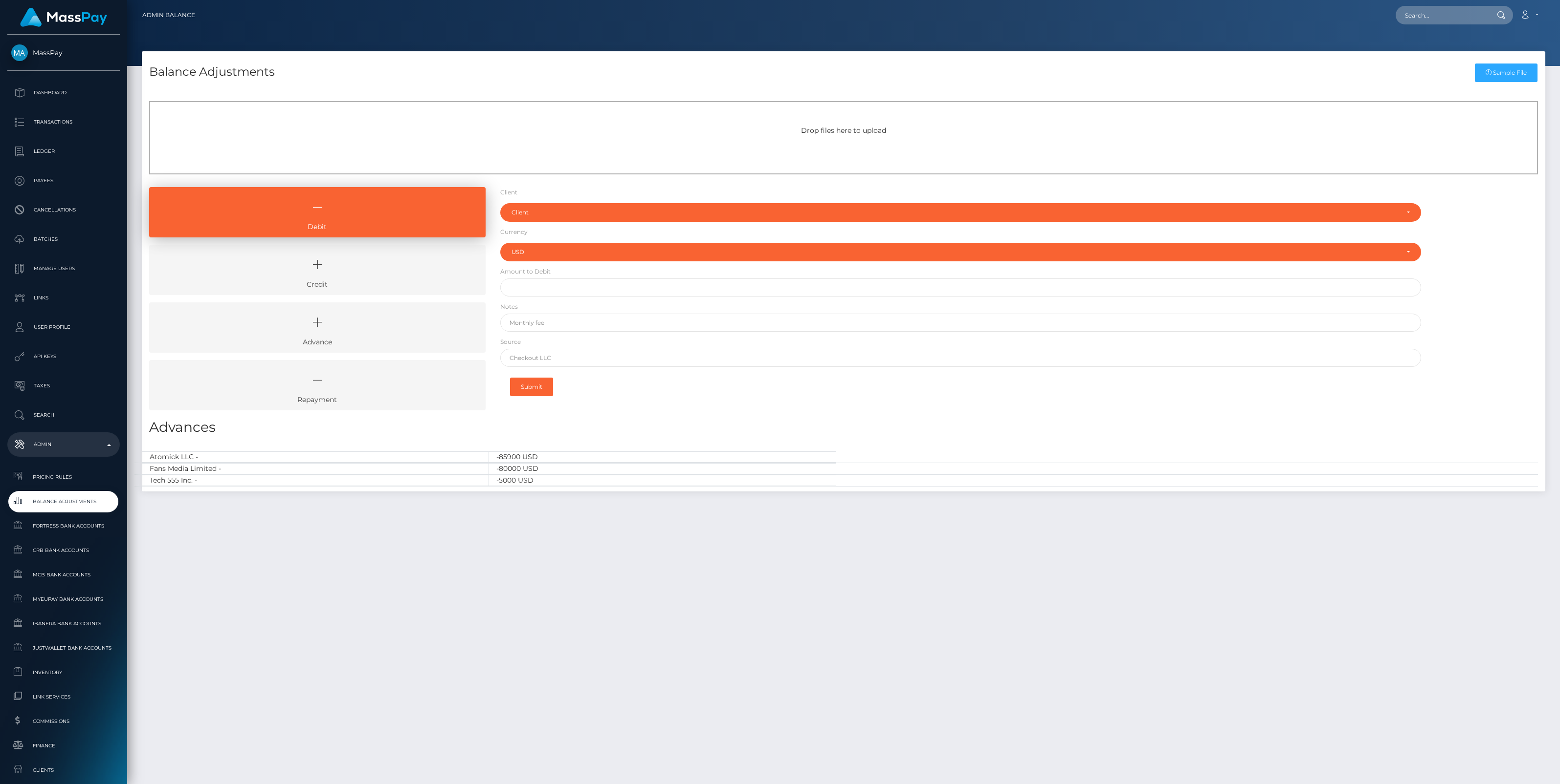
select select "USD"
click at [350, 267] on icon at bounding box center [317, 264] width 314 height 29
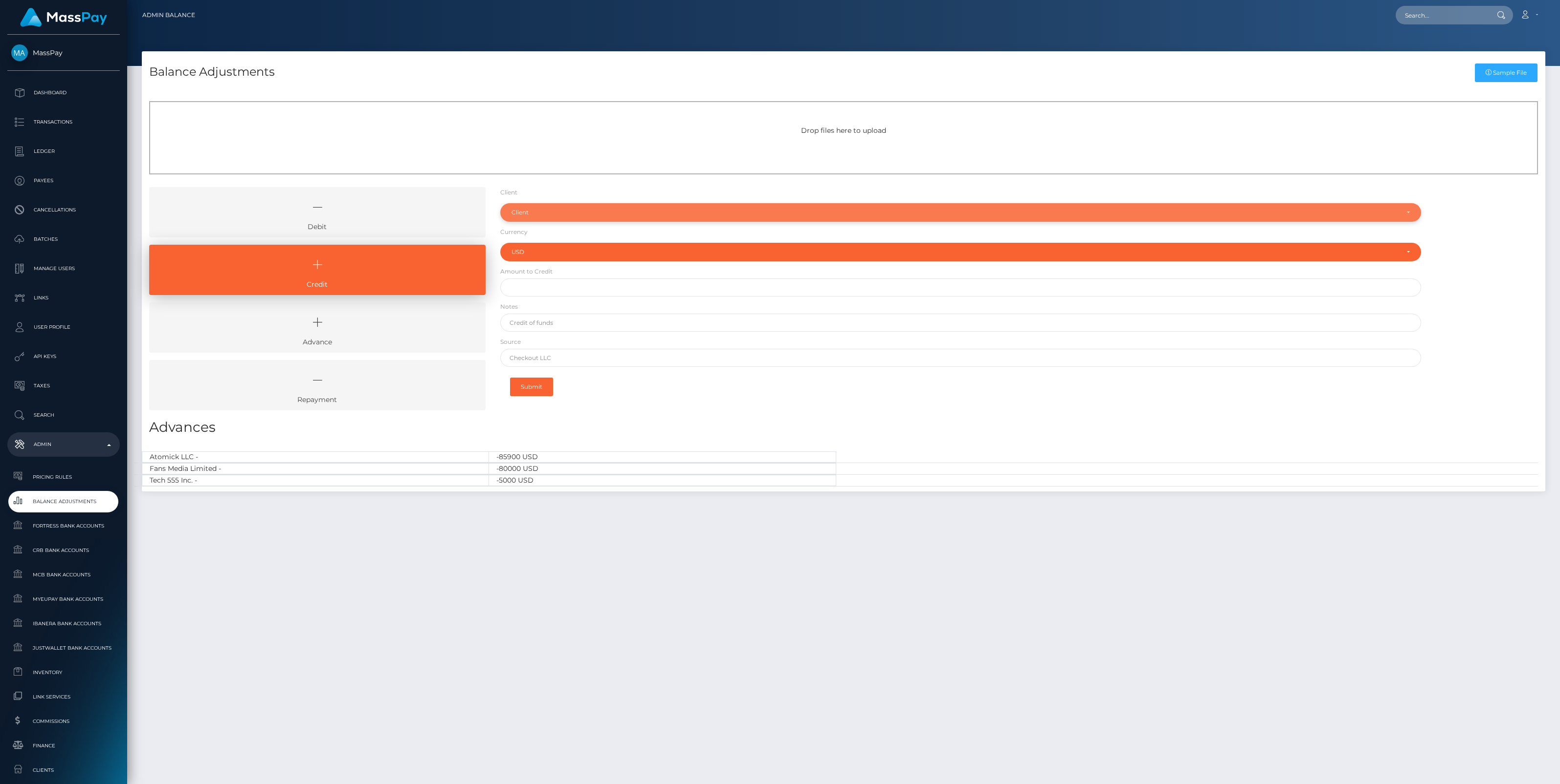
click at [520, 218] on div "Client" at bounding box center [960, 212] width 921 height 18
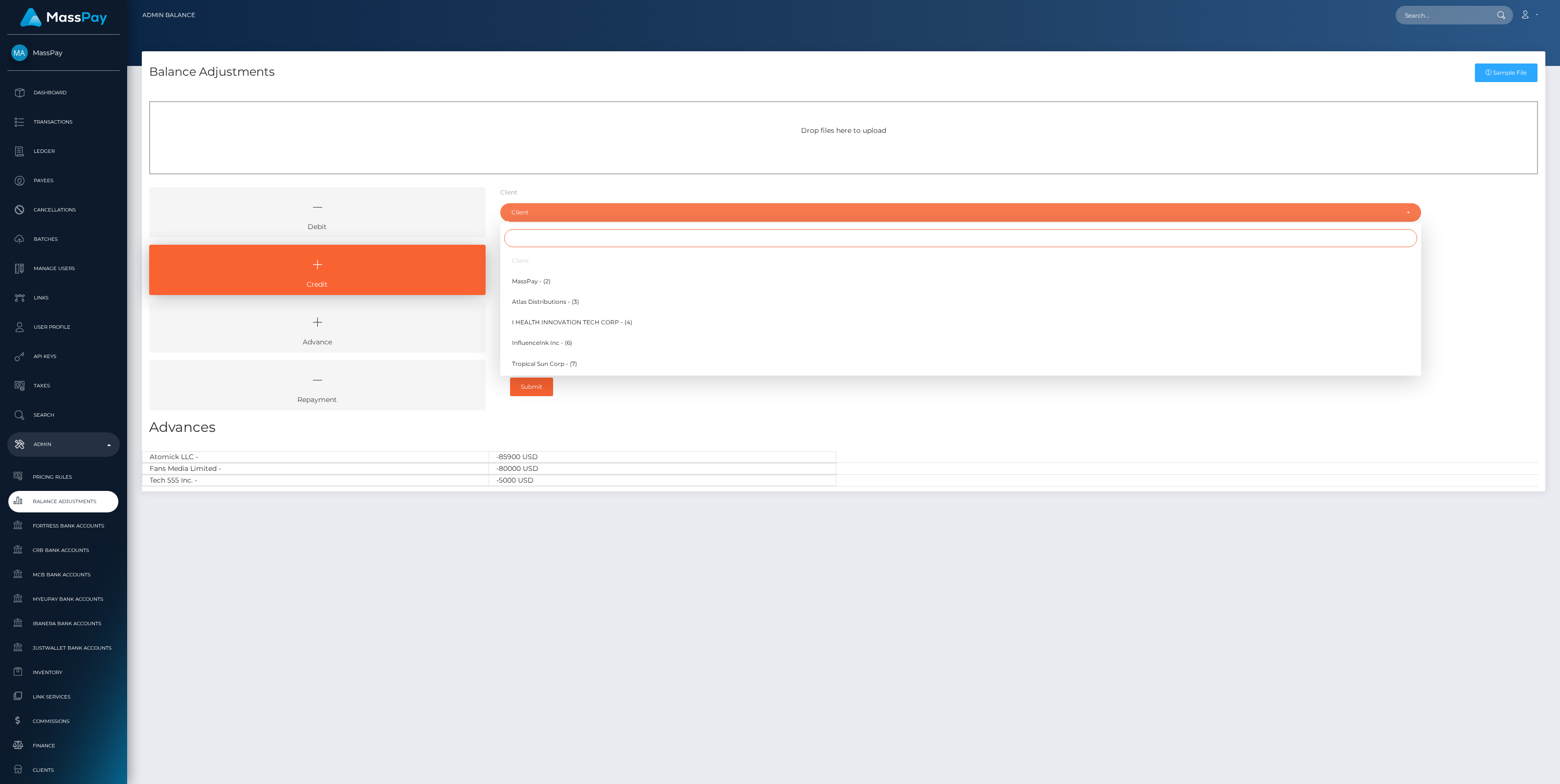
click at [527, 240] on input "Search" at bounding box center [960, 238] width 913 height 18
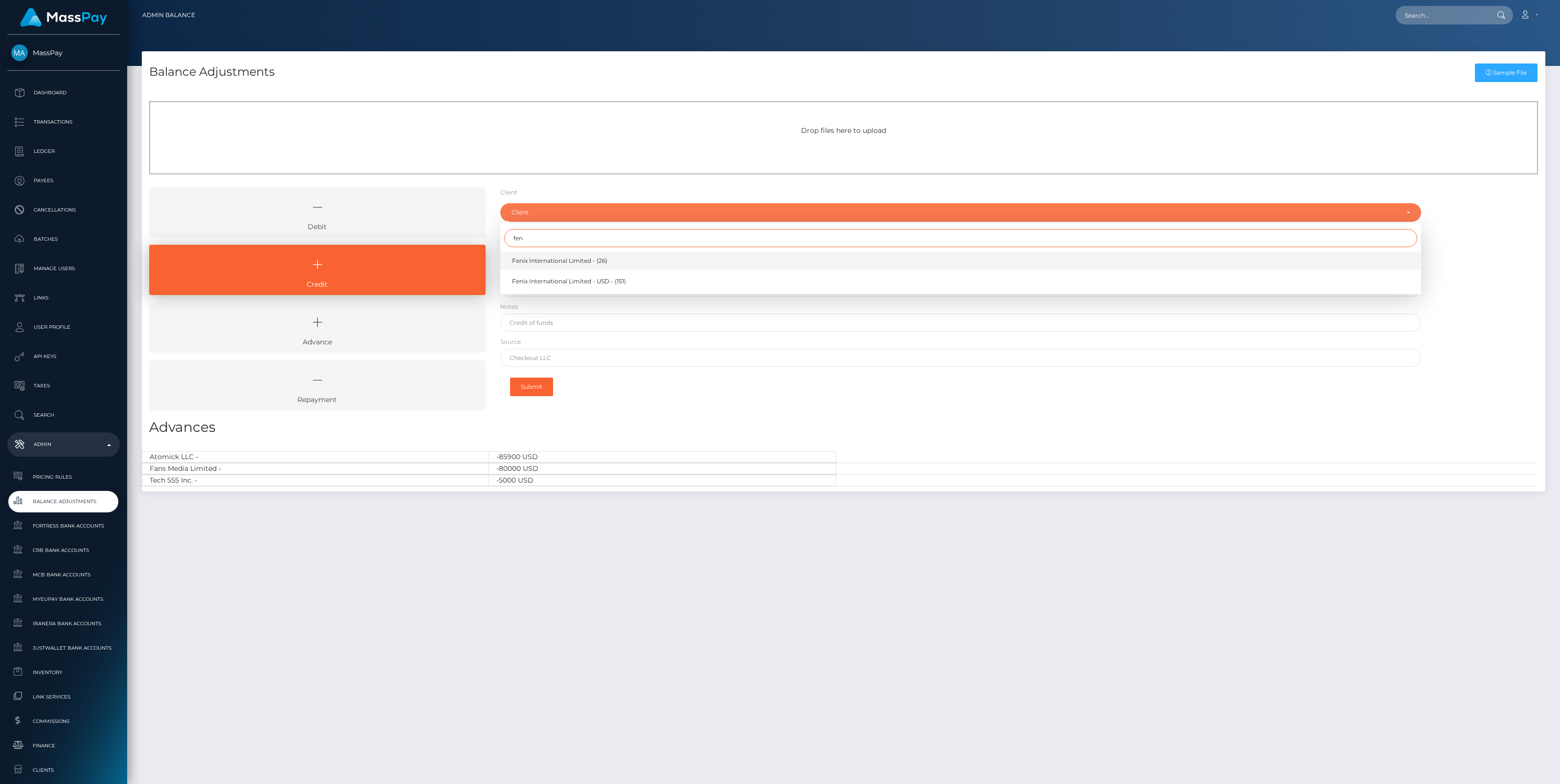
type input "fen"
click at [551, 258] on span "Fenix International Limited - (26)" at bounding box center [560, 261] width 96 height 9
select select "26"
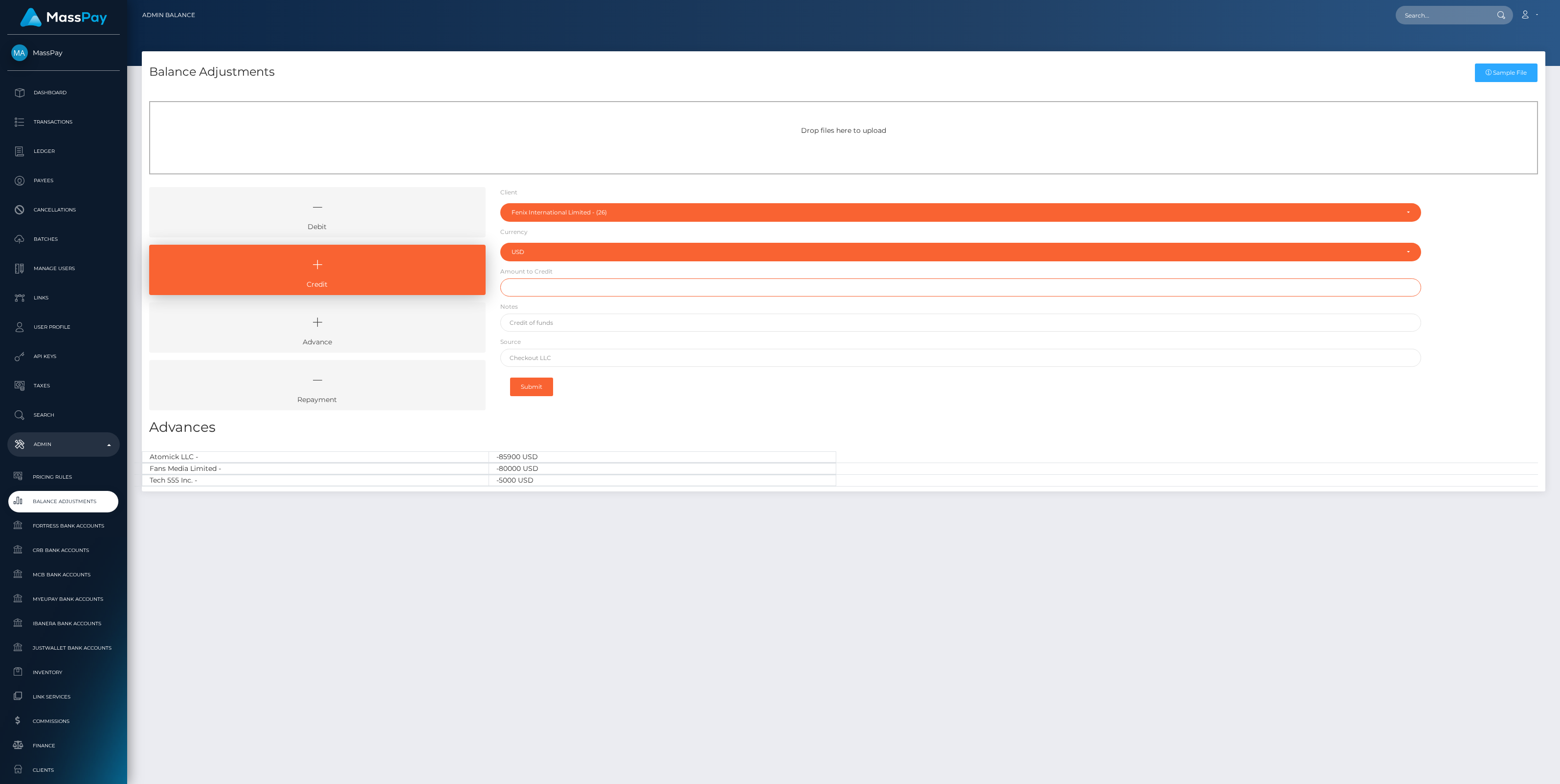
click at [531, 294] on input "text" at bounding box center [960, 287] width 921 height 18
click at [529, 284] on input "text" at bounding box center [960, 287] width 921 height 18
paste input "2,000,000.00"
type input "$2,000,000.00"
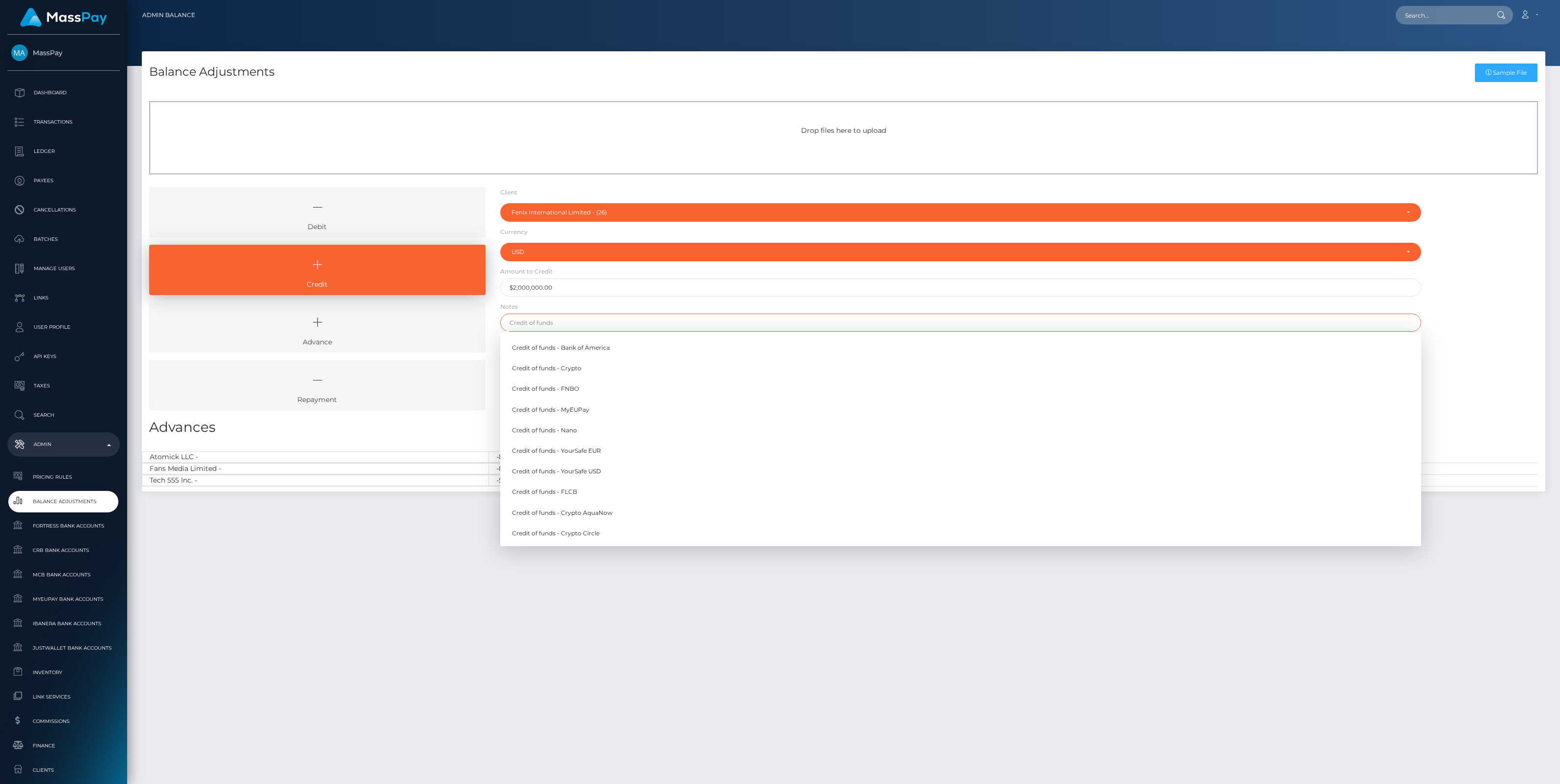
click at [545, 323] on input "text" at bounding box center [960, 322] width 921 height 18
click at [563, 430] on link "Credit of funds - Nano" at bounding box center [960, 430] width 921 height 18
type input "Credit of funds - Nano"
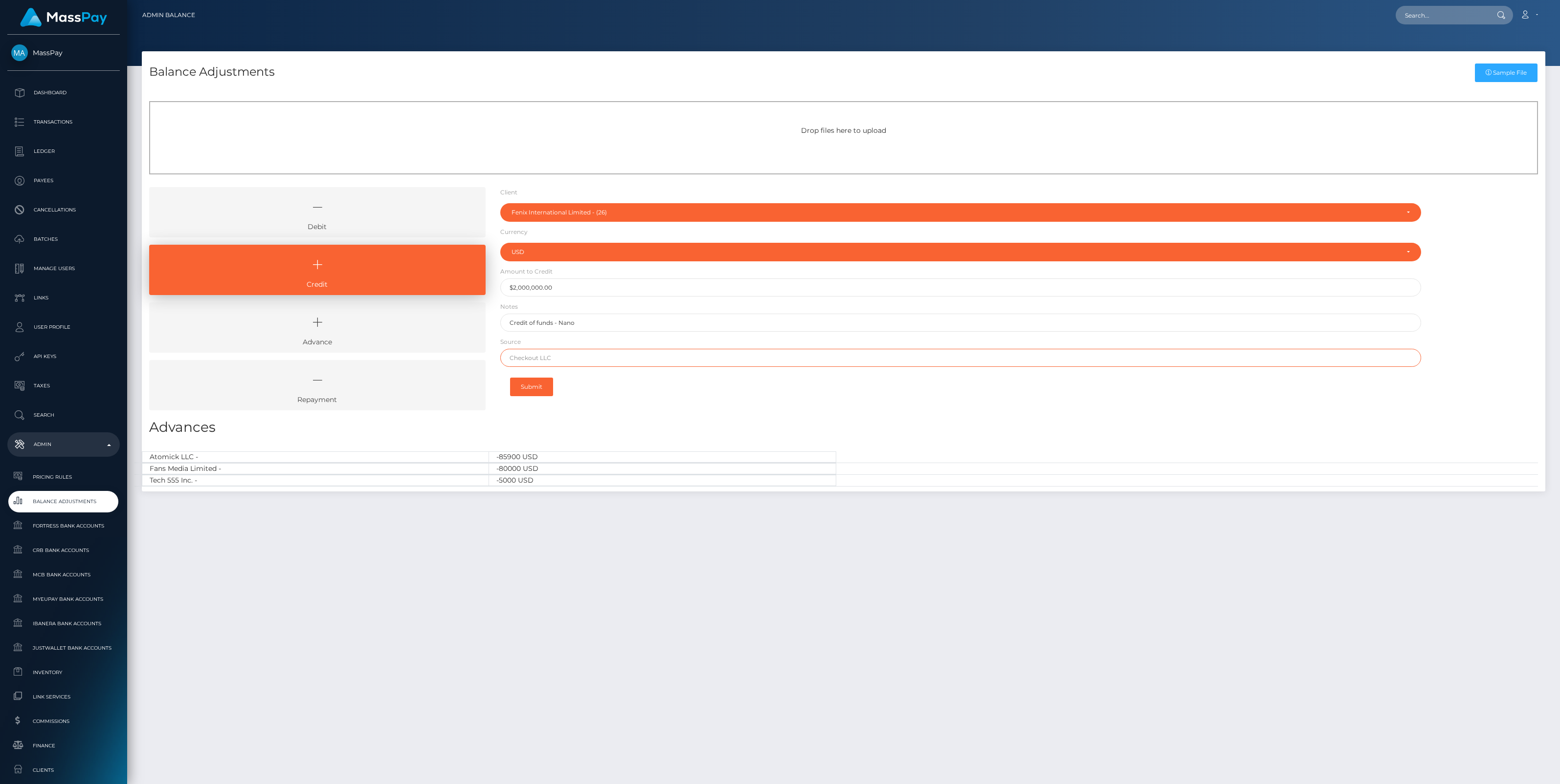
click at [522, 357] on input "text" at bounding box center [960, 357] width 921 height 18
type input "Nano"
click at [539, 385] on button "Submit" at bounding box center [531, 386] width 43 height 18
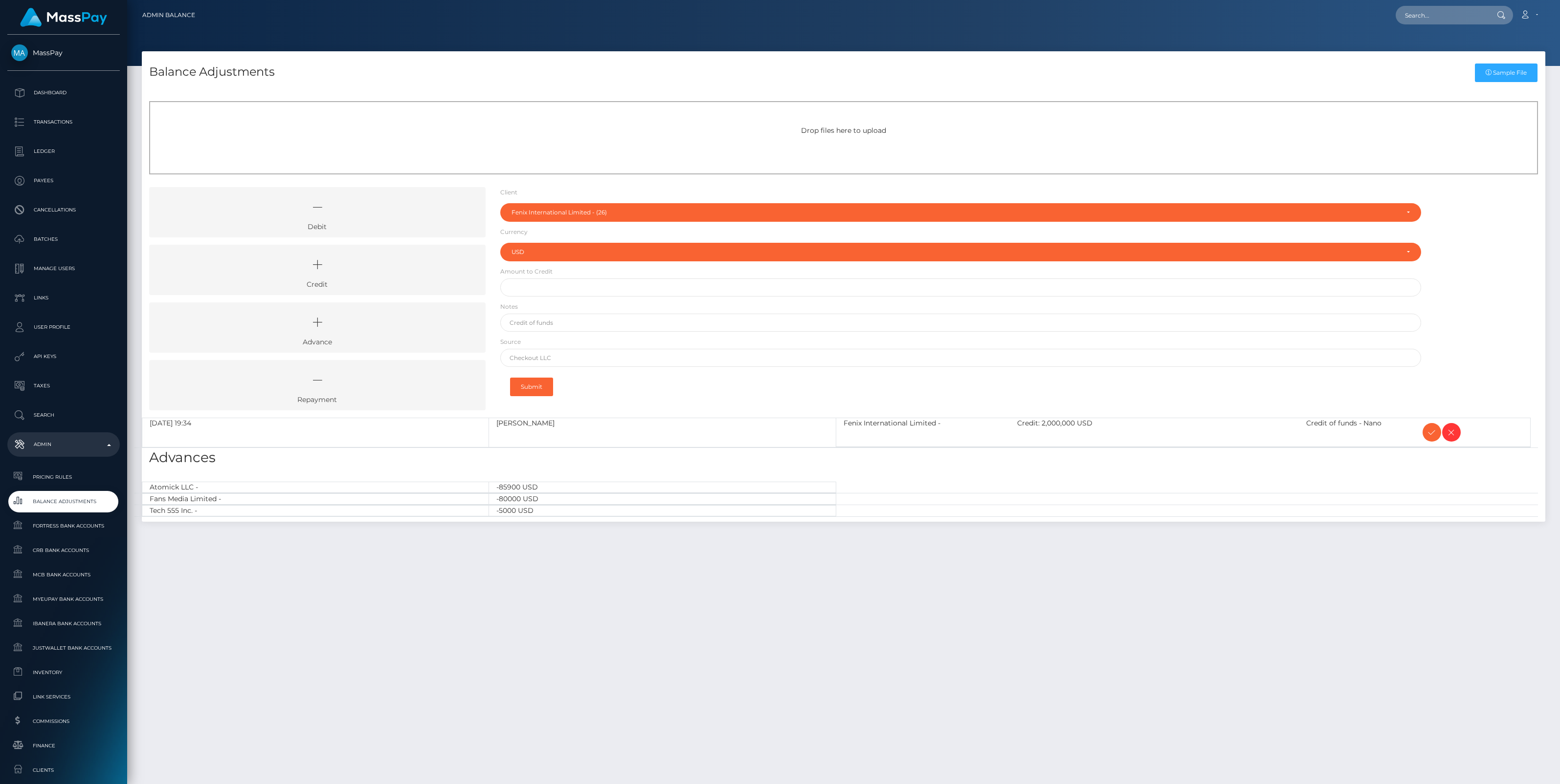
select select "26"
select select "USD"
click at [1427, 433] on icon at bounding box center [1431, 433] width 11 height 12
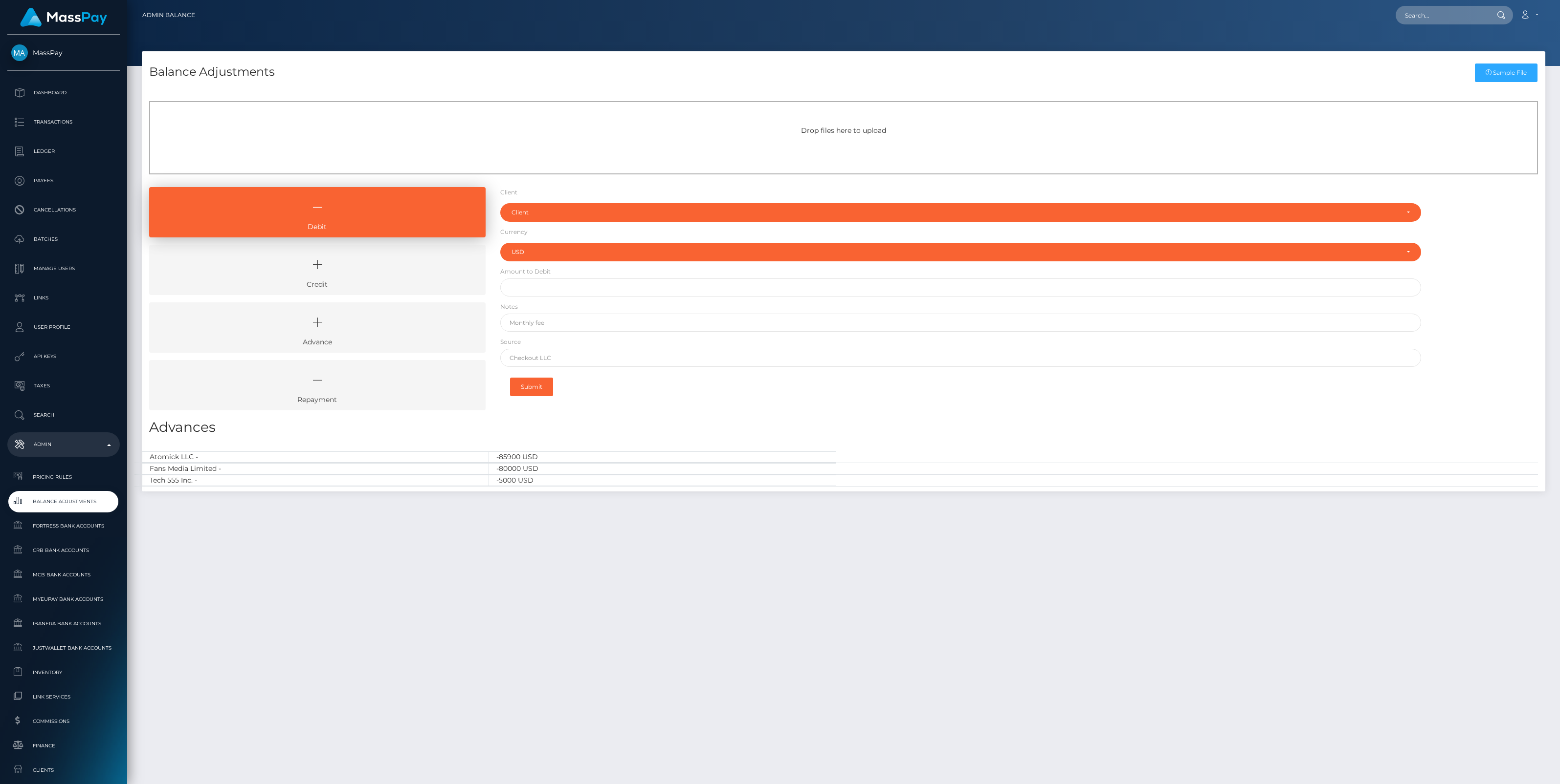
select select "USD"
click at [314, 274] on icon at bounding box center [317, 264] width 314 height 29
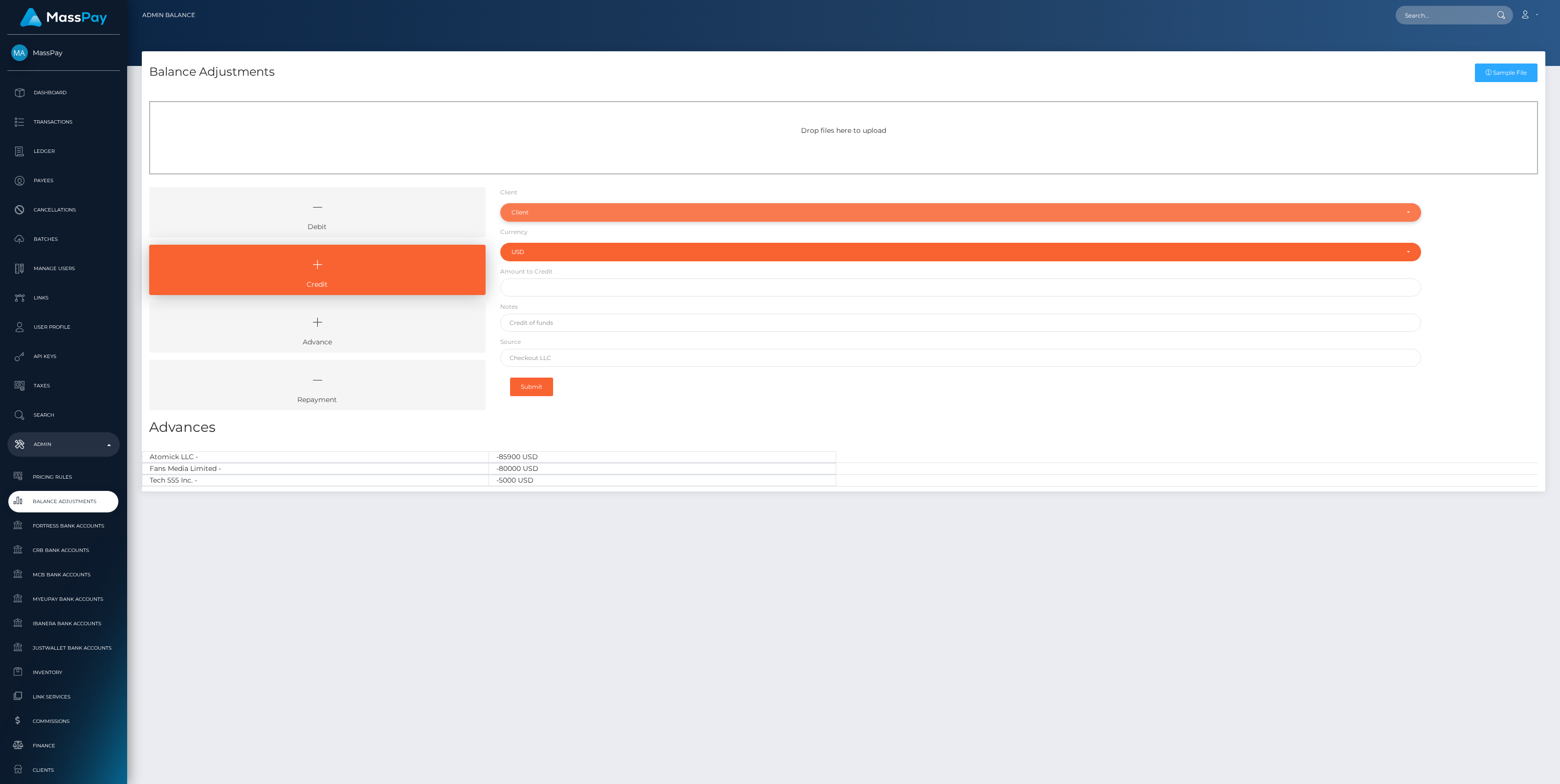
click at [556, 209] on div "Client" at bounding box center [955, 212] width 887 height 8
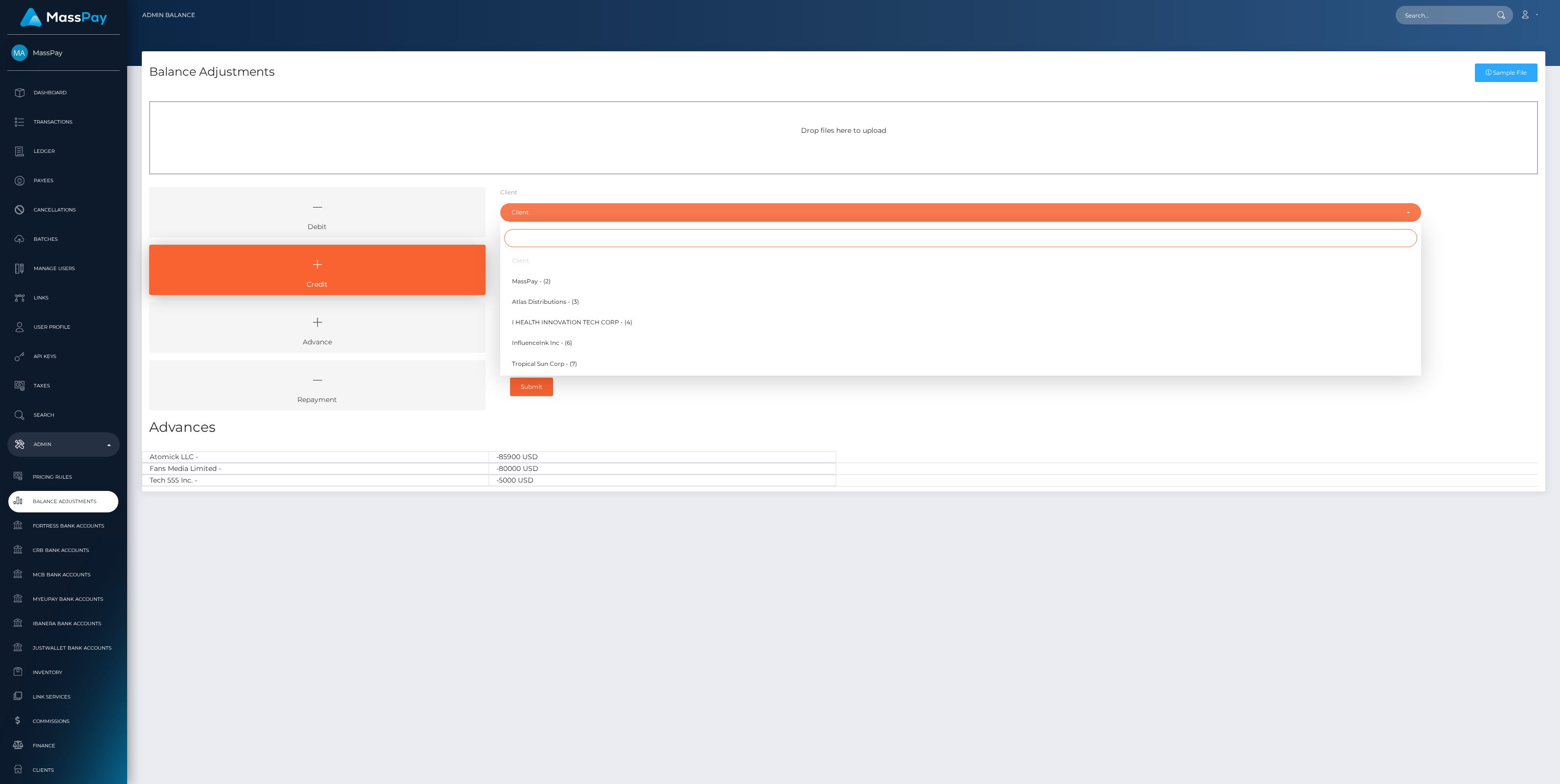
click at [533, 241] on input "Search" at bounding box center [960, 238] width 913 height 18
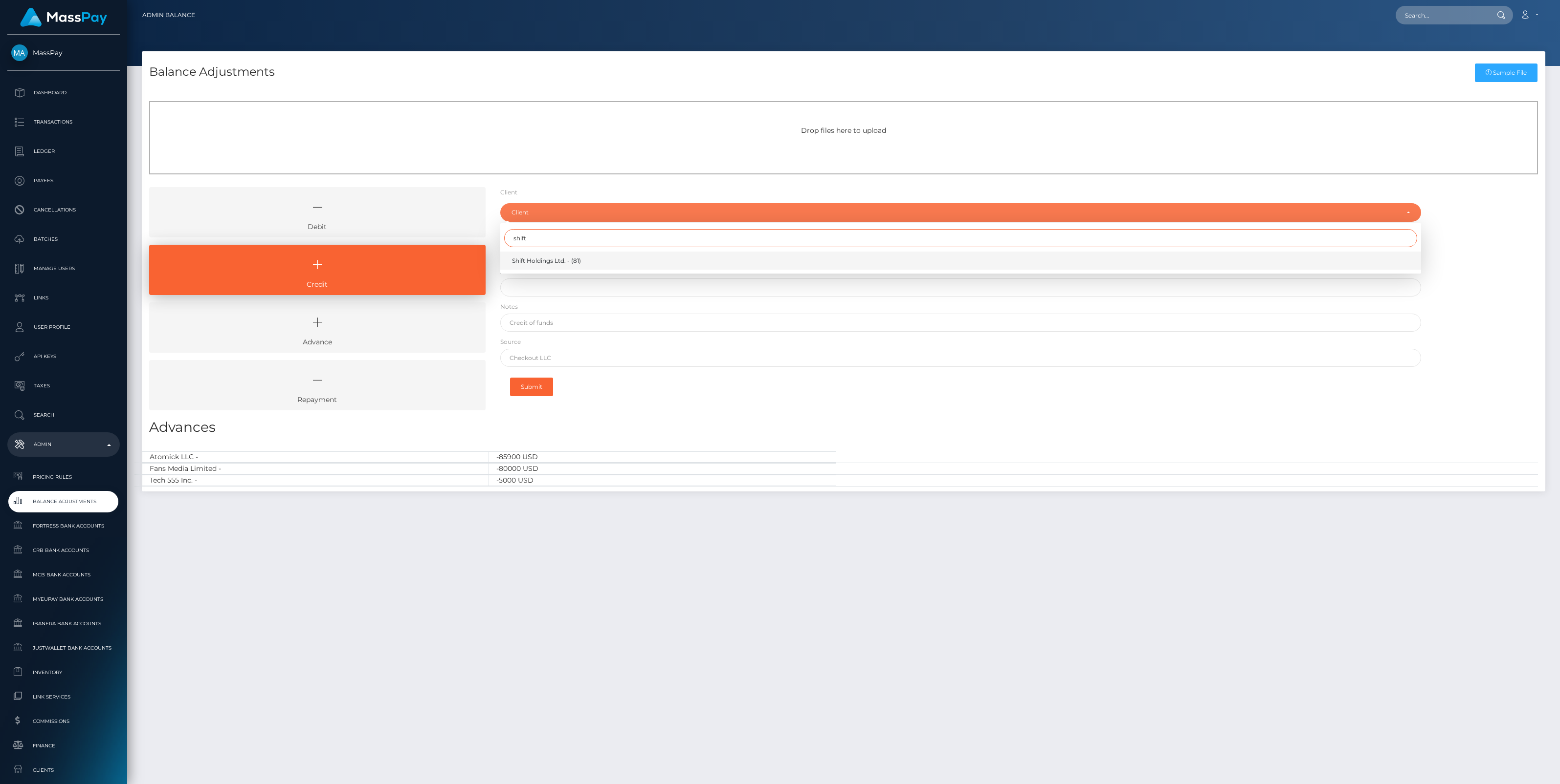
type input "shift"
click at [563, 260] on span "Shift Holdings Ltd. - (81)" at bounding box center [546, 261] width 69 height 9
select select "81"
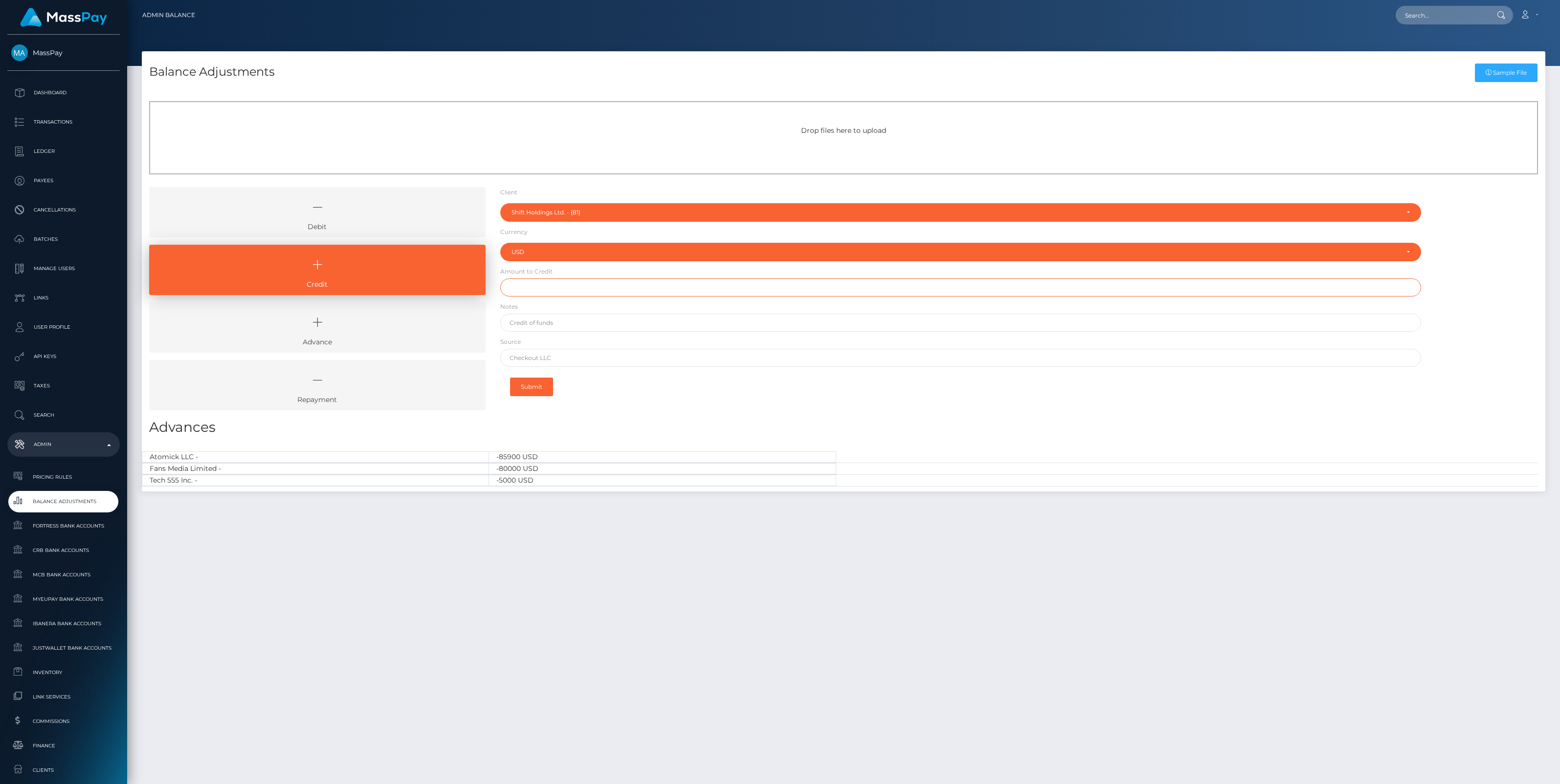
click at [543, 292] on input "text" at bounding box center [960, 287] width 921 height 18
paste input "500,000.00"
type input "$500,000.00"
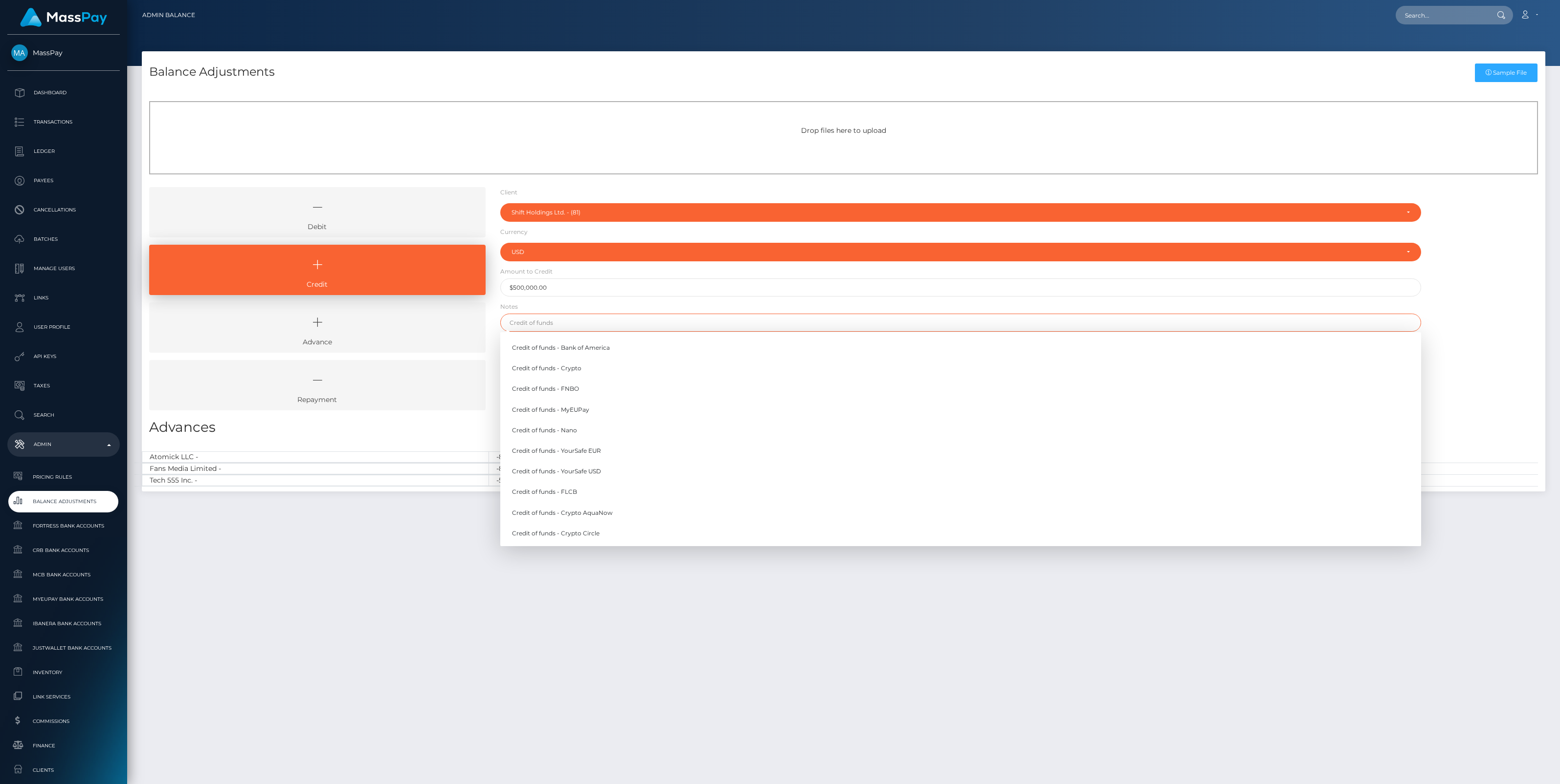
click at [565, 318] on input "text" at bounding box center [960, 322] width 921 height 18
click at [575, 431] on link "Credit of funds - Nano" at bounding box center [960, 430] width 921 height 18
type input "Credit of funds - Nano"
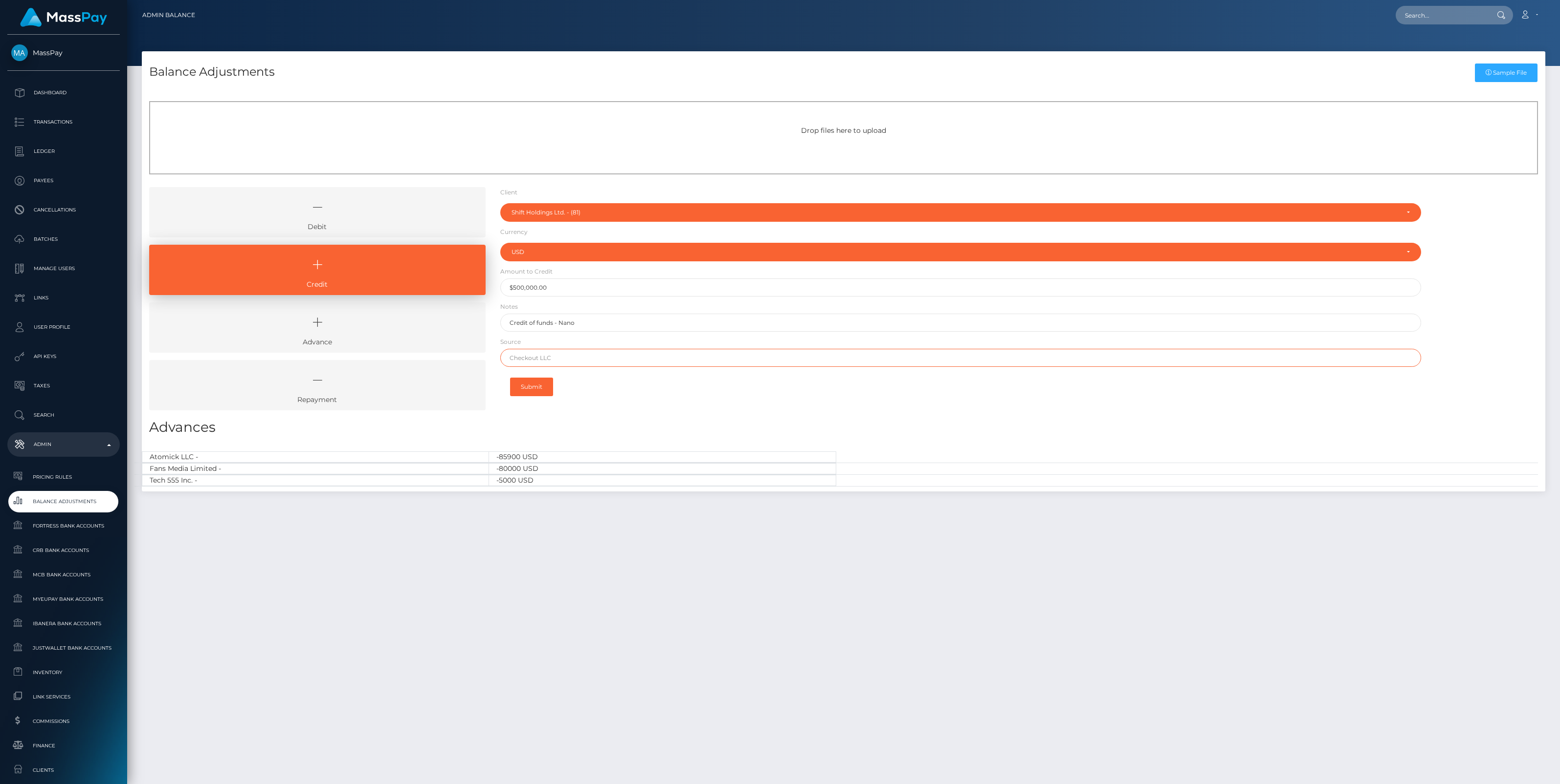
click at [556, 361] on input "text" at bounding box center [960, 357] width 921 height 18
type input "Nano"
click at [541, 385] on button "Submit" at bounding box center [531, 386] width 43 height 18
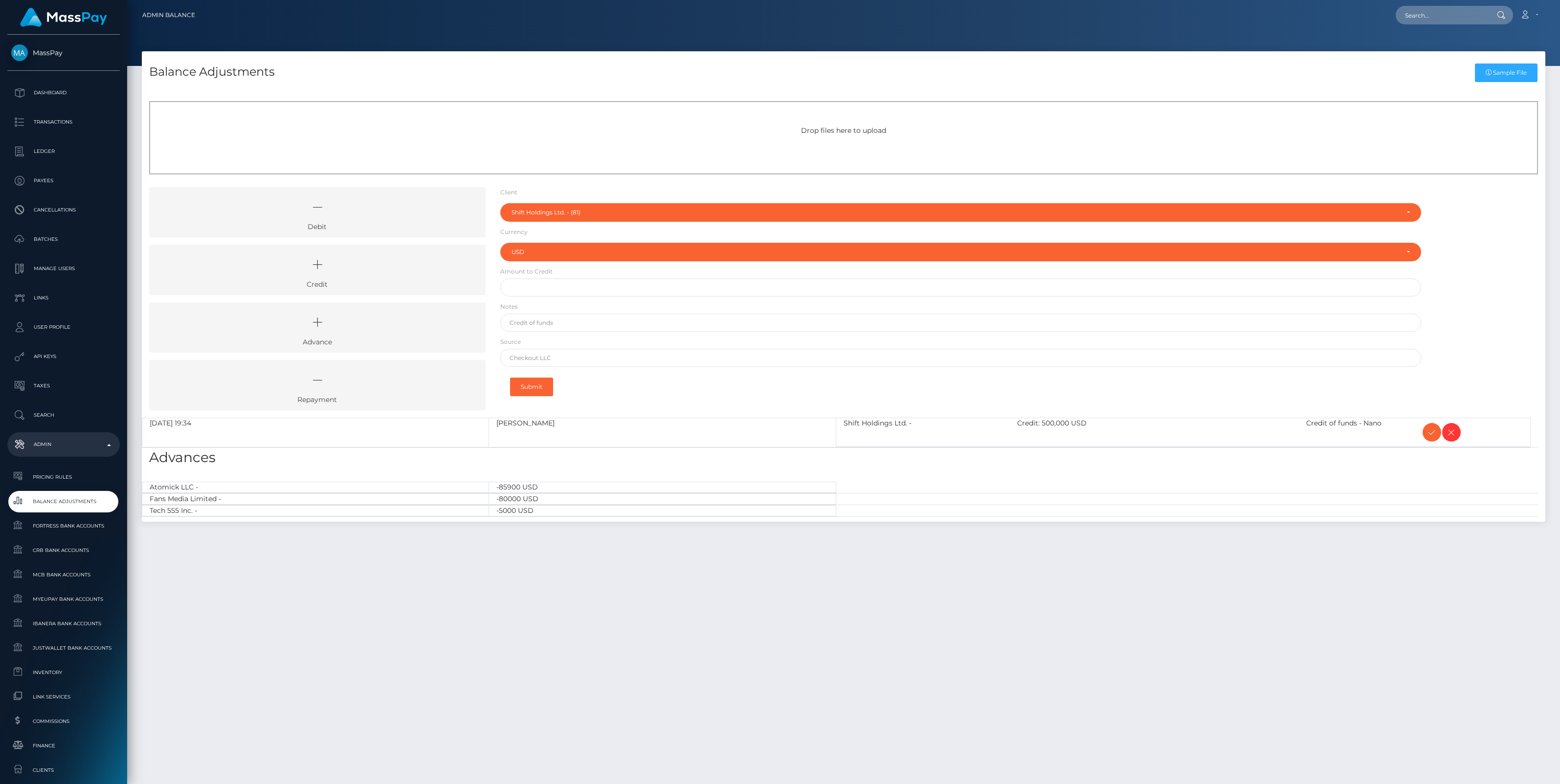
select select "81"
select select "USD"
click at [1430, 435] on icon at bounding box center [1431, 433] width 11 height 12
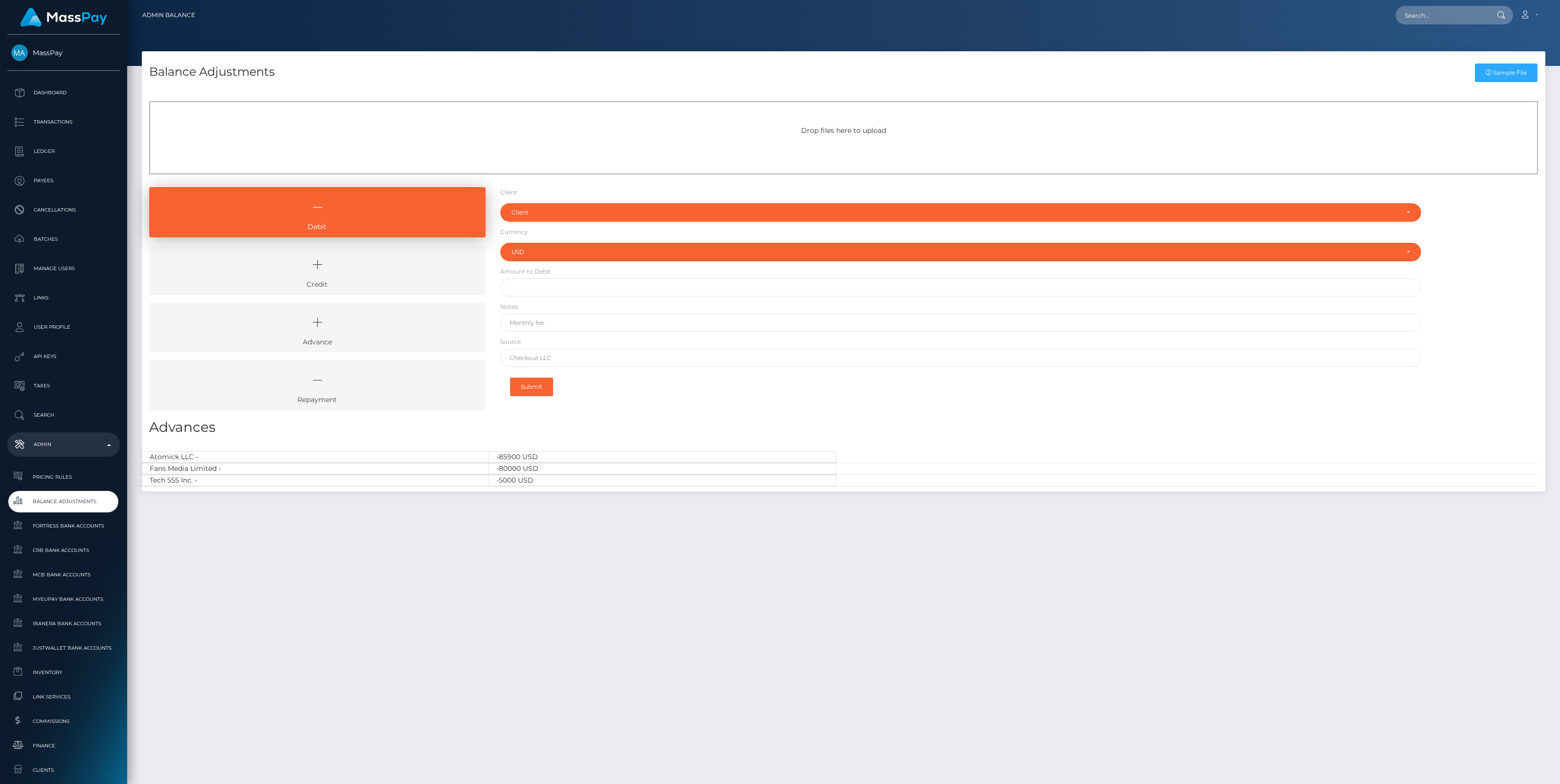
select select "USD"
drag, startPoint x: 396, startPoint y: 274, endPoint x: 477, endPoint y: 247, distance: 85.4
click at [396, 274] on icon at bounding box center [317, 264] width 314 height 29
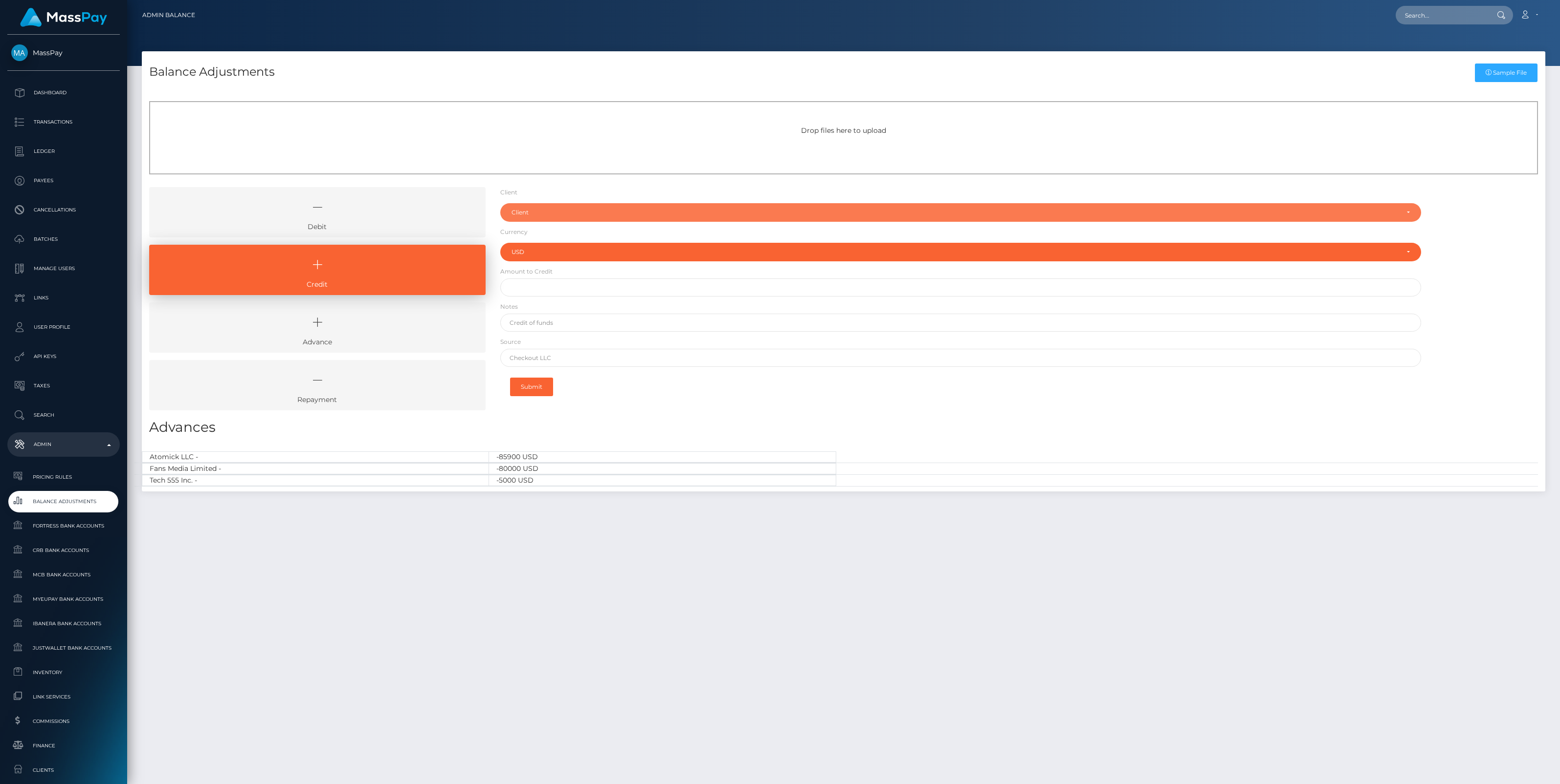
click at [564, 213] on div "Client" at bounding box center [955, 212] width 887 height 8
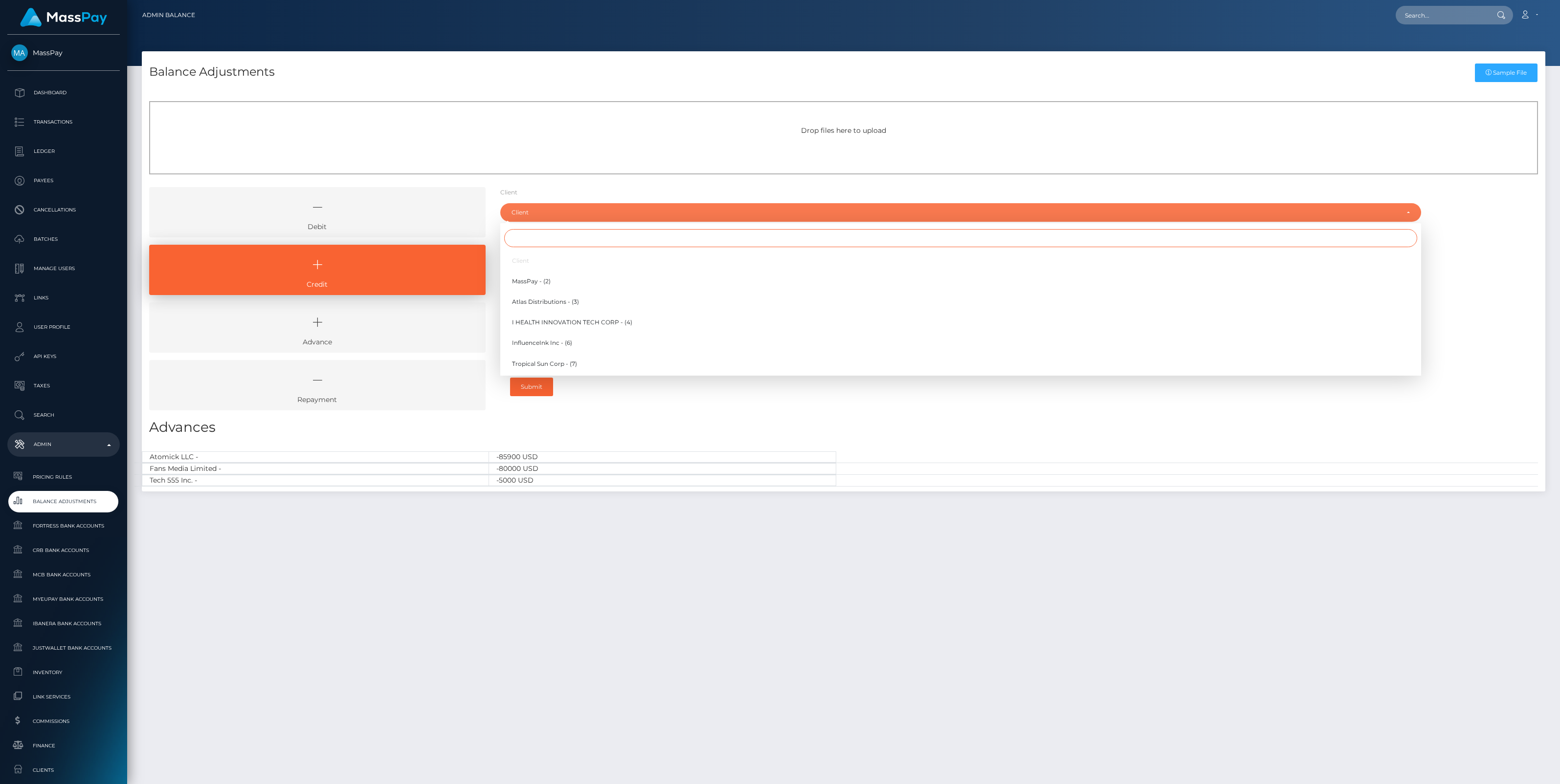
click at [531, 234] on input "Search" at bounding box center [960, 238] width 913 height 18
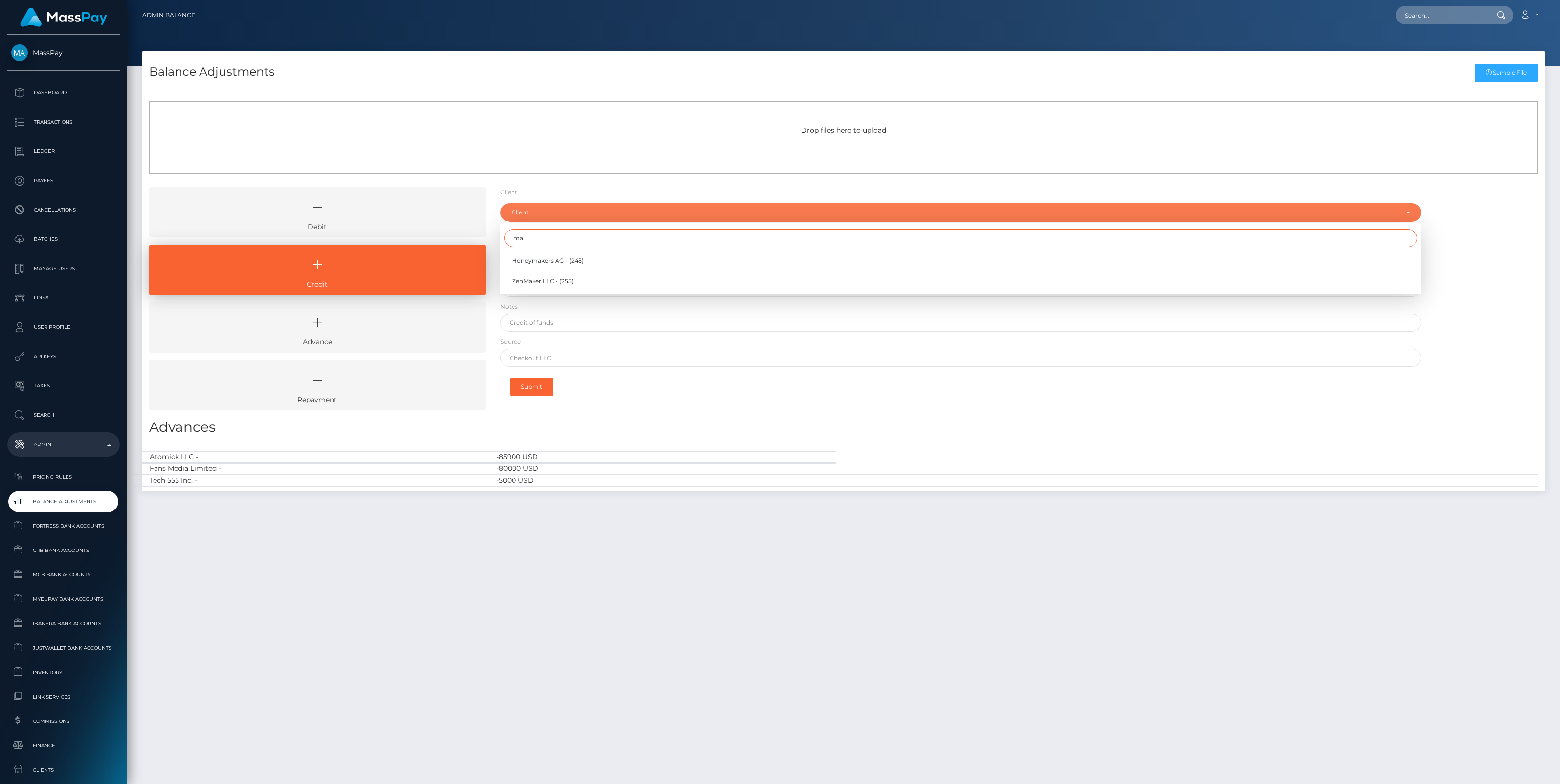
type input "m"
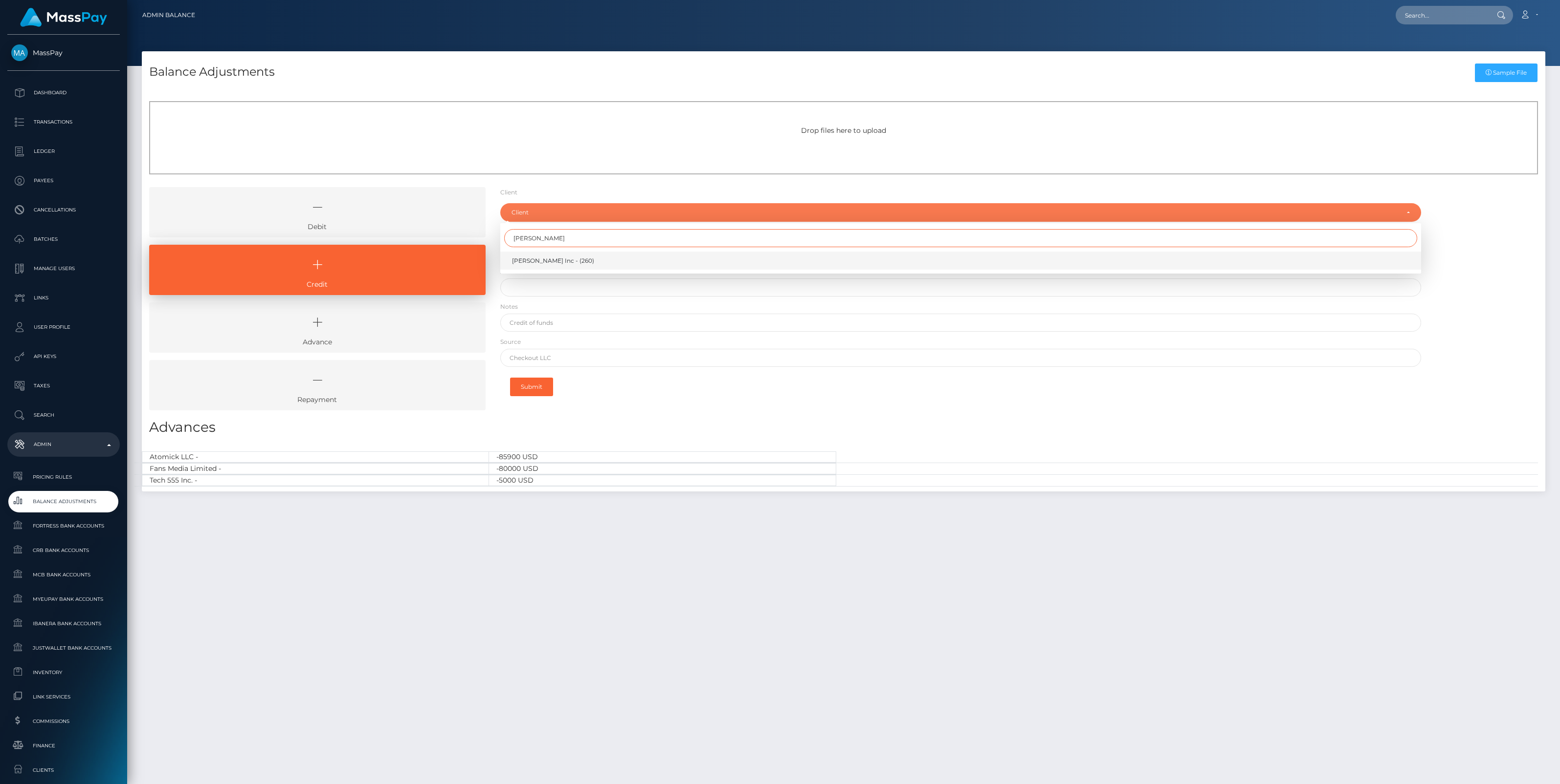
type input "[PERSON_NAME]"
click at [536, 259] on span "[PERSON_NAME] Inc - (260)" at bounding box center [553, 261] width 83 height 9
select select "260"
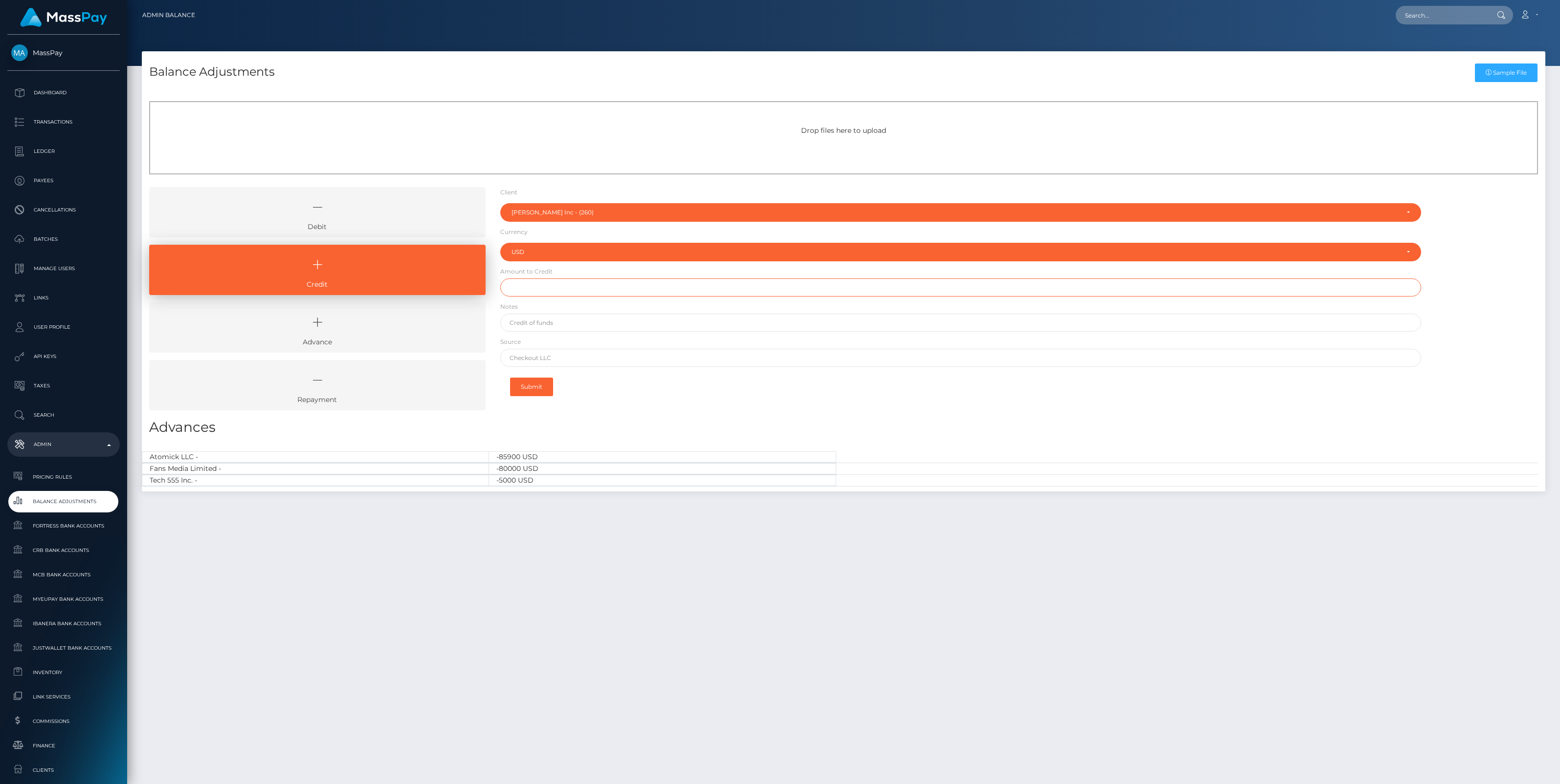
click at [528, 282] on input "text" at bounding box center [960, 287] width 921 height 18
type input "$12,173.00"
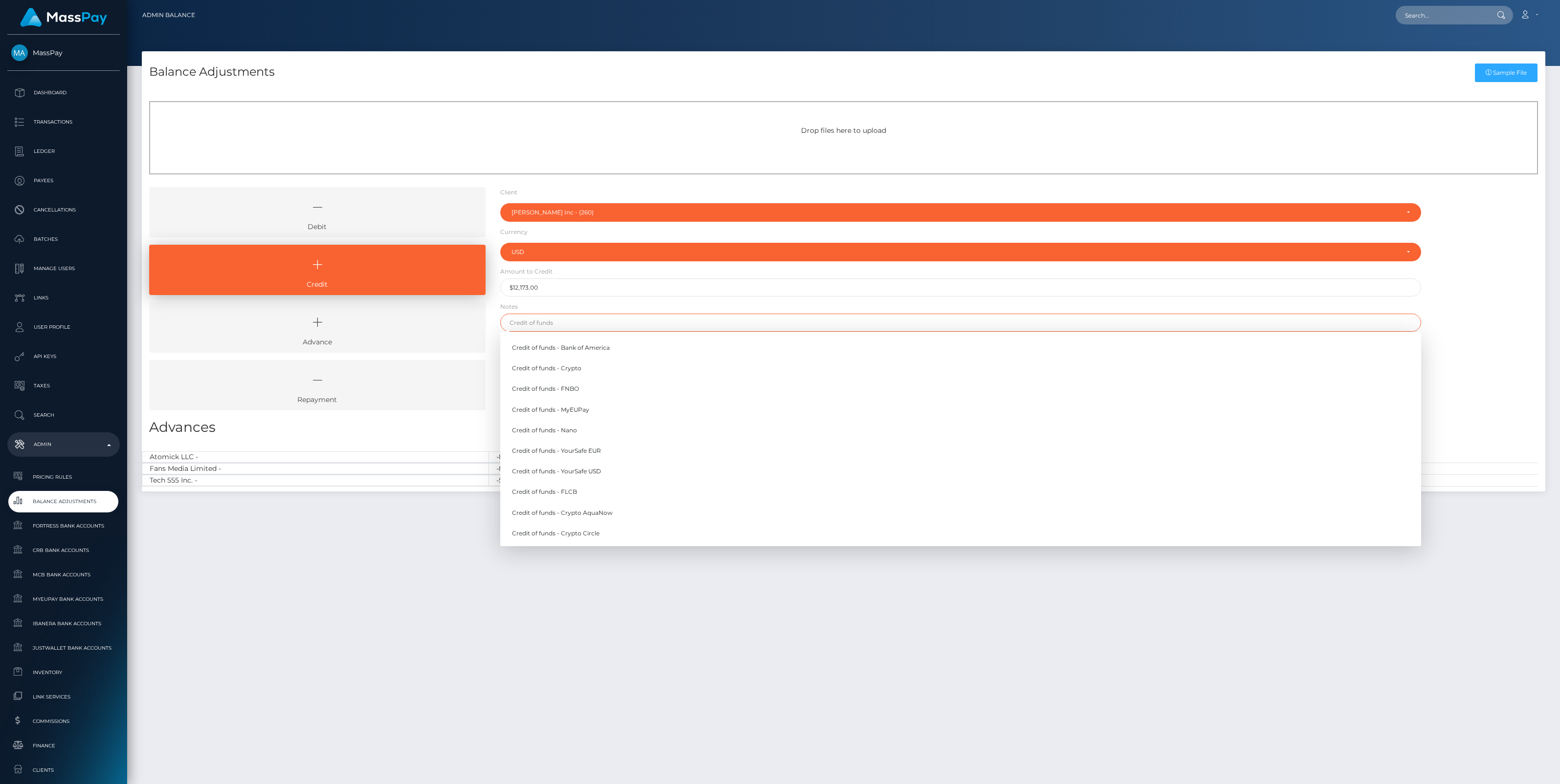
click at [544, 321] on input "text" at bounding box center [960, 322] width 921 height 18
click at [598, 517] on link "Credit of funds - Crypto AquaNow" at bounding box center [960, 513] width 921 height 18
type input "Credit of funds - Crypto AquaNow"
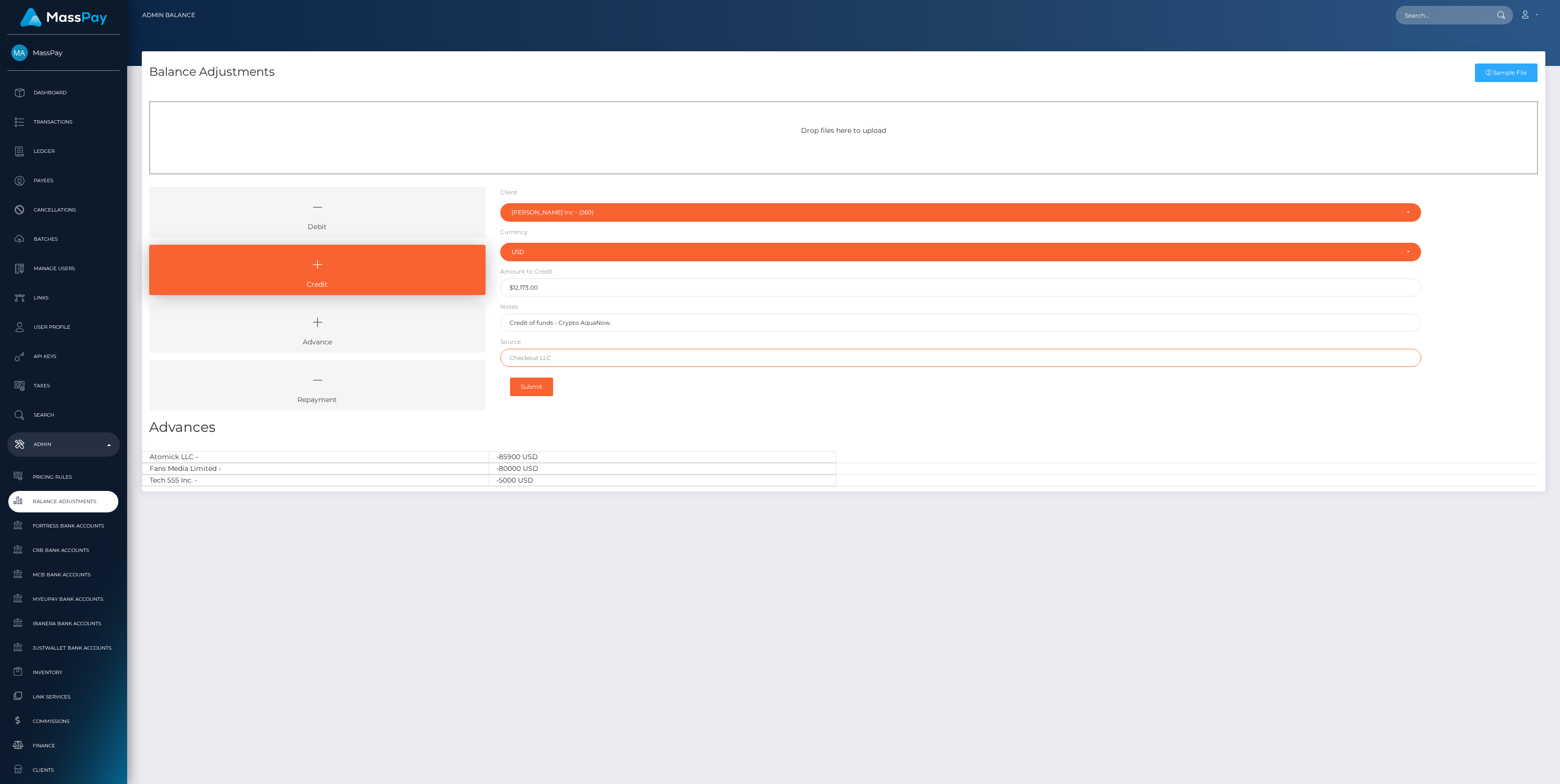
click at [538, 363] on input "text" at bounding box center [960, 357] width 921 height 18
paste input "0xce31e4bd520174e4783fbaa196ac7346e21b6750b6c11967651ec13cbc0e99b6"
type input "0xce31e4bd520174e4783fbaa196ac7346e21b6750b6c11967651ec13cbc0e99b6"
click at [531, 384] on button "Submit" at bounding box center [531, 386] width 43 height 18
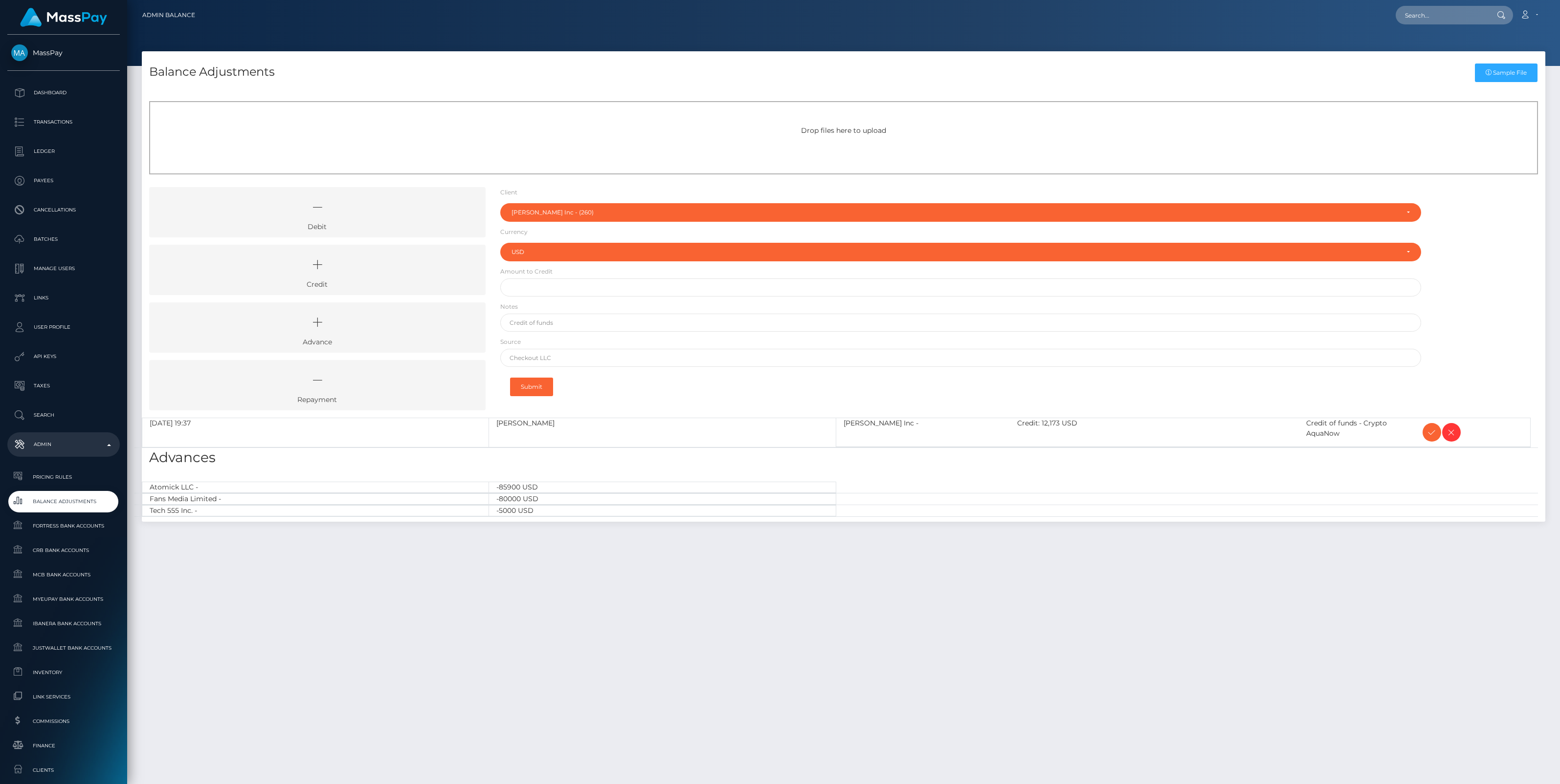
select select "260"
select select "USD"
click at [1429, 431] on icon at bounding box center [1431, 433] width 11 height 12
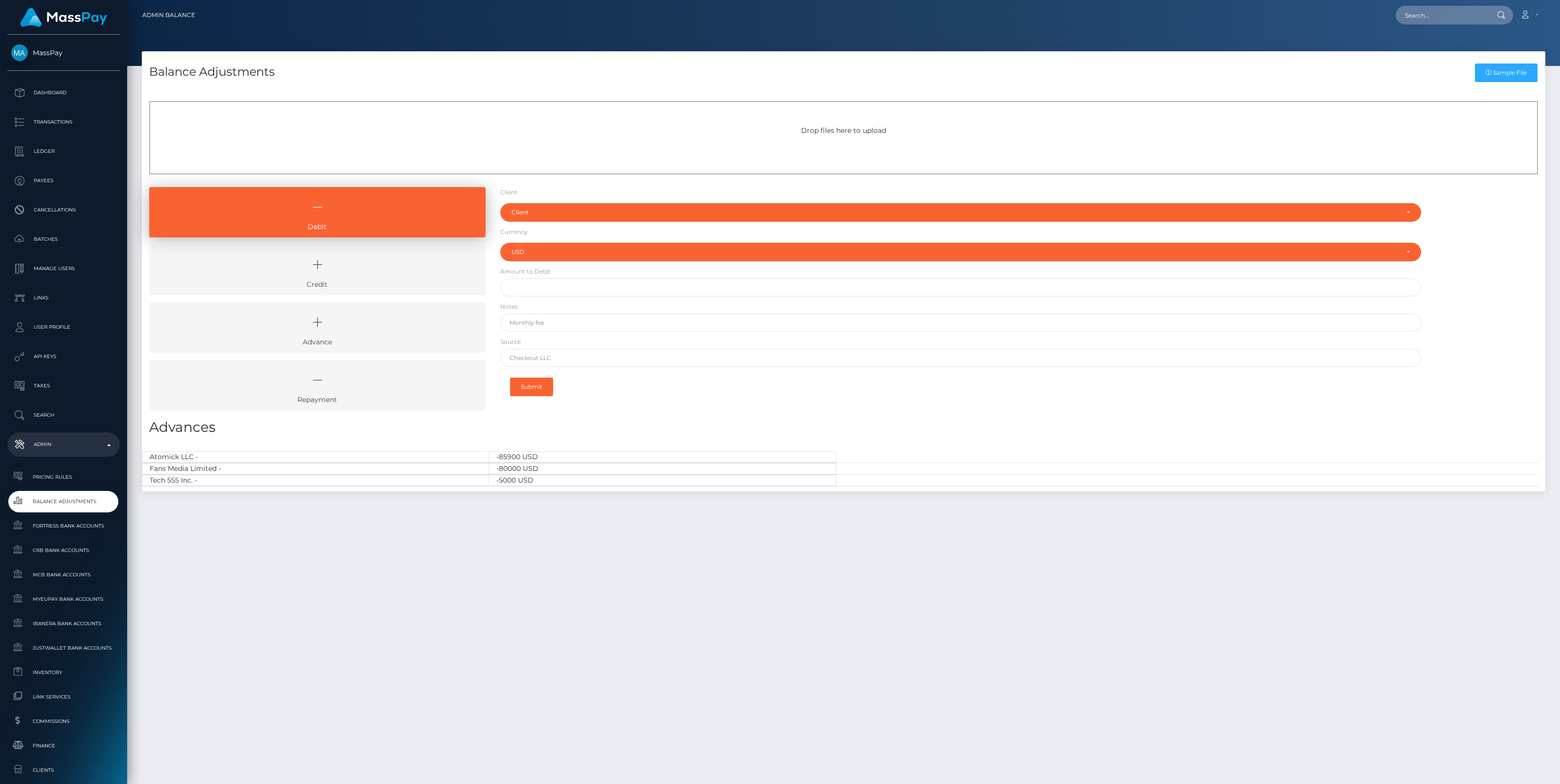
select select "USD"
drag, startPoint x: 384, startPoint y: 270, endPoint x: 433, endPoint y: 257, distance: 50.7
click at [385, 270] on icon at bounding box center [317, 264] width 314 height 29
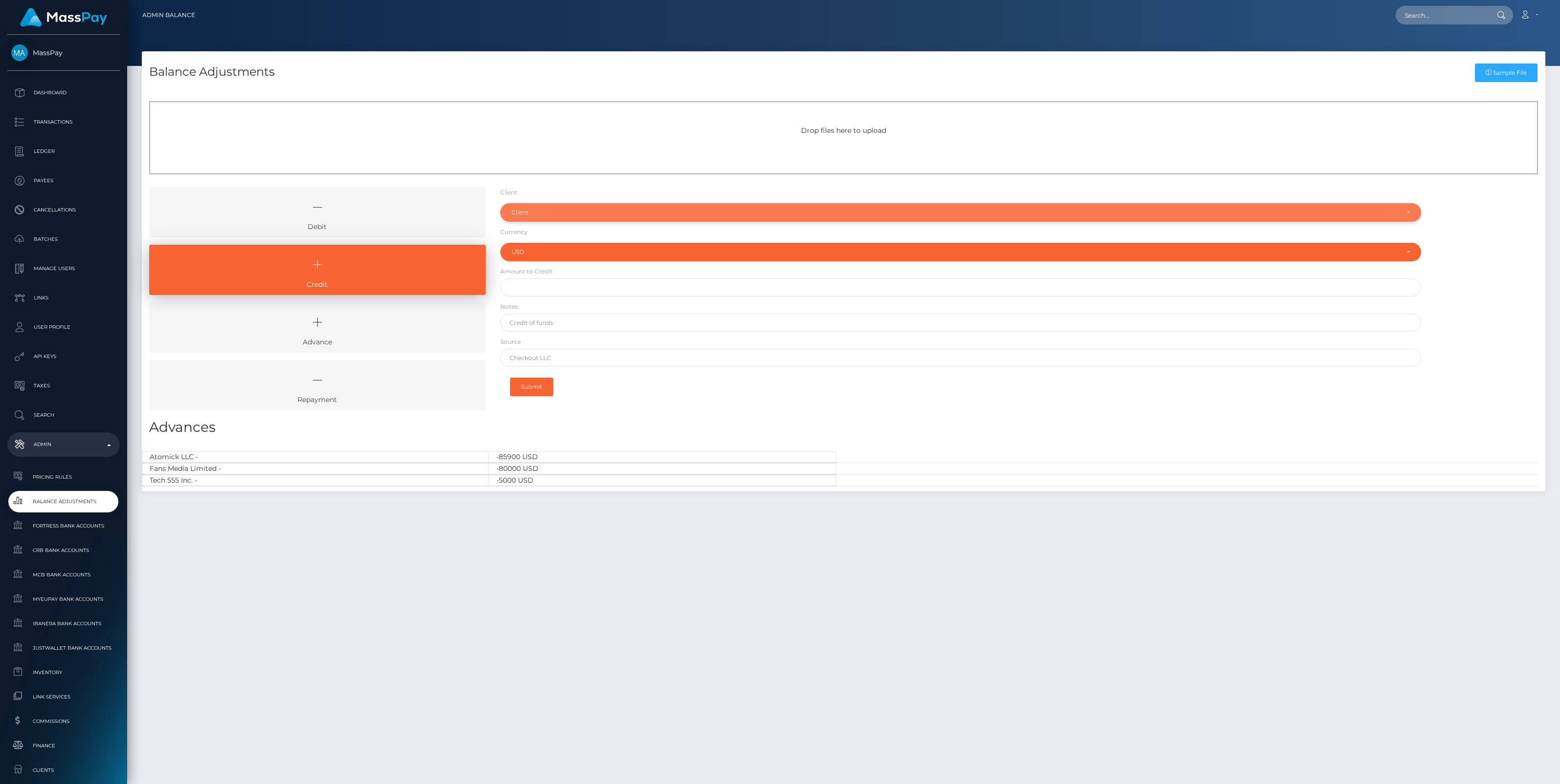
click at [514, 215] on div "Client" at bounding box center [955, 212] width 887 height 8
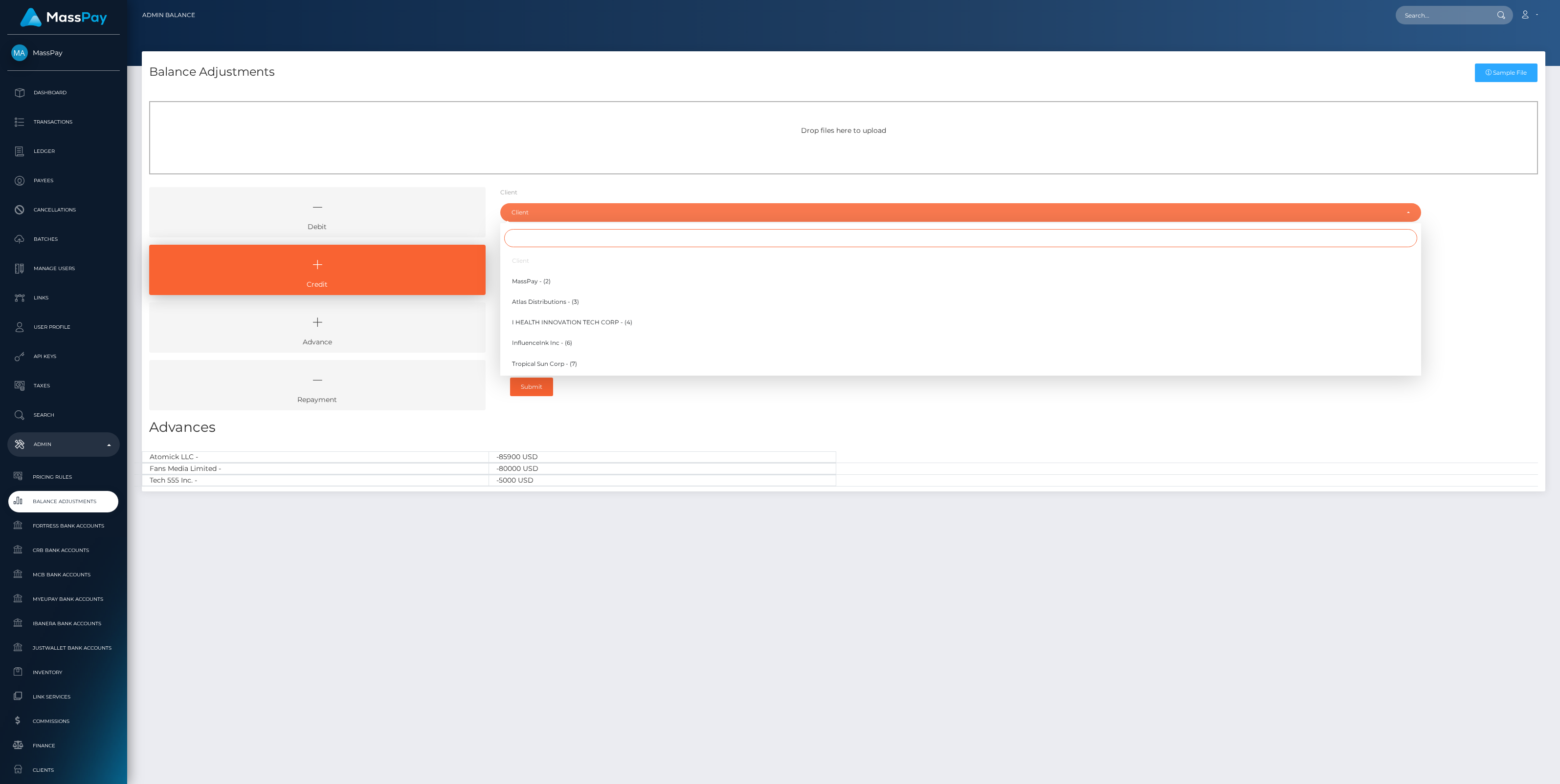
click at [544, 229] on input "Search" at bounding box center [960, 238] width 913 height 18
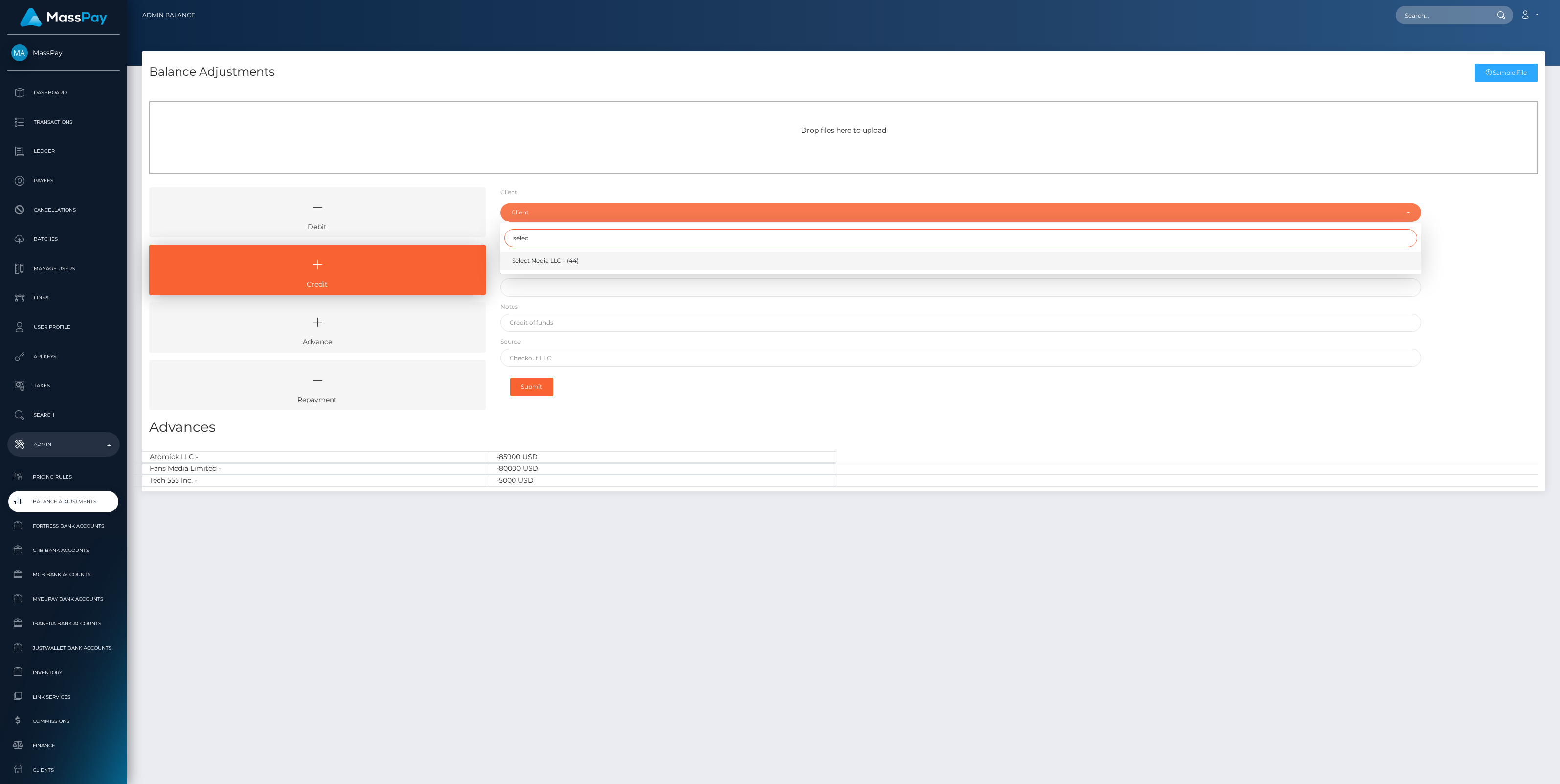
type input "selec"
click at [534, 258] on span "Select Media LLC - (44)" at bounding box center [545, 261] width 67 height 9
select select "44"
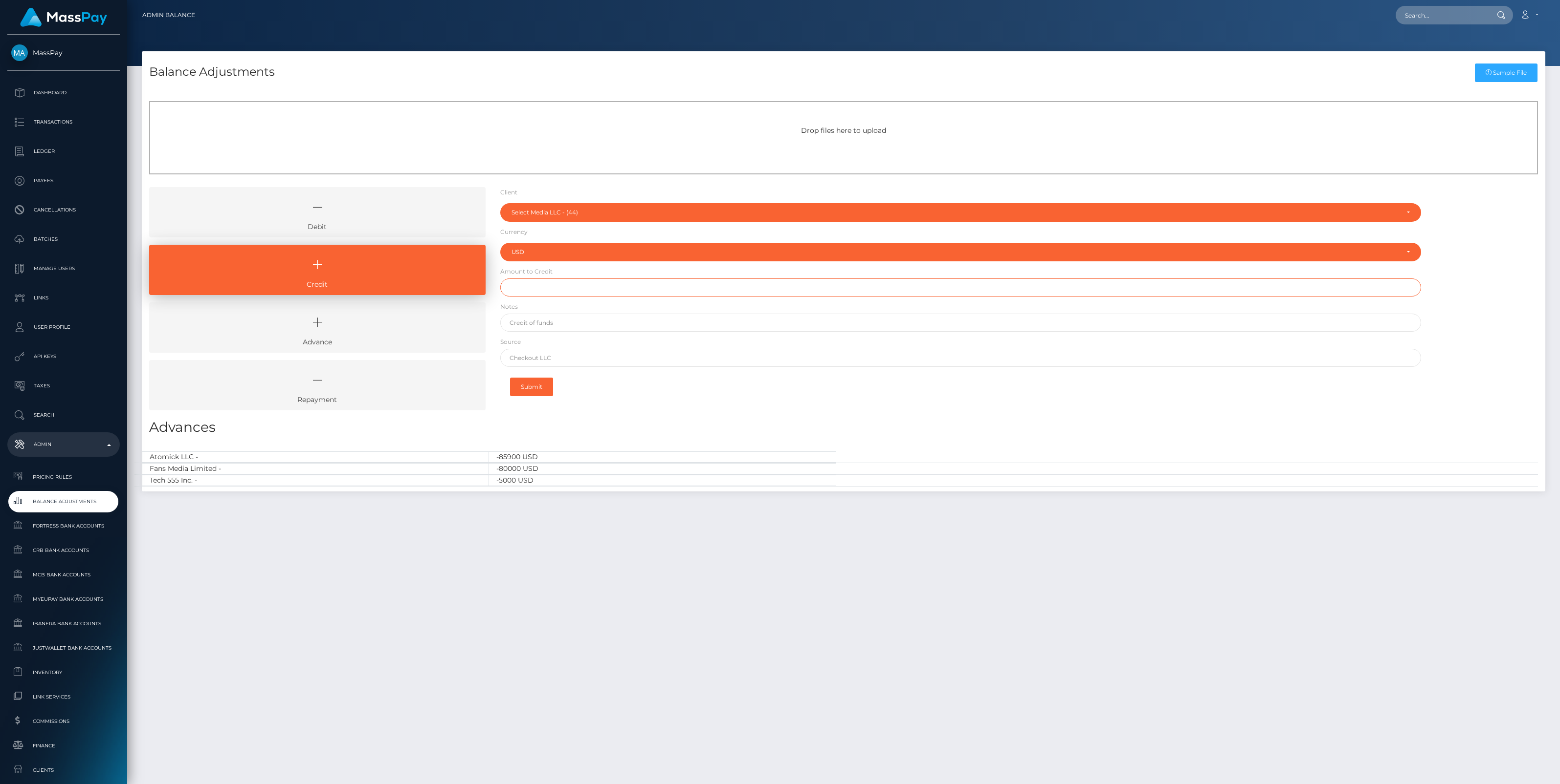
click at [513, 293] on input "text" at bounding box center [960, 287] width 921 height 18
type input "$750,000.00"
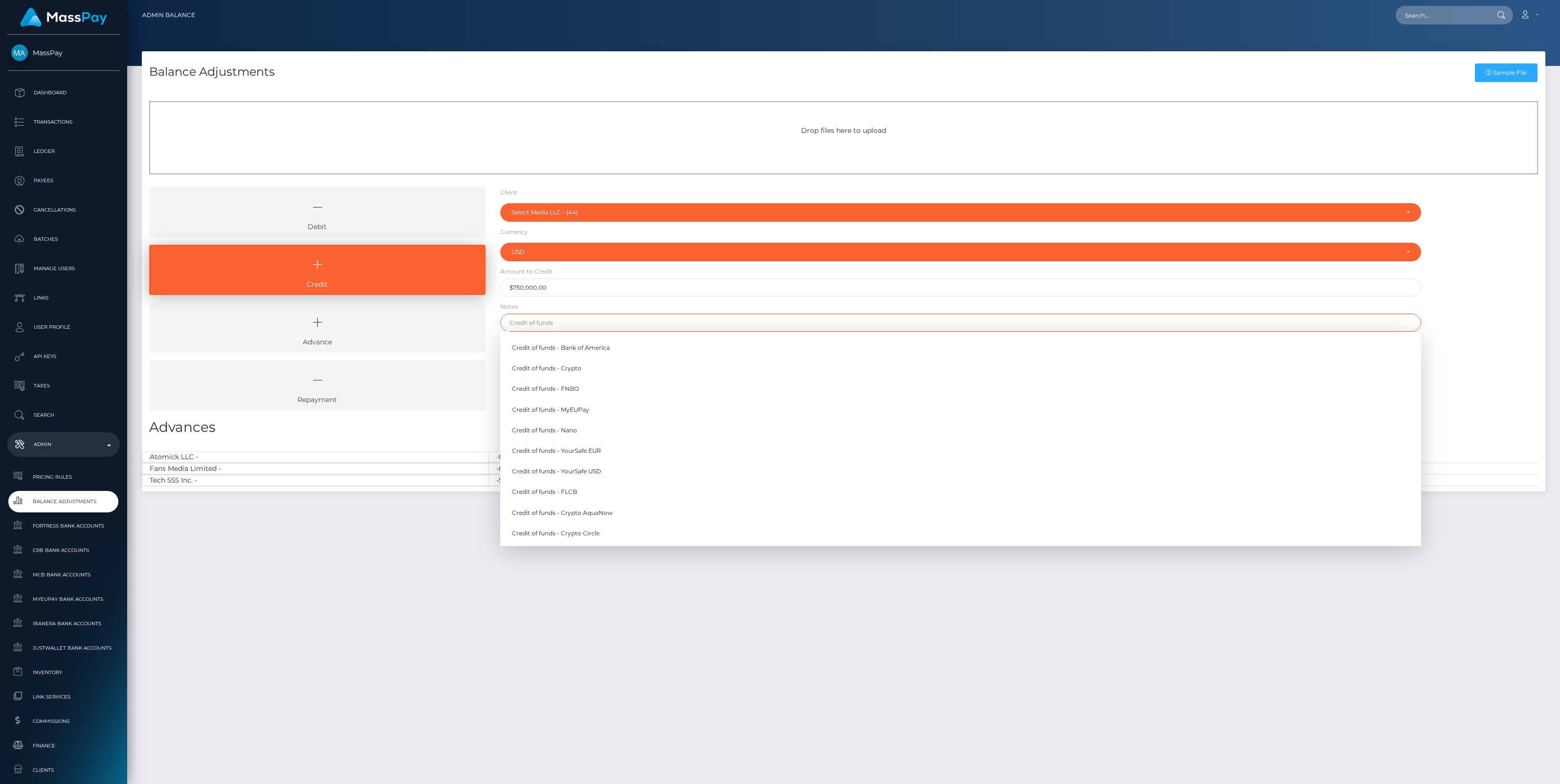
click at [543, 327] on input "text" at bounding box center [960, 322] width 921 height 18
click at [563, 391] on link "Credit of funds - FNBO" at bounding box center [960, 389] width 921 height 18
click at [559, 324] on input "Credit of funds - FNBO" at bounding box center [960, 322] width 921 height 18
click at [582, 346] on link "Credit of funds - Bank of America" at bounding box center [960, 348] width 921 height 18
type input "Credit of funds - Bank of America"
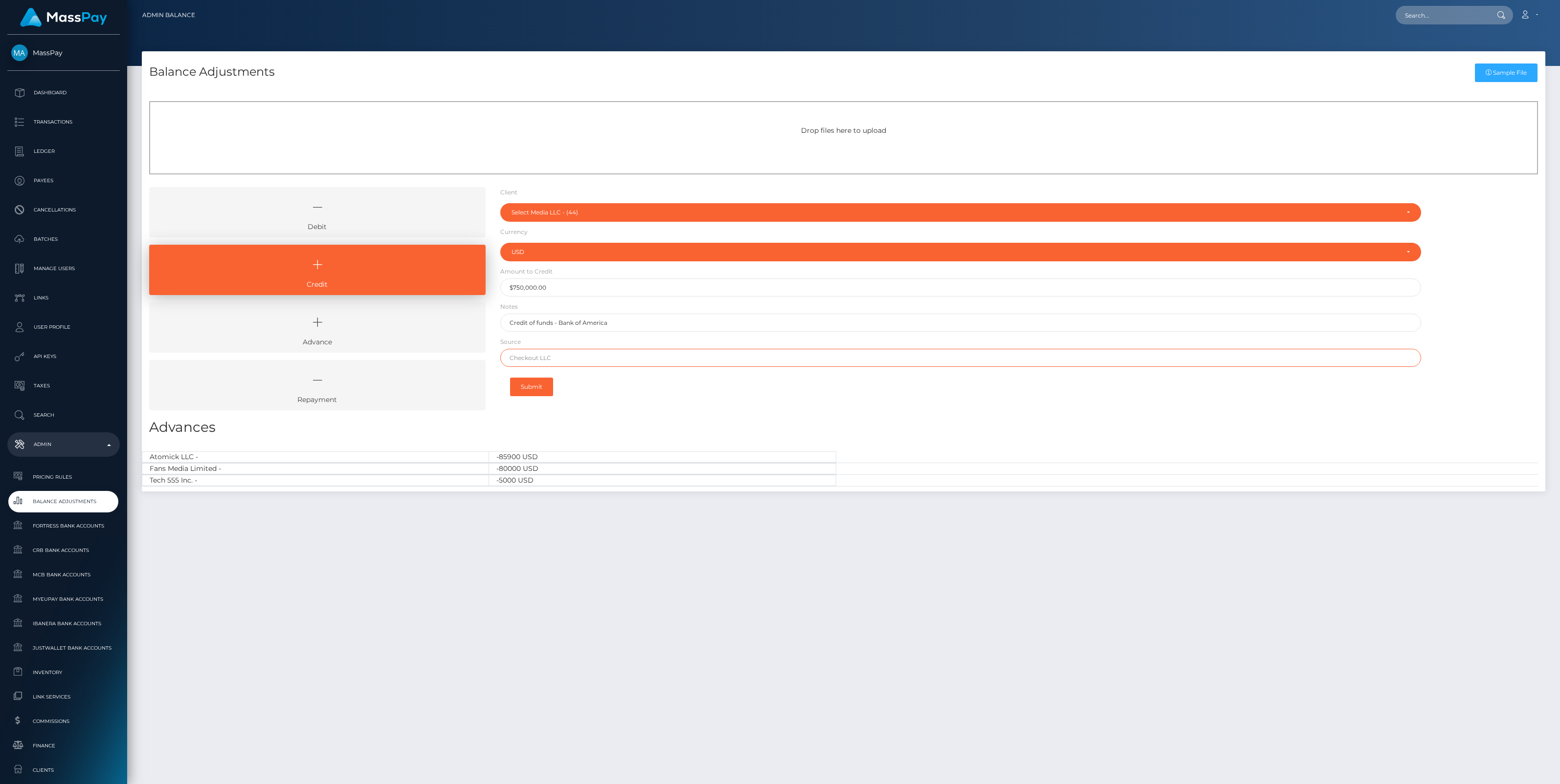
click at [519, 366] on input "text" at bounding box center [960, 357] width 921 height 18
type input "Chase"
click at [534, 390] on button "Submit" at bounding box center [531, 386] width 43 height 18
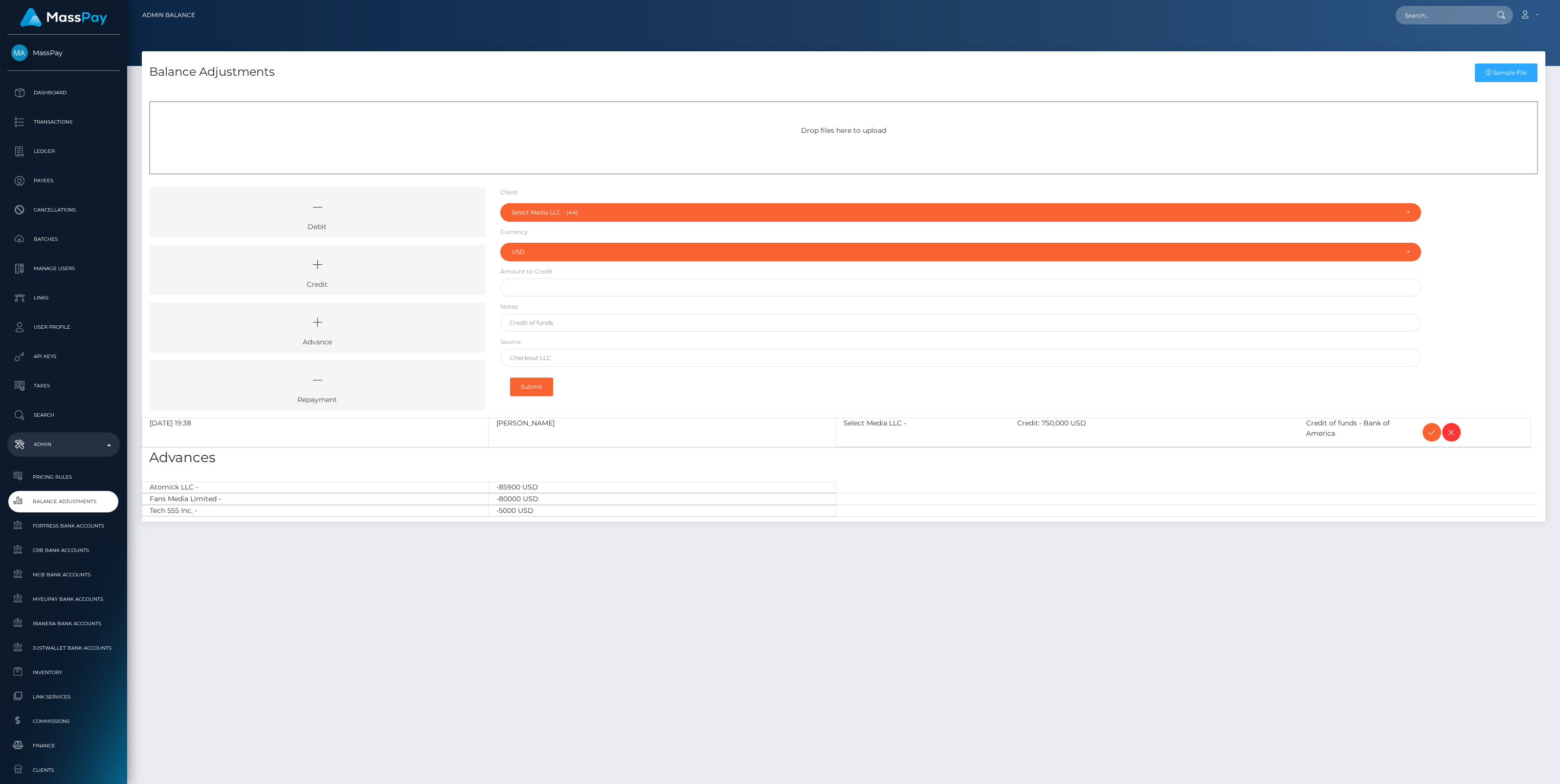
select select "44"
select select "USD"
click at [1429, 430] on icon at bounding box center [1431, 433] width 11 height 12
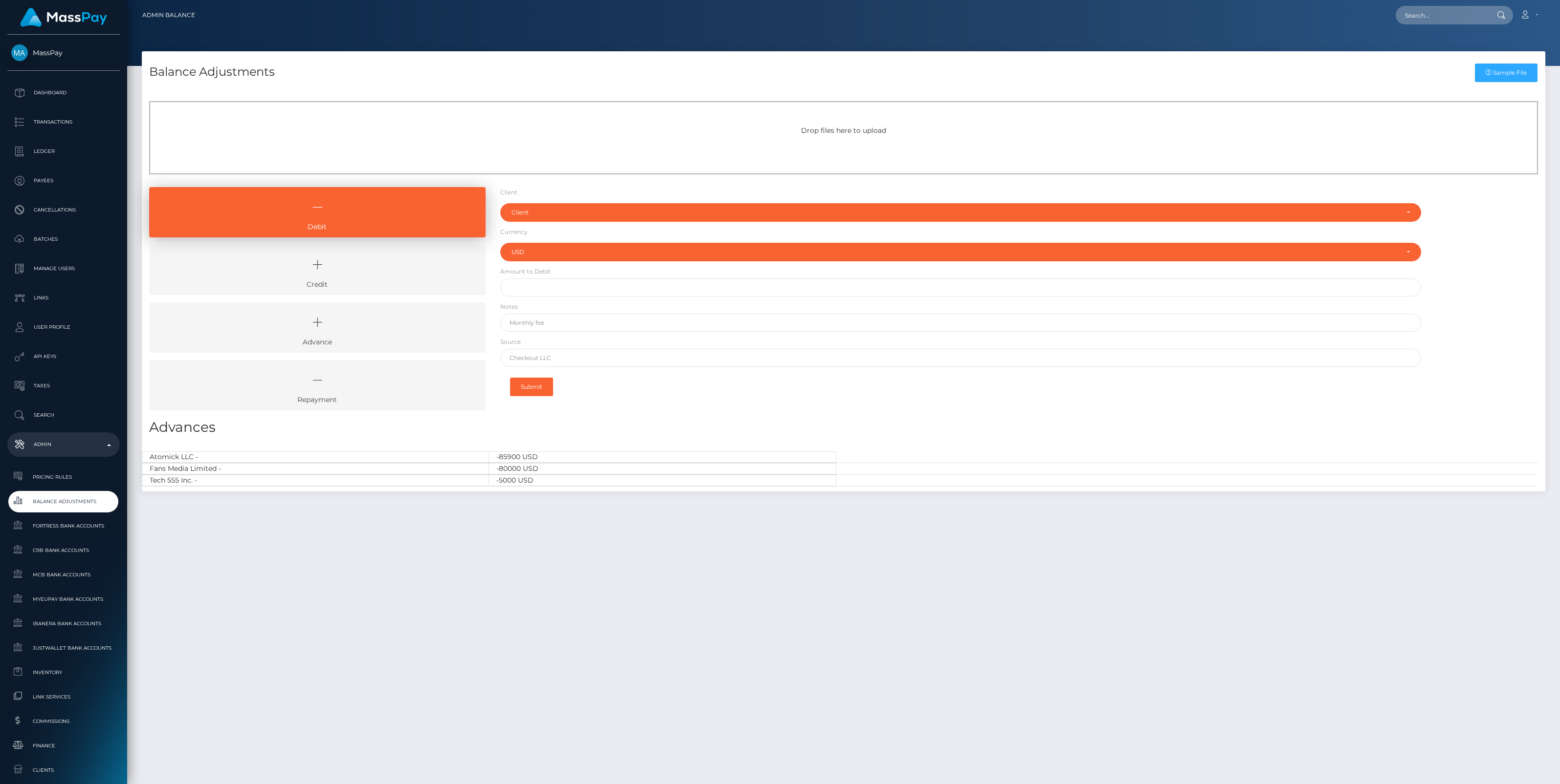
select select "USD"
